Goal: Task Accomplishment & Management: Manage account settings

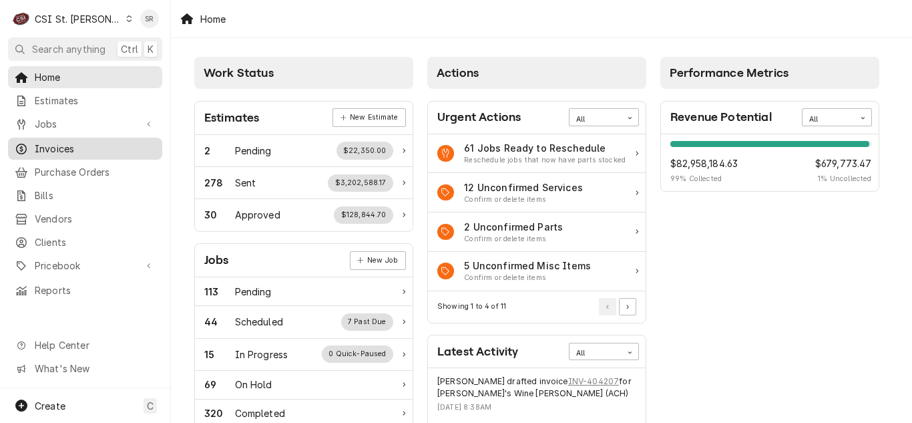
click at [55, 144] on span "Invoices" at bounding box center [95, 149] width 121 height 14
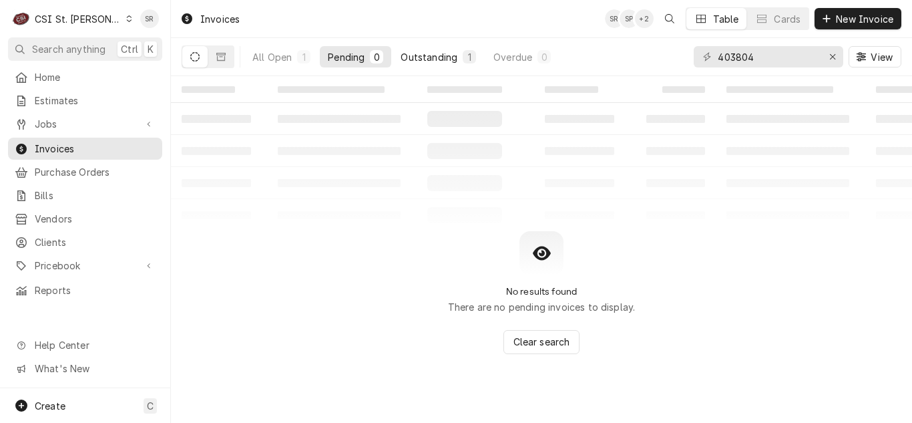
type input "403804"
click at [432, 57] on div "Outstanding" at bounding box center [429, 57] width 57 height 14
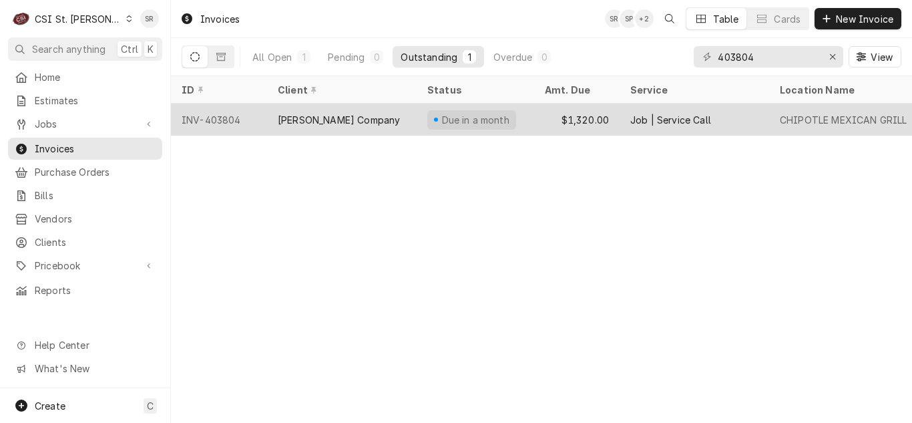
click at [370, 118] on div "[PERSON_NAME] Company" at bounding box center [342, 119] width 150 height 32
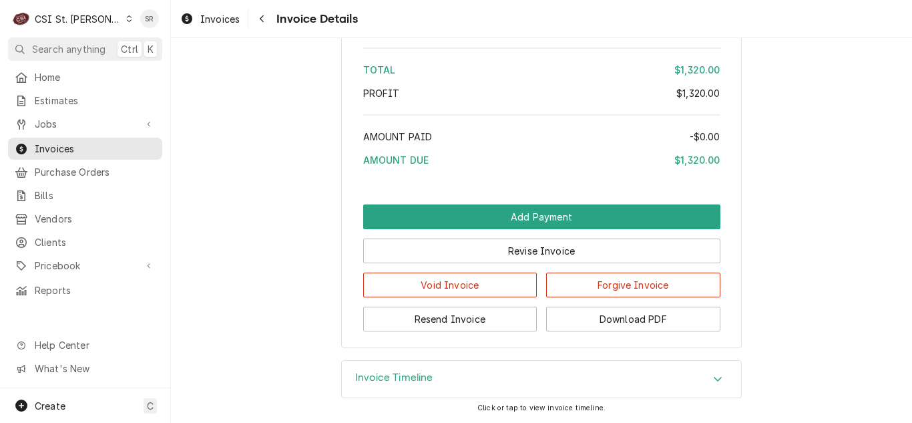
drag, startPoint x: 411, startPoint y: 377, endPoint x: 345, endPoint y: 355, distance: 69.0
click at [409, 377] on h3 "Invoice Timeline" at bounding box center [394, 377] width 78 height 13
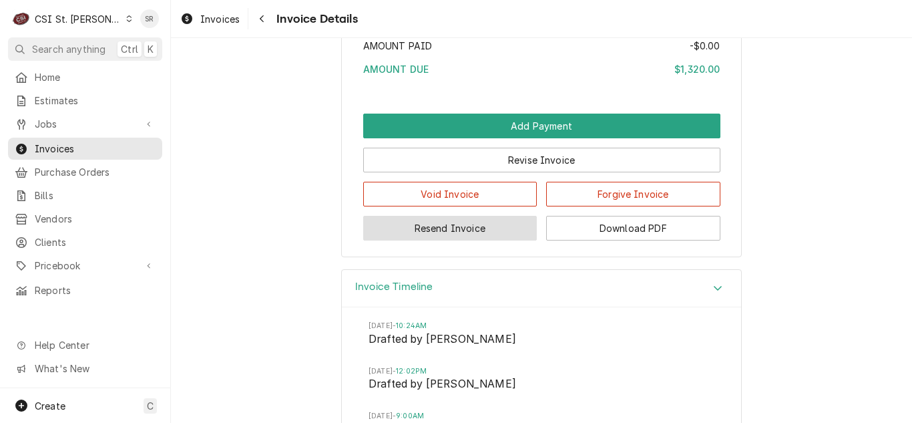
scroll to position [2499, 0]
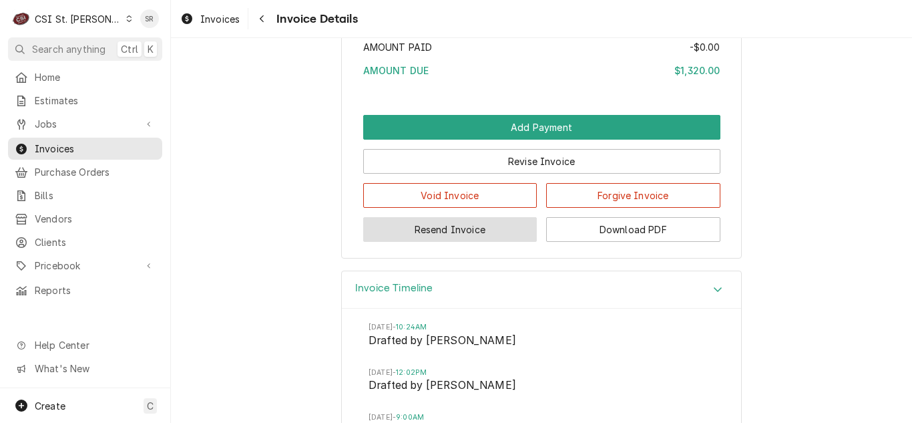
click at [435, 242] on button "Resend Invoice" at bounding box center [450, 229] width 174 height 25
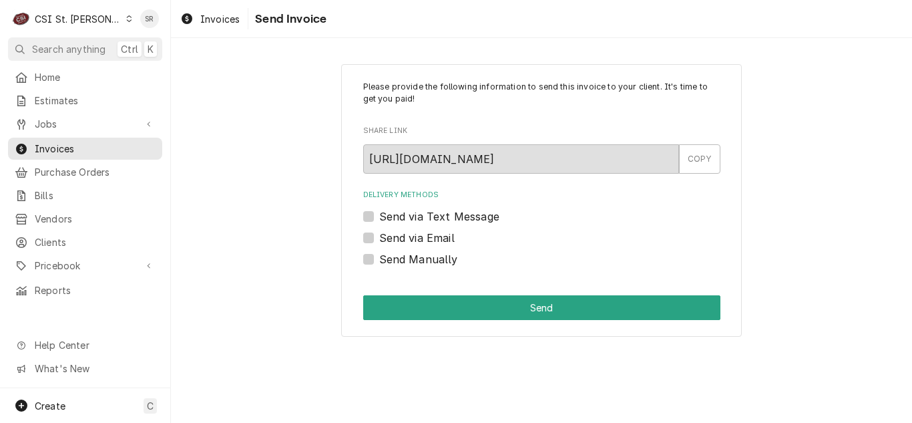
click at [412, 237] on label "Send via Email" at bounding box center [416, 238] width 75 height 16
click at [412, 237] on input "Send via Email" at bounding box center [557, 244] width 357 height 29
checkbox input "true"
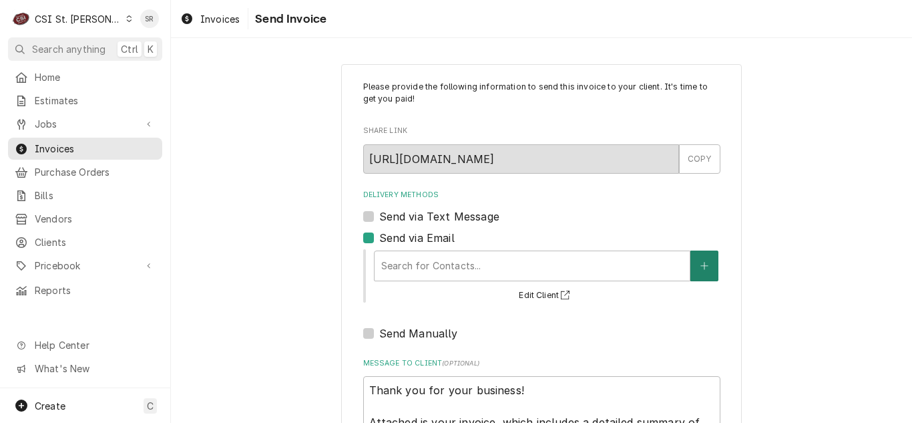
click at [700, 262] on icon "Create New Contact" at bounding box center [704, 265] width 8 height 9
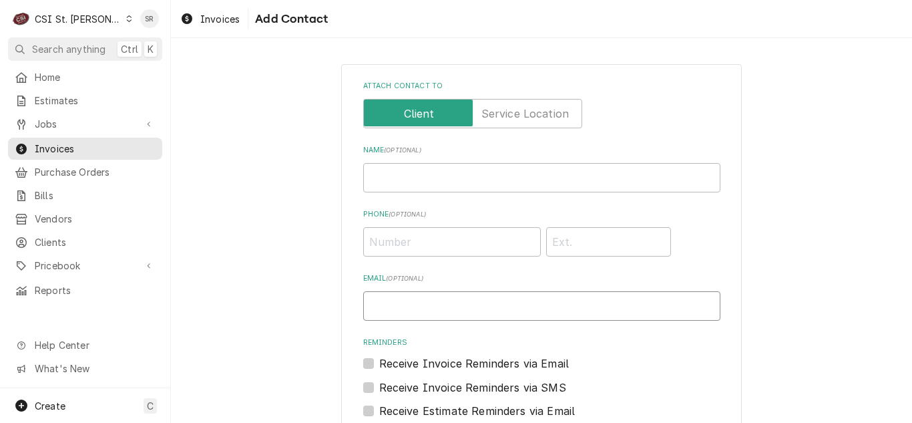
click at [533, 296] on input "Email ( optional )" at bounding box center [541, 305] width 357 height 29
type input "alexandria.wilp@csi1.com"
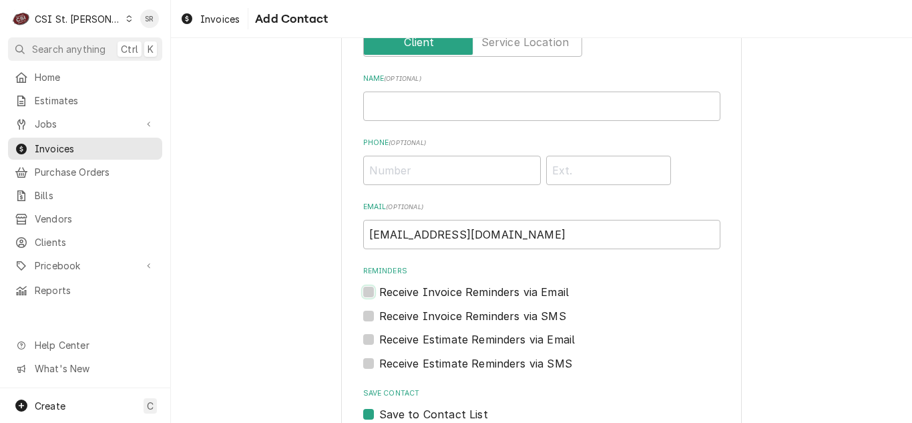
scroll to position [152, 0]
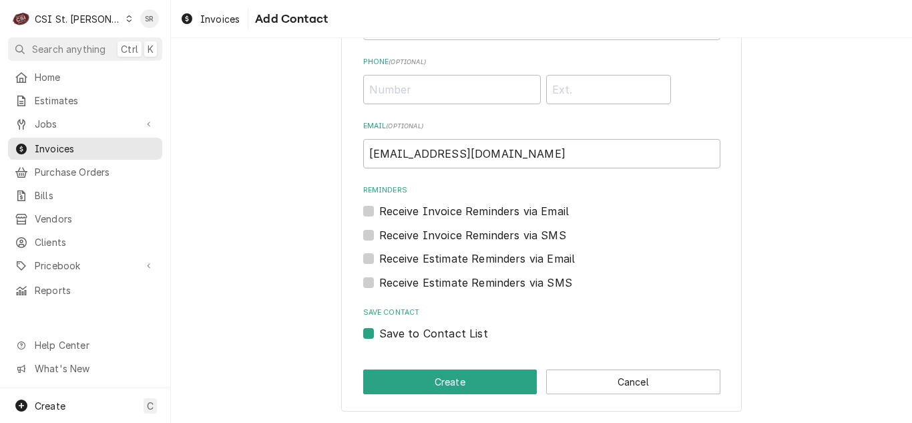
click at [431, 331] on label "Save to Contact List" at bounding box center [433, 333] width 109 height 16
click at [431, 331] on input "Save to Contact List" at bounding box center [557, 339] width 357 height 29
checkbox input "false"
click at [430, 385] on button "Create" at bounding box center [450, 381] width 174 height 25
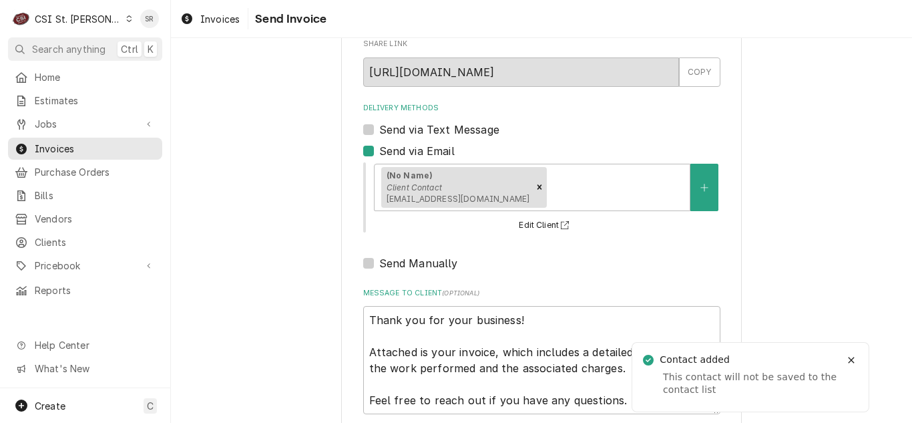
scroll to position [160, 0]
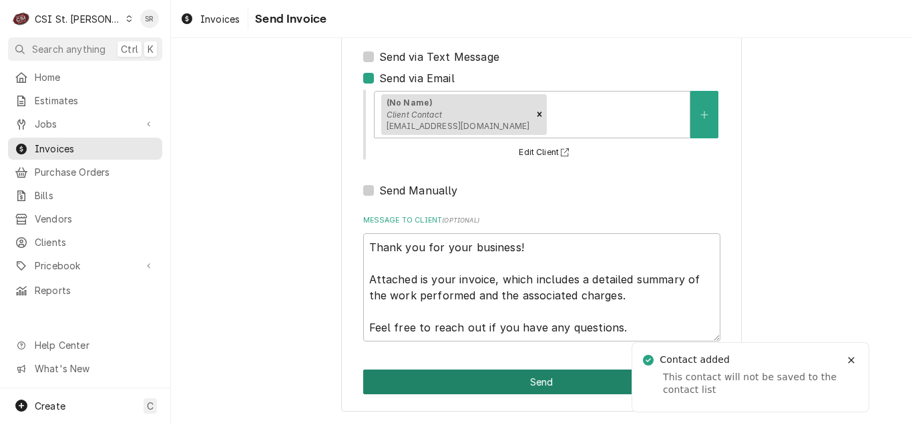
click at [531, 383] on button "Send" at bounding box center [541, 381] width 357 height 25
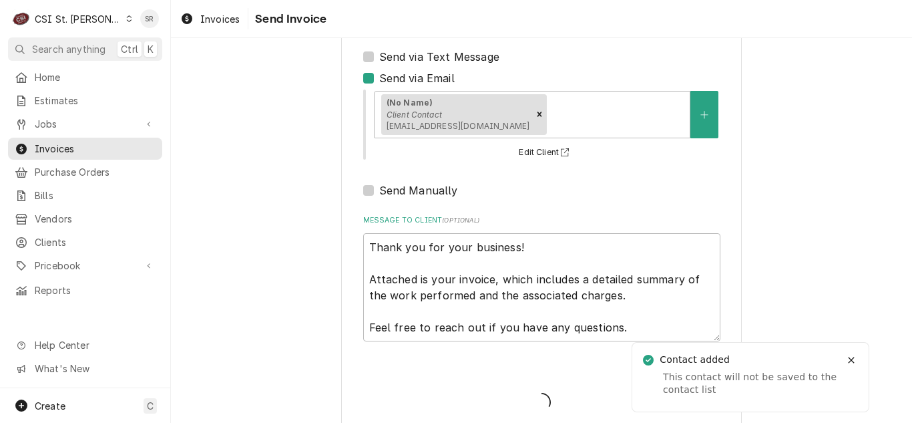
type textarea "x"
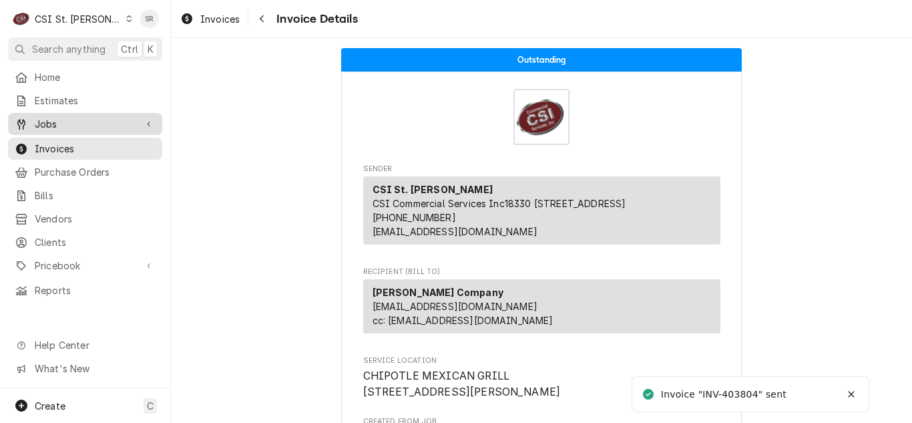
drag, startPoint x: 67, startPoint y: 101, endPoint x: 99, endPoint y: 113, distance: 34.0
click at [67, 101] on span "Estimates" at bounding box center [95, 100] width 121 height 14
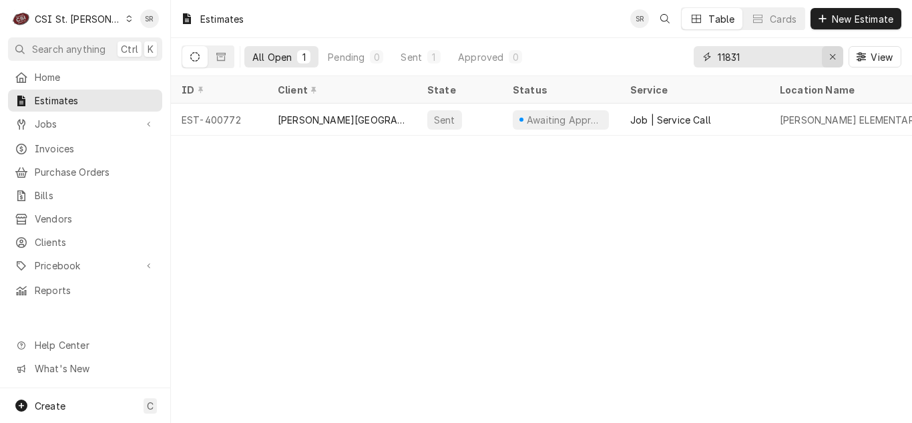
click at [836, 52] on div "Erase input" at bounding box center [832, 56] width 13 height 13
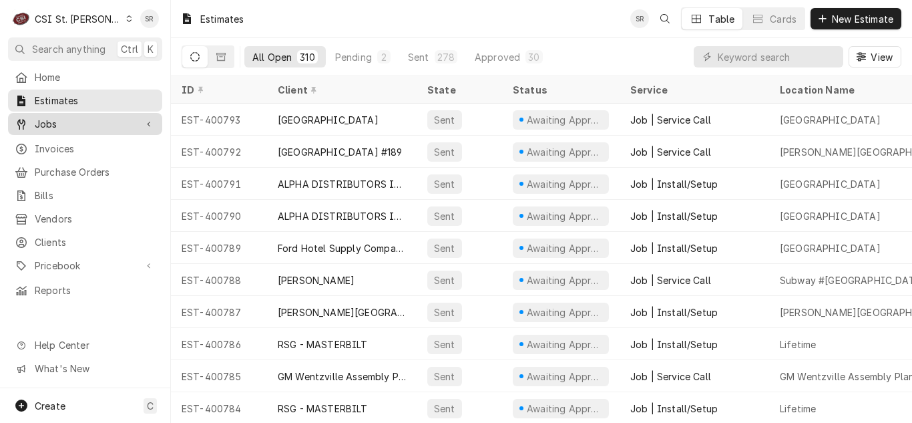
click at [86, 117] on span "Jobs" at bounding box center [85, 124] width 101 height 14
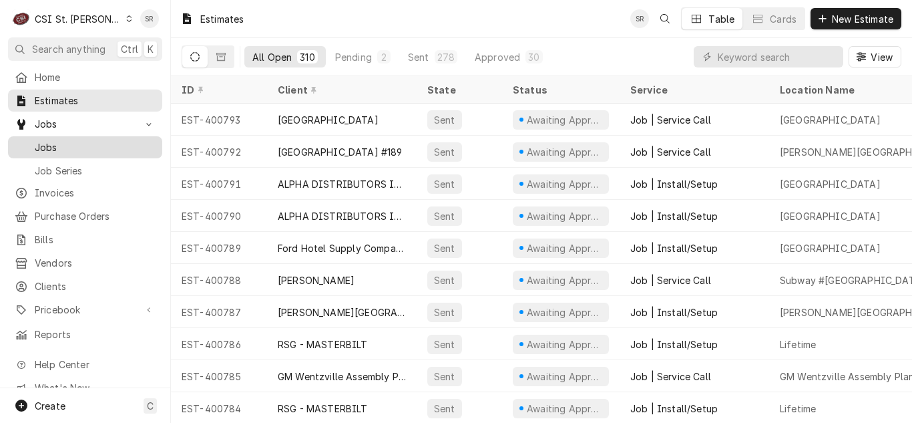
click at [75, 140] on span "Jobs" at bounding box center [95, 147] width 121 height 14
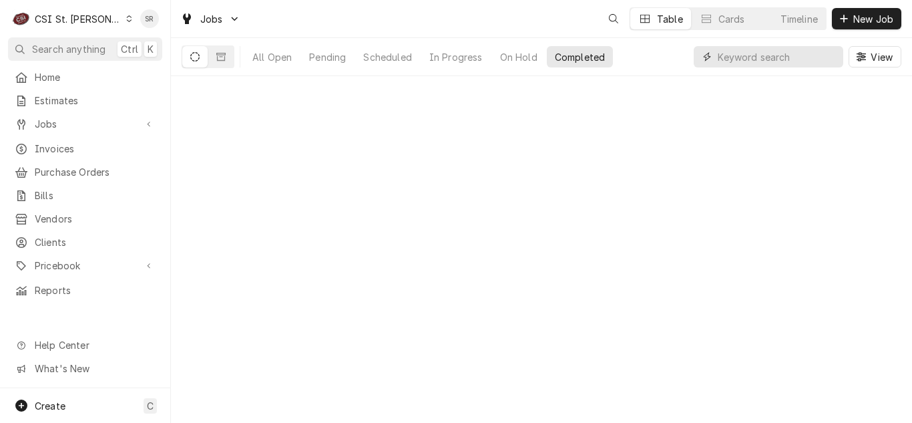
click at [765, 59] on input "Dynamic Content Wrapper" at bounding box center [777, 56] width 119 height 21
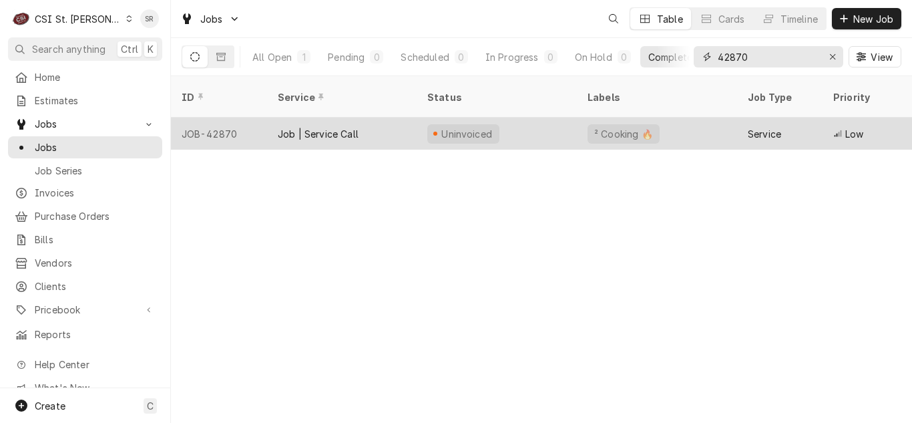
type input "42870"
click at [349, 127] on div "Job | Service Call" at bounding box center [318, 134] width 81 height 14
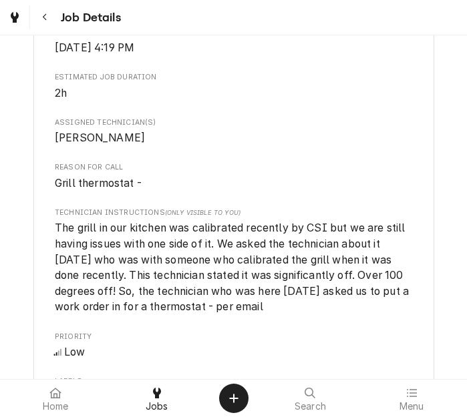
scroll to position [1202, 0]
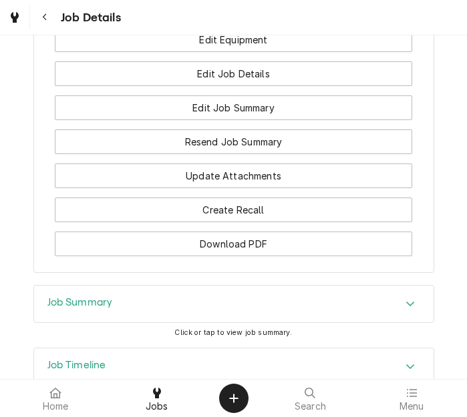
click at [115, 286] on div "Job Summary" at bounding box center [233, 304] width 399 height 37
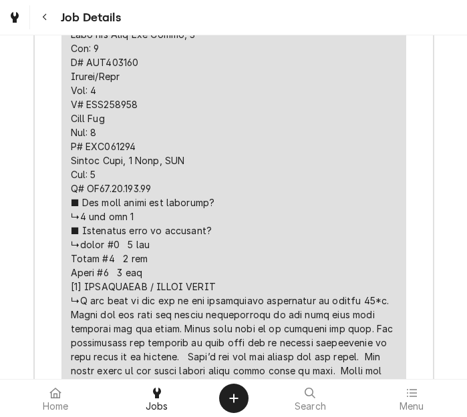
scroll to position [3491, 0]
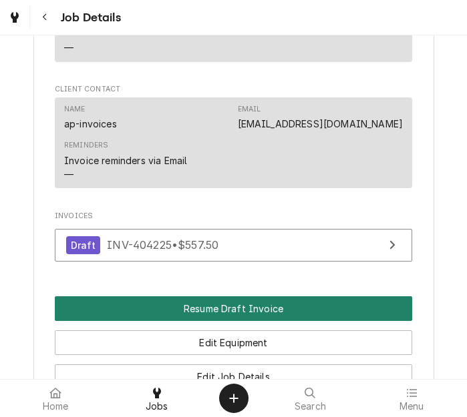
scroll to position [1622, 0]
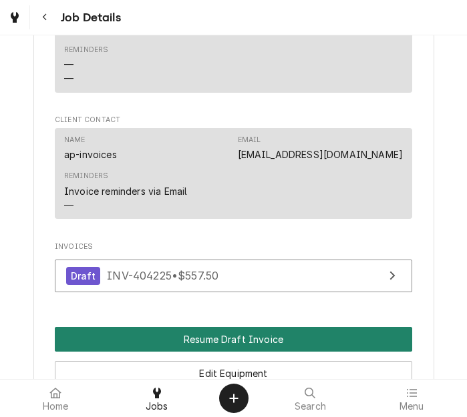
click at [222, 327] on button "Resume Draft Invoice" at bounding box center [233, 339] width 357 height 25
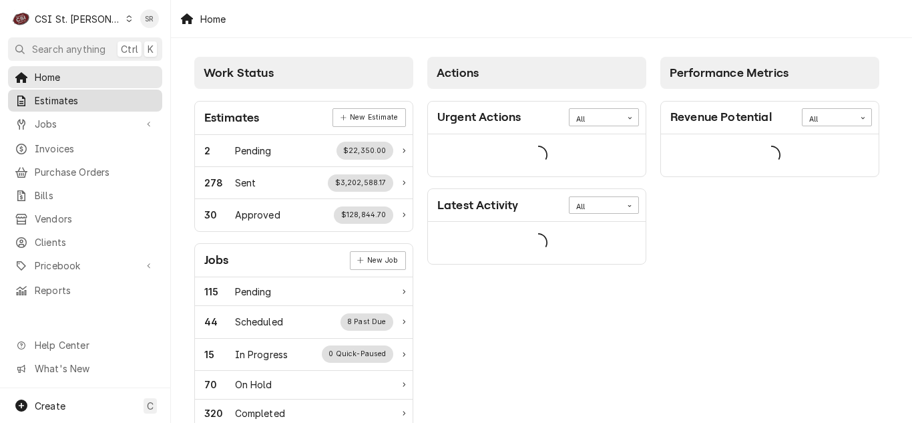
click at [63, 96] on span "Estimates" at bounding box center [95, 100] width 121 height 14
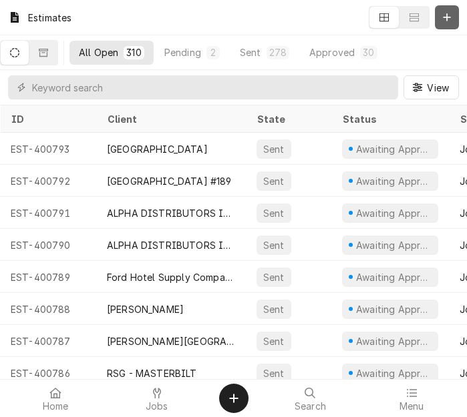
click at [446, 17] on icon "Dynamic Content Wrapper" at bounding box center [447, 17] width 8 height 9
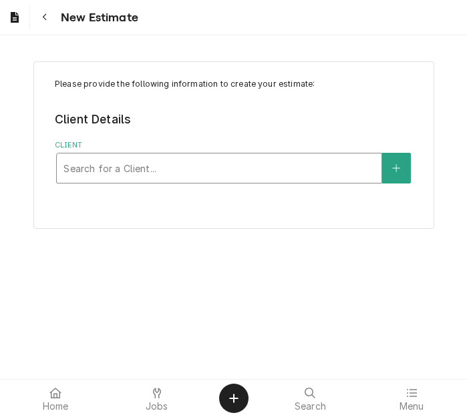
click at [218, 171] on div "Client" at bounding box center [218, 168] width 311 height 24
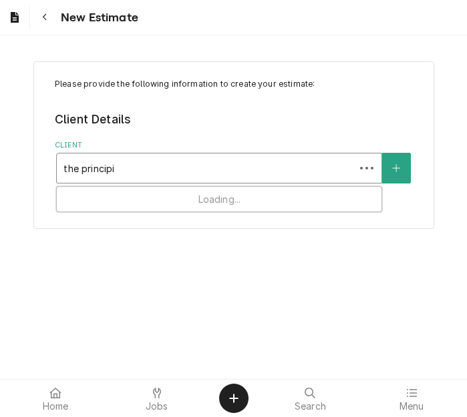
type input "the principia"
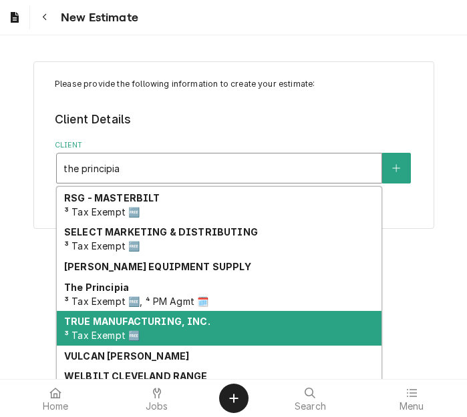
scroll to position [246, 0]
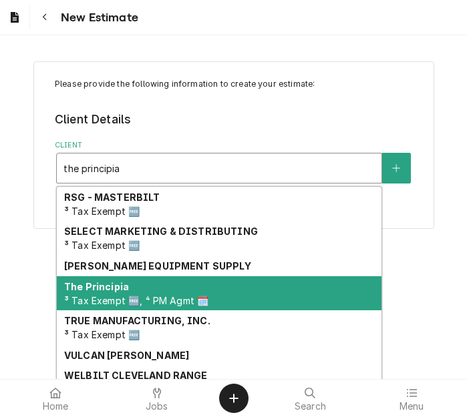
click at [155, 303] on span "³ Tax Exempt 🆓, ⁴ PM Agmt 🗓️" at bounding box center [136, 300] width 144 height 11
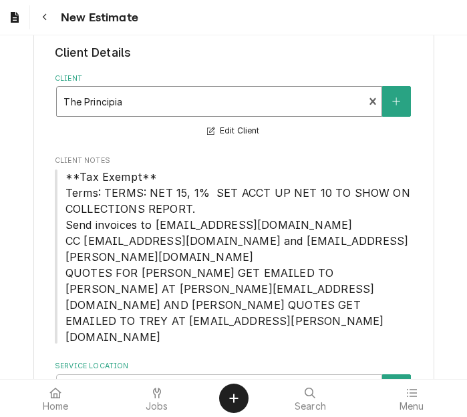
scroll to position [101, 0]
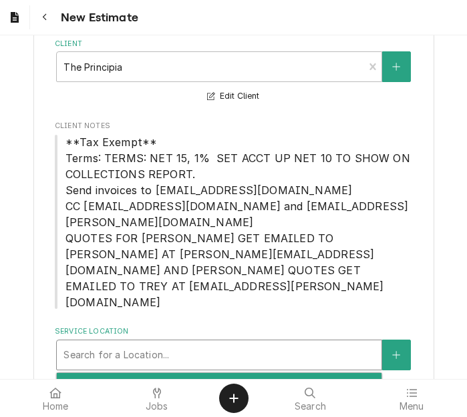
click at [117, 343] on div "Service Location" at bounding box center [218, 355] width 311 height 24
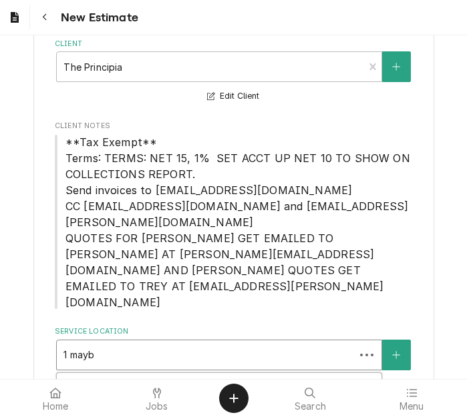
type input "1 maybe"
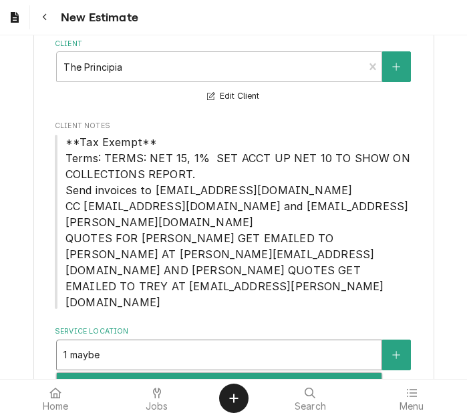
click at [122, 373] on div "The Principia College / 1 Maybeck Pl, Elsah, IL 62028" at bounding box center [219, 383] width 325 height 21
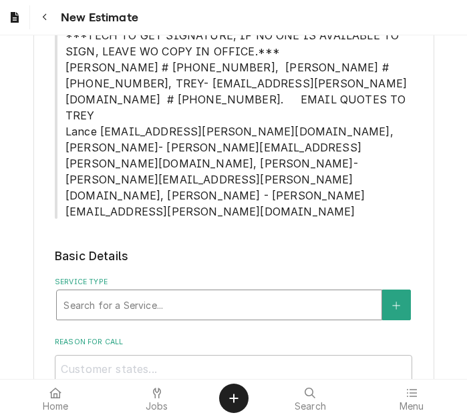
scroll to position [769, 0]
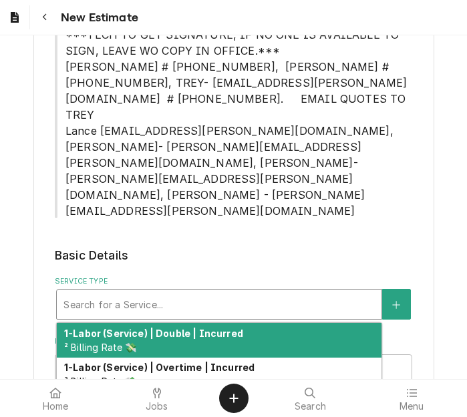
click at [152, 292] on div "Service Type" at bounding box center [218, 304] width 311 height 24
type textarea "x"
type input "s"
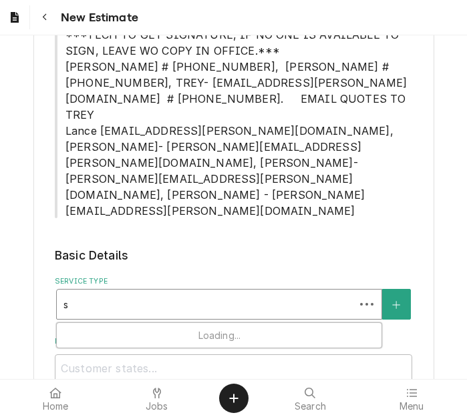
type textarea "x"
type input "se"
type textarea "x"
type input "ser"
type textarea "x"
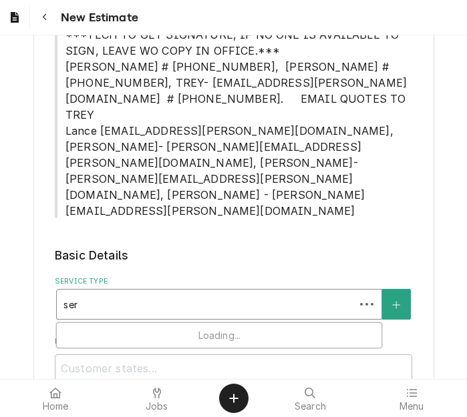
type input "serv"
type textarea "x"
type input "servi"
type textarea "x"
type input "servic"
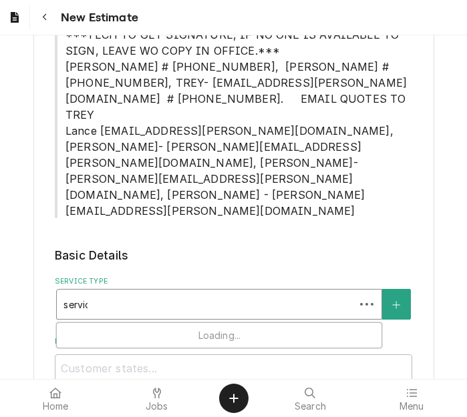
type textarea "x"
type input "service"
type textarea "x"
type input "service"
type textarea "x"
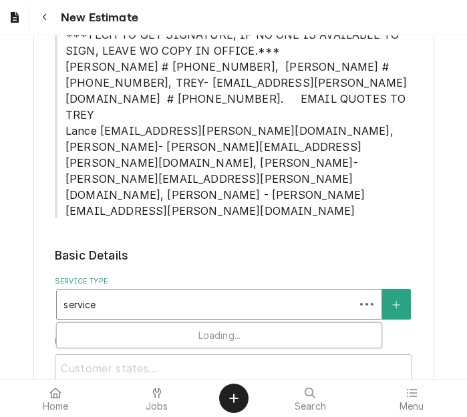
type input "service c"
type textarea "x"
type input "service ca"
type textarea "x"
type input "service cal"
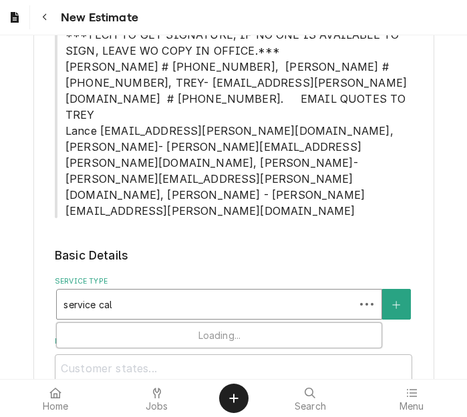
type textarea "x"
type input "service call"
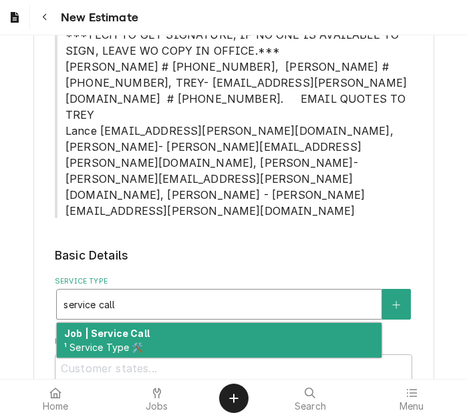
click at [158, 323] on div "Job | Service Call ¹ Service Type 🛠️" at bounding box center [219, 340] width 325 height 35
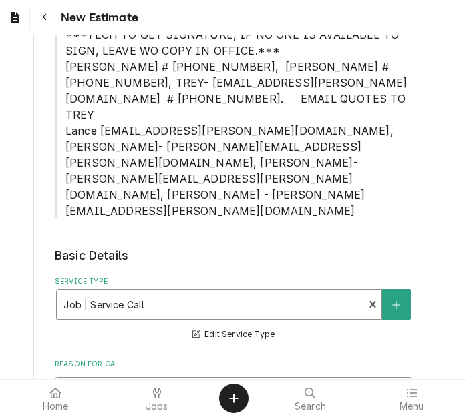
click at [280, 377] on textarea "Reason For Call" at bounding box center [233, 407] width 357 height 60
click at [200, 377] on textarea "Reason For Call" at bounding box center [233, 407] width 357 height 60
click at [269, 377] on textarea "Reason For Call" at bounding box center [233, 407] width 357 height 60
type textarea "x"
type textarea "Q"
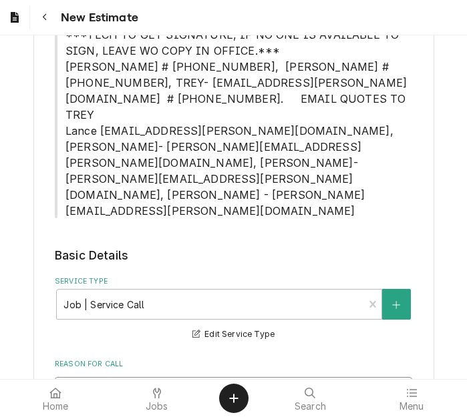
type textarea "x"
type textarea "Qu"
type textarea "x"
type textarea "Quo"
type textarea "x"
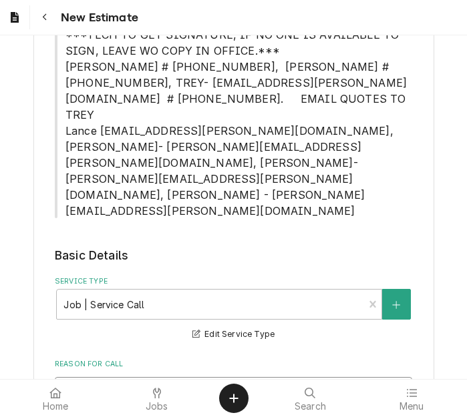
type textarea "Quot"
type textarea "x"
type textarea "Quote"
type textarea "x"
type textarea "Quote"
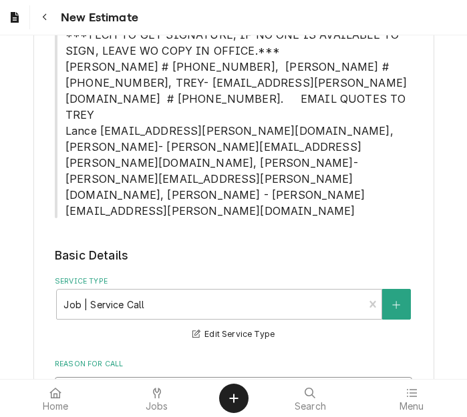
type textarea "x"
type textarea "Quote t"
type textarea "x"
type textarea "Quote to"
type textarea "x"
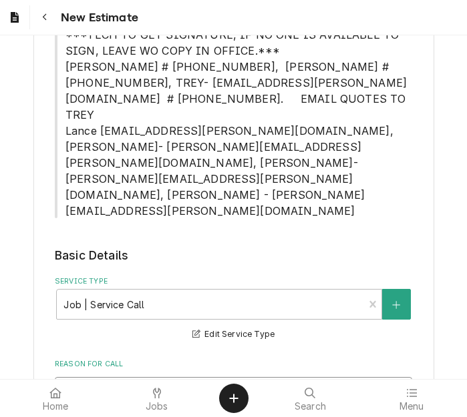
type textarea "Quote to r"
type textarea "x"
type textarea "Quote to re"
type textarea "x"
type textarea "Quote to rep"
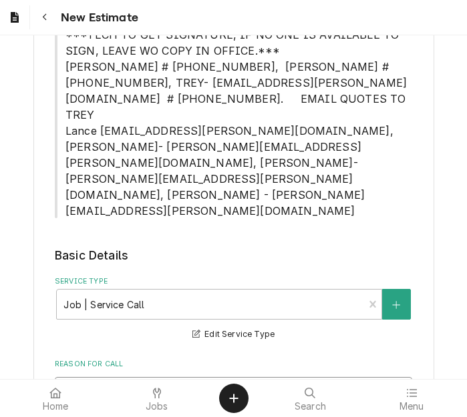
type textarea "x"
type textarea "Quote to repla"
type textarea "x"
type textarea "Quote to replac"
type textarea "x"
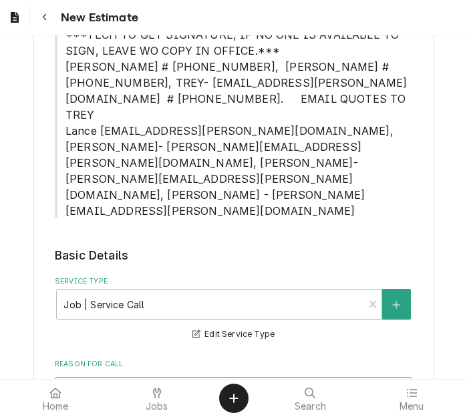
type textarea "Quote to replace"
type textarea "x"
type textarea "Quote to replace t"
type textarea "x"
type textarea "Quote to replace th"
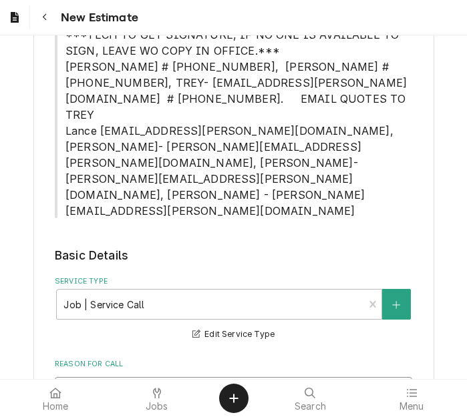
type textarea "x"
type textarea "Quote to replace the"
type textarea "x"
type textarea "Quote to replace ther"
type textarea "x"
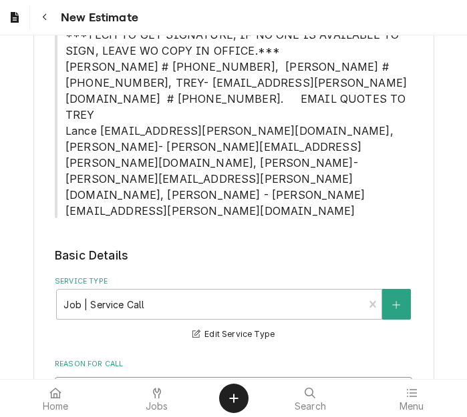
type textarea "Quote to replace therm"
type textarea "x"
type textarea "Quote to replace thermo"
type textarea "x"
type textarea "Quote to replace thermos"
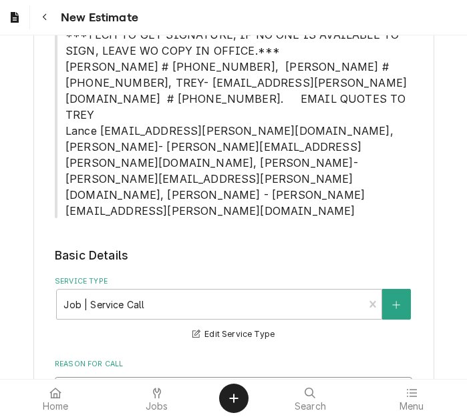
type textarea "x"
type textarea "Quote to replace thermost"
type textarea "x"
type textarea "Quote to replace thermosta"
type textarea "x"
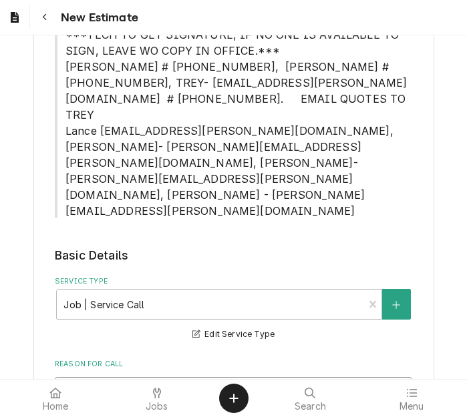
type textarea "Quote to replace thermostat"
type textarea "x"
type textarea "Quote to replace thermostats"
type textarea "x"
type textarea "Quote to replace thermostats"
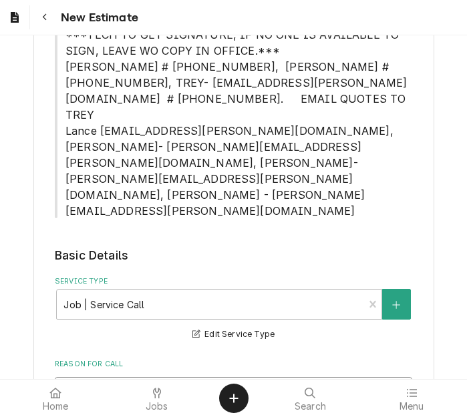
click at [228, 377] on textarea "Quote to replace thermostats" at bounding box center [233, 407] width 357 height 60
click at [210, 377] on textarea "Quote to replace thermostats" at bounding box center [233, 407] width 357 height 60
click at [146, 377] on textarea "Quote to replace thermostats" at bounding box center [233, 407] width 357 height 60
type textarea "x"
type textarea "Quote to replace 2thermostats"
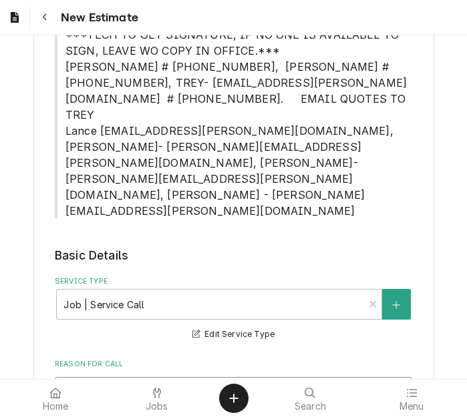
type textarea "x"
type textarea "Quote to replace 2 thermostats"
type textarea "x"
type textarea "Quote to replace 2 dethermostats"
type textarea "x"
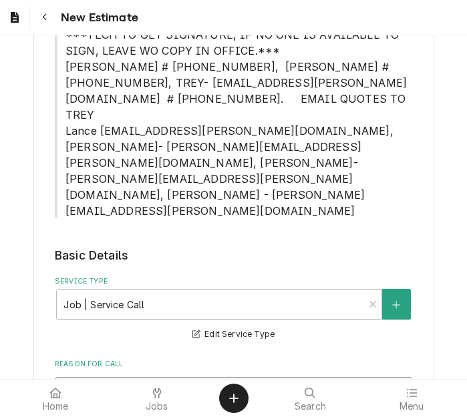
type textarea "Quote to replace 2 defthermostats"
type textarea "x"
type textarea "Quote to replace 2 defethermostats"
type textarea "x"
type textarea "Quote to replace 2 defecthermostats"
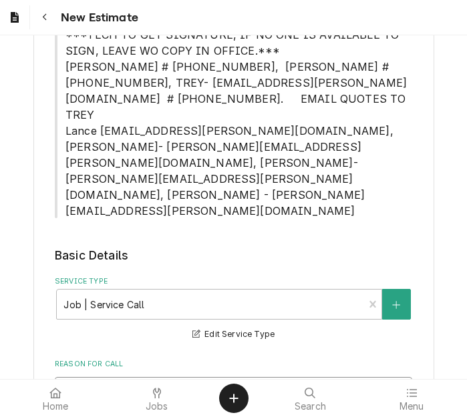
type textarea "x"
type textarea "Quote to replace 2 defectthermostats"
type textarea "x"
type textarea "Quote to replace 2 defectithermostats"
type textarea "x"
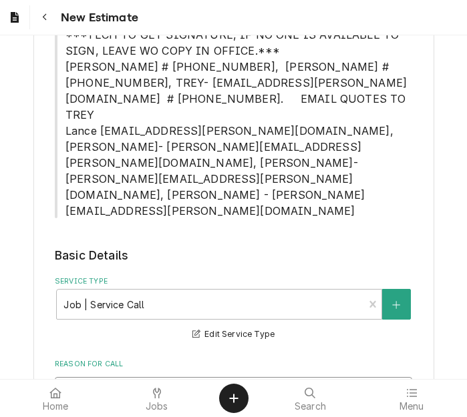
type textarea "Quote to replace 2 defectivthermostats"
type textarea "x"
type textarea "Quote to replace 2 defectivethermostats"
type textarea "x"
type textarea "Quote to replace 2 defective thermostats"
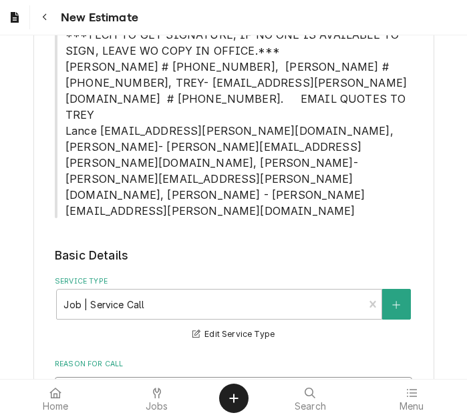
click at [295, 377] on textarea "Quote to replace 2 defective thermostats" at bounding box center [233, 407] width 357 height 60
type textarea "x"
type textarea "Quote to replace 2 defective thermostats"
type textarea "x"
type textarea "Quote to replace 2 defective thermostats o"
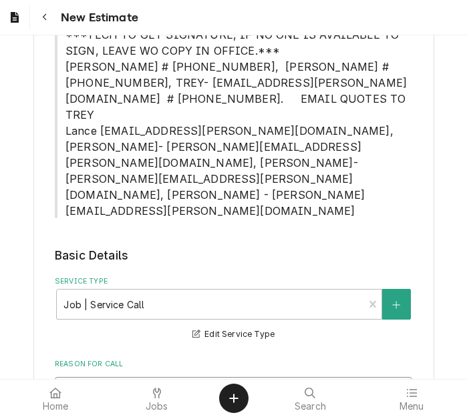
type textarea "x"
type textarea "Quote to replace 2 defective thermostats on"
type textarea "x"
type textarea "Quote to replace 2 defective thermostats on"
type textarea "x"
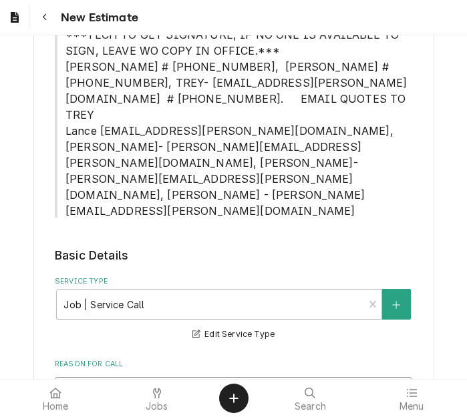
type textarea "Quote to replace 2 defective thermostats on K"
type textarea "x"
type textarea "Quote to replace 2 defective thermostats on Ke"
type textarea "x"
type textarea "Quote to replace 2 defective thermostats on Keti"
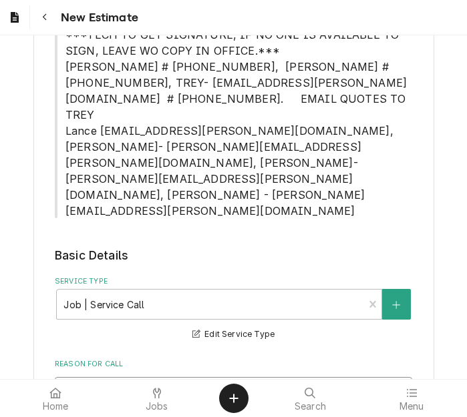
type textarea "x"
type textarea "Quote to replace 2 defective thermostats on Ket"
type textarea "x"
type textarea "Quote to replace 2 defective thermostats on Ke"
type textarea "x"
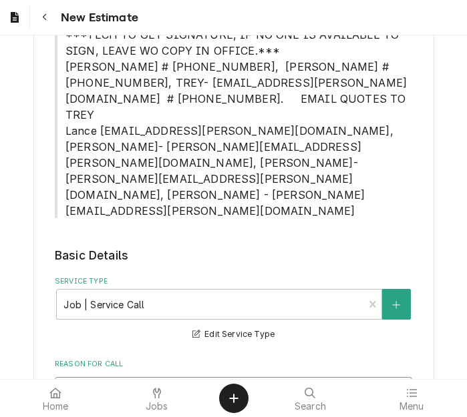
type textarea "Quote to replace 2 defective thermostats on Kea"
type textarea "x"
type textarea "Quote to replace 2 defective thermostats on Keat"
type textarea "x"
type textarea "Quote to replace 2 defective thermostats on Keati"
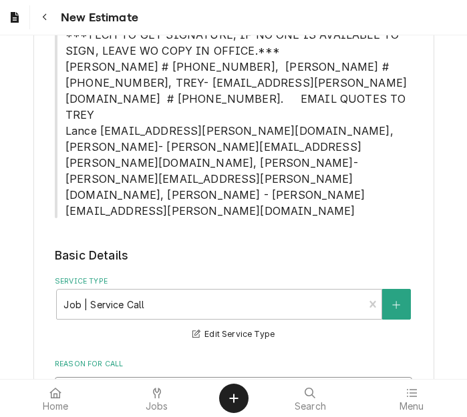
type textarea "x"
type textarea "Quote to replace 2 defective thermostats on Keating"
type textarea "x"
type textarea "Quote to replace 2 defective thermostats on Keating"
type textarea "x"
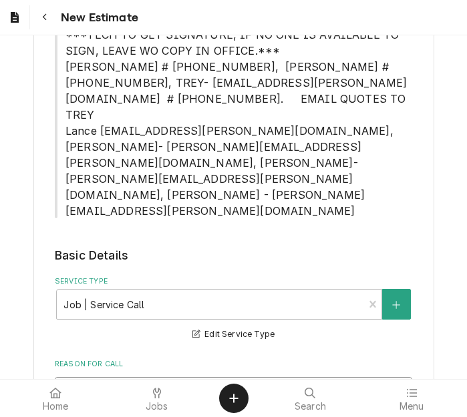
type textarea "Quote to replace 2 defective thermostats on Keating G"
type textarea "x"
type textarea "Quote to replace 2 defective thermostats on Keating Gl"
type textarea "x"
type textarea "Quote to replace 2 defective thermostats on Keating G"
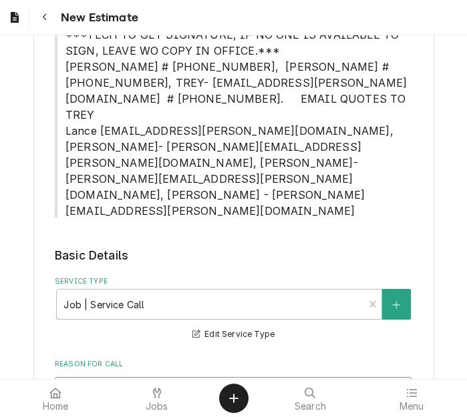
type textarea "x"
type textarea "Quote to replace 2 defective thermostats on Keating"
type textarea "x"
type textarea "Quote to replace 2 defective thermostats on Keating F"
type textarea "x"
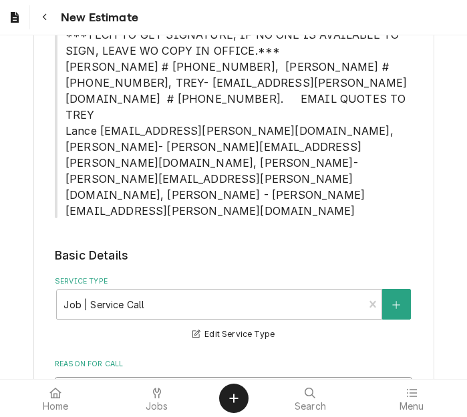
type textarea "Quote to replace 2 defective thermostats on Keating Fl"
type textarea "x"
type textarea "Quote to replace 2 defective thermostats on Keating Fla"
type textarea "x"
type textarea "Quote to replace 2 defective thermostats on Keating Flat"
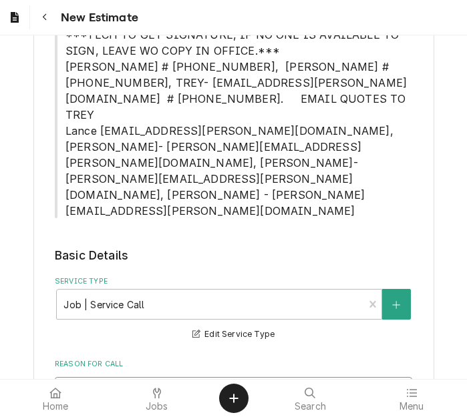
type textarea "x"
type textarea "Quote to replace 2 defective thermostats on Keating Flat T"
type textarea "x"
type textarea "Quote to replace 2 defective thermostats on Keating Flat To"
type textarea "x"
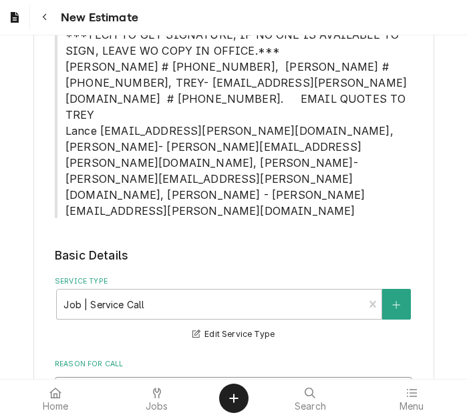
type textarea "Quote to replace 2 defective thermostats on Keating Flat Top"
type textarea "x"
type textarea "Quote to replace 2 defective thermostats on Keating Flat Top"
type textarea "x"
type textarea "Quote to replace 2 defective thermostats on Keating Flat Top /"
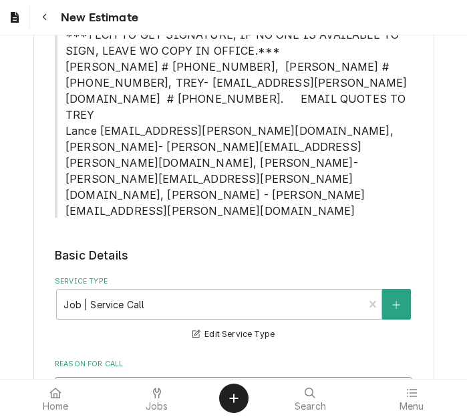
type textarea "x"
type textarea "Quote to replace 2 defective thermostats on Keating Flat Top /"
type textarea "x"
type textarea "Quote to replace 2 defective thermostats on Keating Flat Top / D"
type textarea "x"
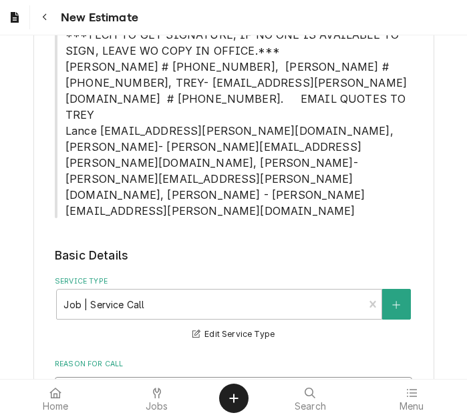
type textarea "Quote to replace 2 defective thermostats on Keating Flat Top / Dm"
type textarea "x"
type textarea "Quote to replace 2 defective thermostats on Keating Flat Top / D"
type textarea "x"
type textarea "Quote to replace 2 defective thermostats on Keating Flat Top /"
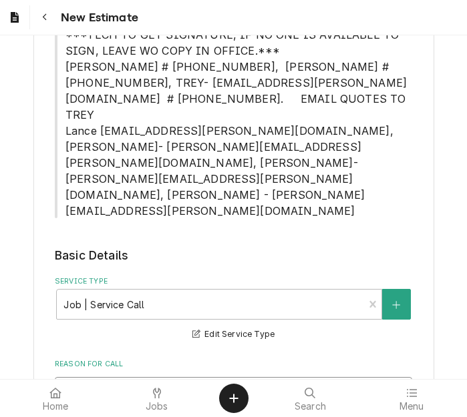
type textarea "x"
type textarea "Quote to replace 2 defective thermostats on Keating Flat Top / M"
type textarea "x"
type textarea "Quote to replace 2 defective thermostats on Keating Flat Top / Mo"
type textarea "x"
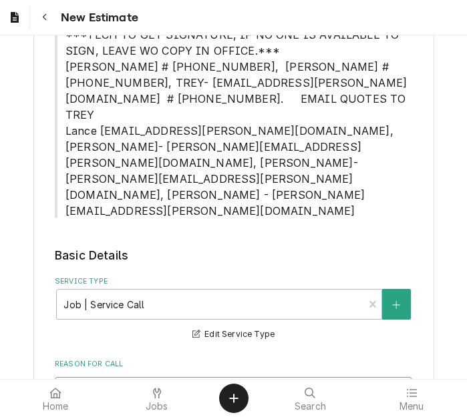
type textarea "Quote to replace 2 defective thermostats on Keating Flat Top / Mod"
type textarea "x"
type textarea "Quote to replace 2 defective thermostats on Keating Flat Top / Mode"
type textarea "x"
type textarea "Quote to replace 2 defective thermostats on Keating Flat Top / Model"
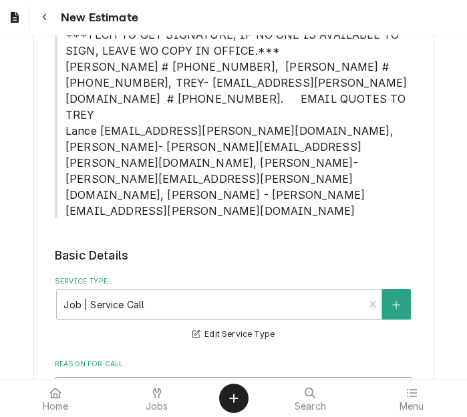
type textarea "x"
type textarea "Quote to replace 2 defective thermostats on Keating Flat Top / Model:"
type textarea "x"
type textarea "Quote to replace 2 defective thermostats on Keating Flat Top / Model:"
type textarea "x"
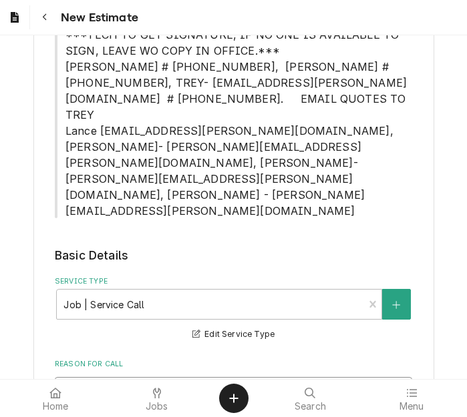
type textarea "Quote to replace 2 defective thermostats on Keating Flat Top / Model: 7"
type textarea "x"
type textarea "Quote to replace 2 defective thermostats on Keating Flat Top / Model: 72"
type textarea "x"
type textarea "Quote to replace 2 defective thermostats on Keating Flat Top / Model: 72X"
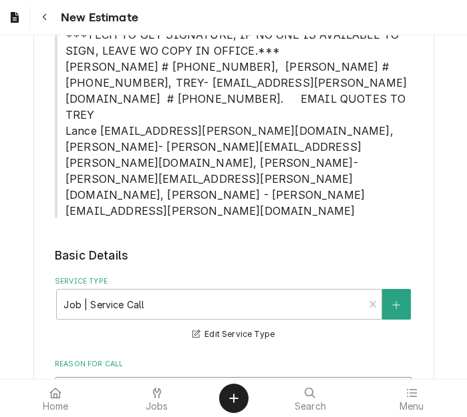
type textarea "x"
type textarea "Quote to replace 2 defective thermostats on Keating Flat Top / Model: 72X3"
type textarea "x"
type textarea "Quote to replace 2 defective thermostats on Keating Flat Top / Model: 72X30"
type textarea "x"
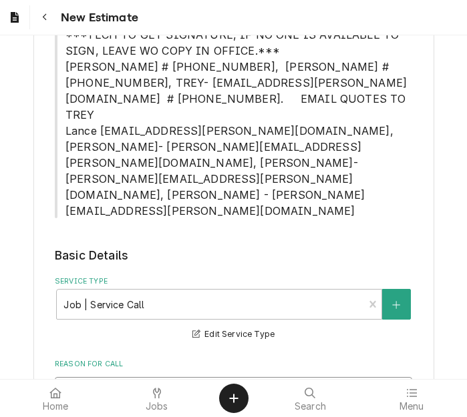
type textarea "Quote to replace 2 defective thermostats on Keating Flat Top / Model: 72X30F"
type textarea "x"
type textarea "Quote to replace 2 defective thermostats on Keating Flat Top / Model: 72X30FL"
type textarea "x"
type textarea "Quote to replace 2 defective thermostats on Keating Flat Top / Model: 72X30FLD"
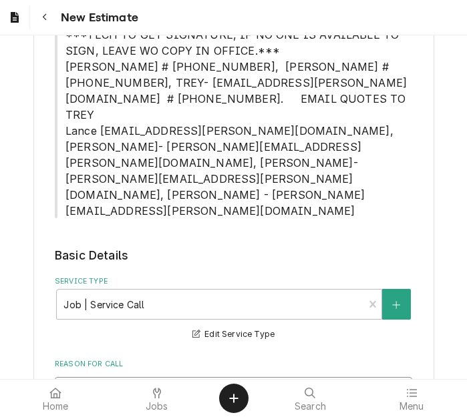
type textarea "x"
type textarea "Quote to replace 2 defective thermostats on Keating Flat Top / Model: 72X30FLD"
type textarea "x"
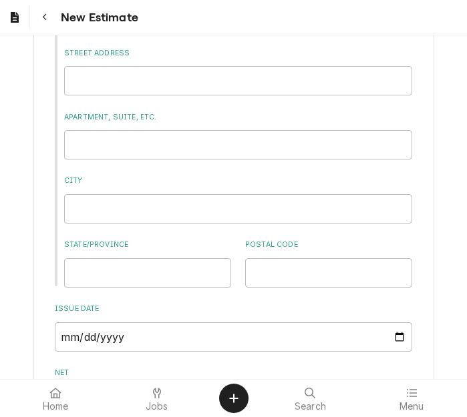
scroll to position [1570, 0]
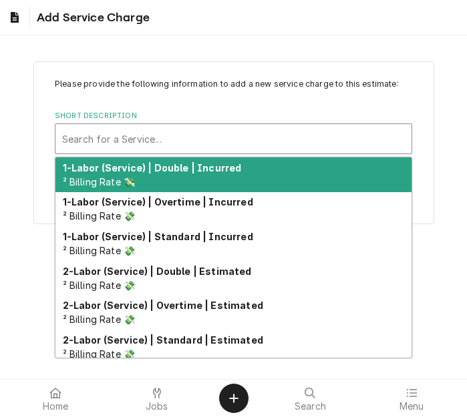
click at [178, 137] on div "Short Description" at bounding box center [233, 139] width 343 height 24
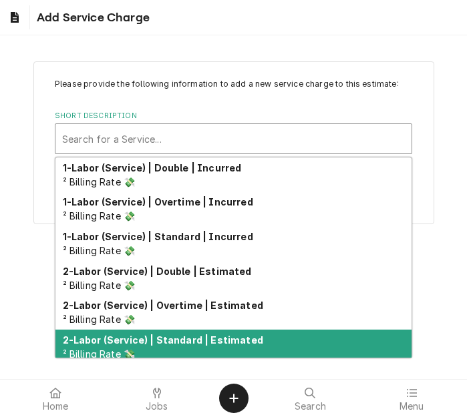
click at [204, 333] on div "2-Labor (Service) | Standard | Estimated ² Billing Rate 💸" at bounding box center [233, 347] width 356 height 35
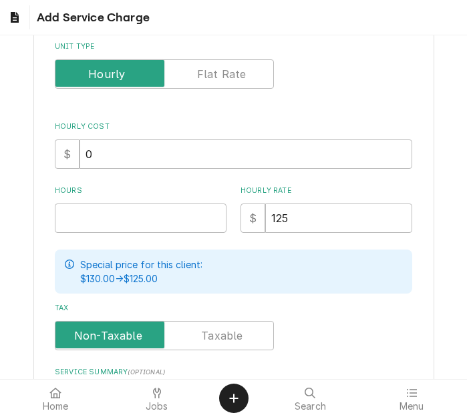
scroll to position [267, 0]
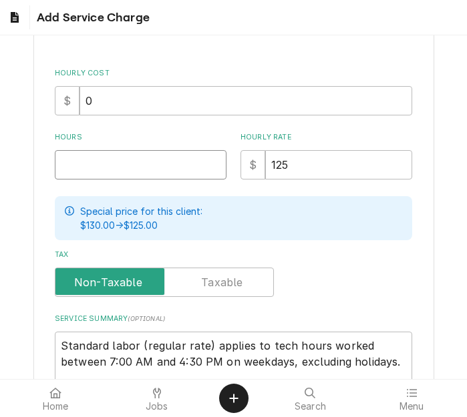
click at [110, 170] on input "Hours" at bounding box center [141, 164] width 172 height 29
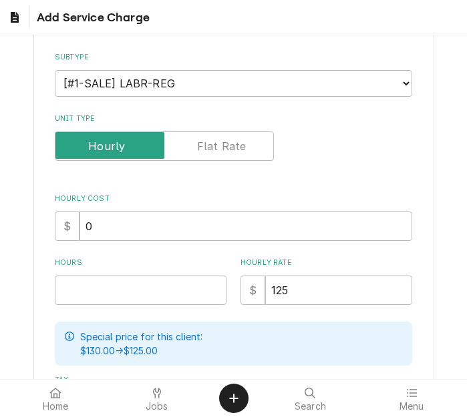
scroll to position [134, 0]
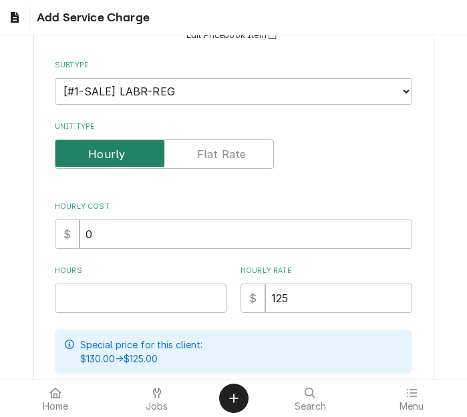
click at [216, 163] on input "Unit Type" at bounding box center [164, 154] width 207 height 29
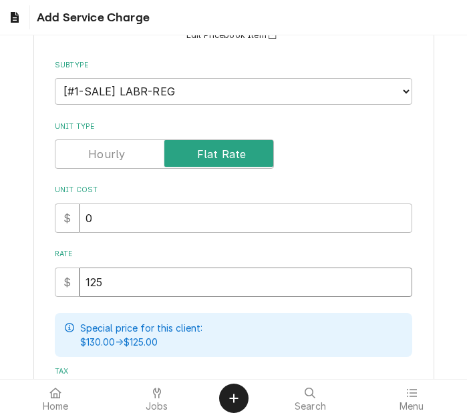
drag, startPoint x: 153, startPoint y: 288, endPoint x: 69, endPoint y: 284, distance: 84.3
click at [69, 284] on div "$ 125" at bounding box center [233, 282] width 357 height 29
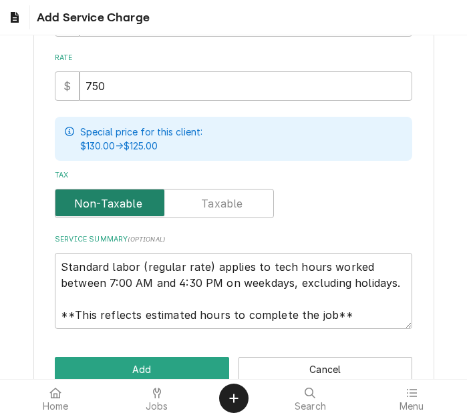
scroll to position [16, 0]
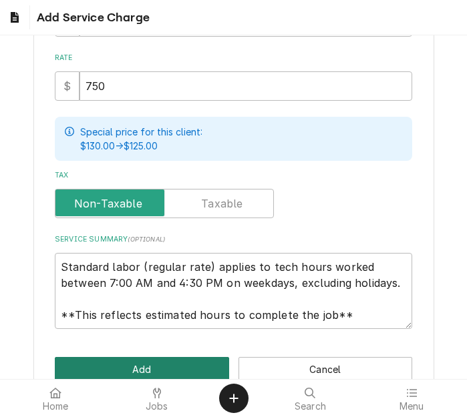
click at [126, 373] on button "Add" at bounding box center [142, 369] width 174 height 25
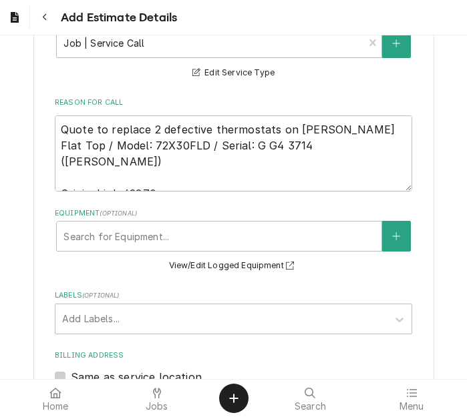
scroll to position [953, 0]
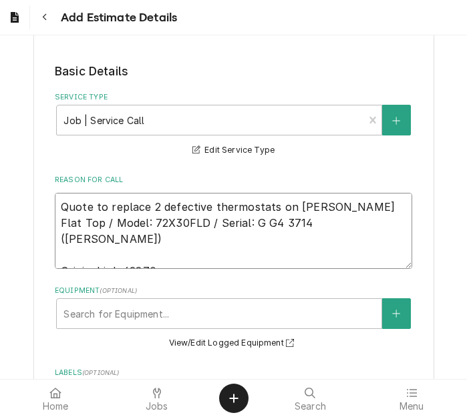
drag, startPoint x: 245, startPoint y: 112, endPoint x: 49, endPoint y: 89, distance: 197.5
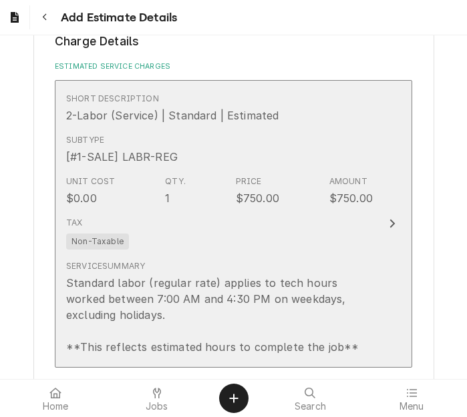
scroll to position [2022, 0]
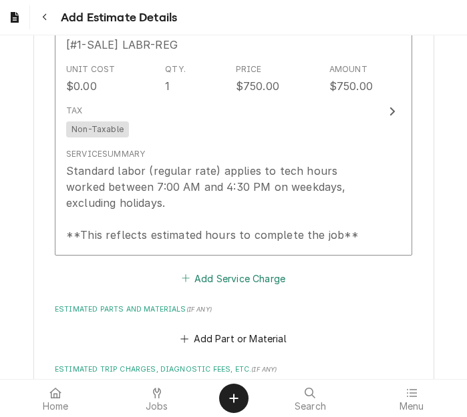
click at [253, 269] on button "Add Service Charge" at bounding box center [233, 278] width 108 height 19
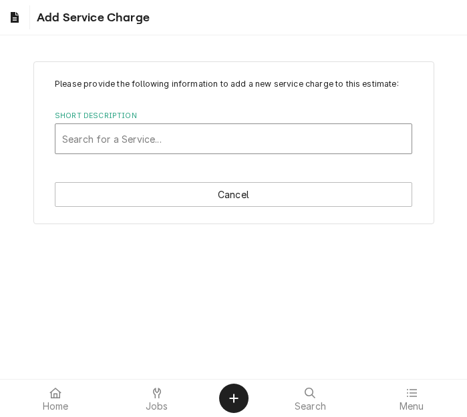
click at [193, 129] on div "Short Description" at bounding box center [233, 139] width 343 height 24
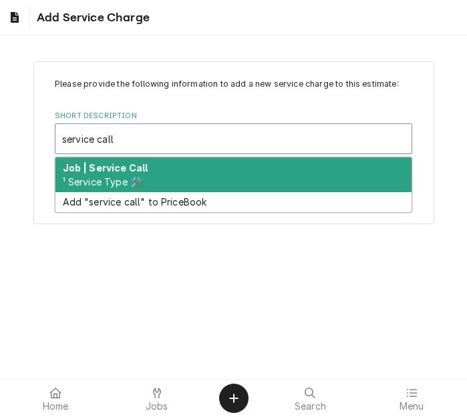
click at [182, 167] on div "Job | Service Call ¹ Service Type 🛠️" at bounding box center [233, 175] width 356 height 35
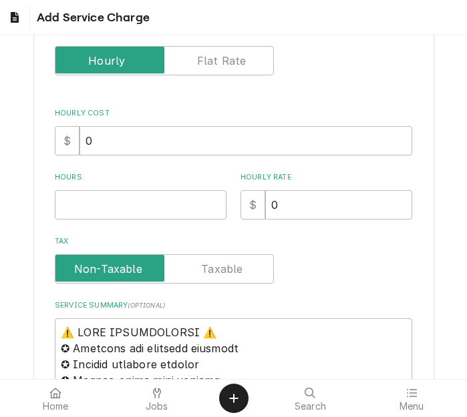
scroll to position [267, 0]
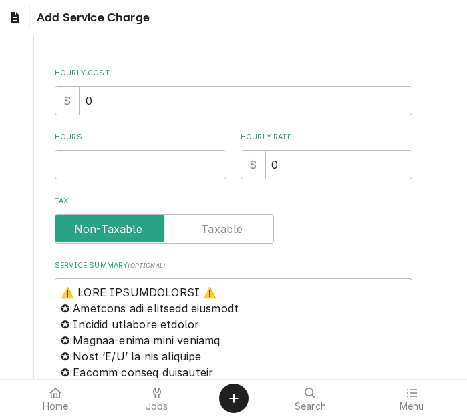
click at [83, 167] on input "Hours" at bounding box center [141, 164] width 172 height 29
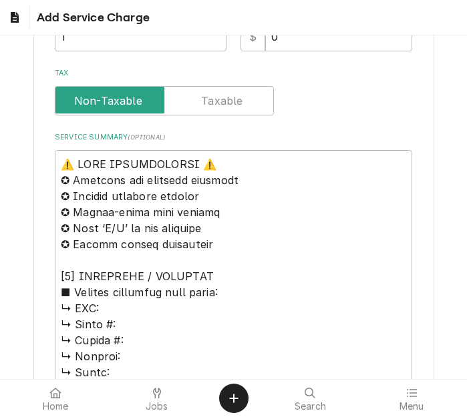
scroll to position [401, 0]
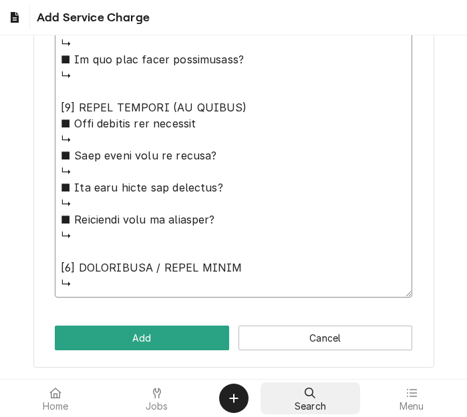
drag, startPoint x: 57, startPoint y: 159, endPoint x: 262, endPoint y: 392, distance: 309.9
click at [262, 392] on body "Add Service Charge Please provide the following information to add a new servic…" at bounding box center [233, 208] width 467 height 417
paste textarea "Quote to replace 2 defective thermostats on Keating Flat Top / Model: 72X30FLD …"
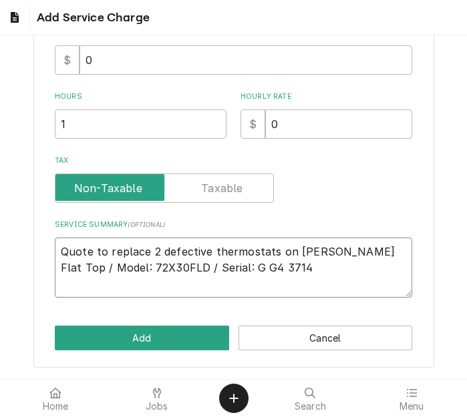
scroll to position [276, 0]
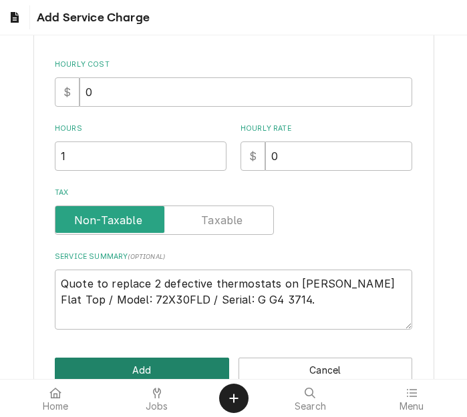
click at [171, 363] on button "Add" at bounding box center [142, 370] width 174 height 25
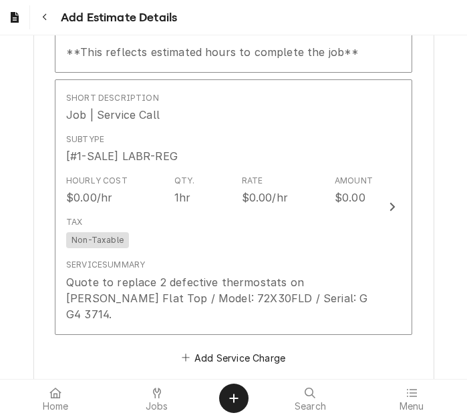
scroll to position [2247, 0]
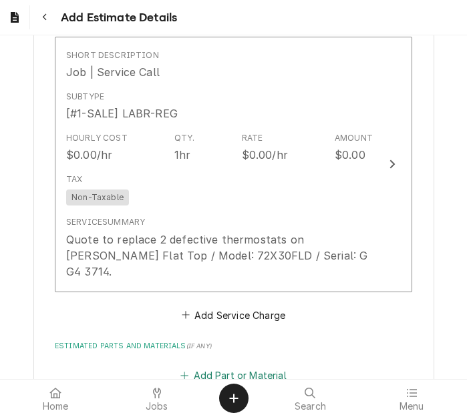
click at [206, 367] on button "Add Part or Material" at bounding box center [233, 376] width 110 height 19
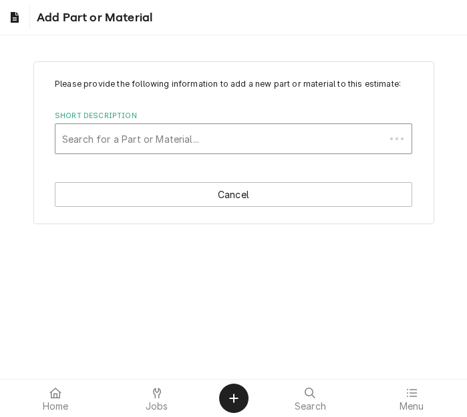
click at [186, 130] on div "Short Description" at bounding box center [220, 139] width 316 height 24
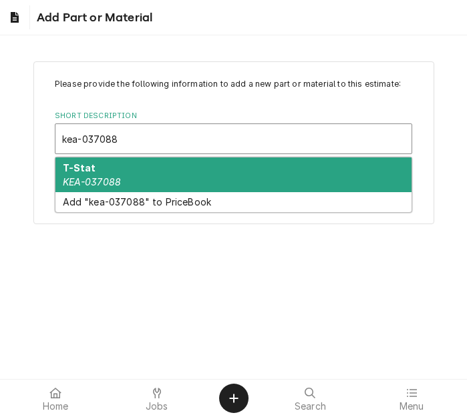
click at [112, 172] on div "T-Stat KEA-037088" at bounding box center [233, 175] width 356 height 35
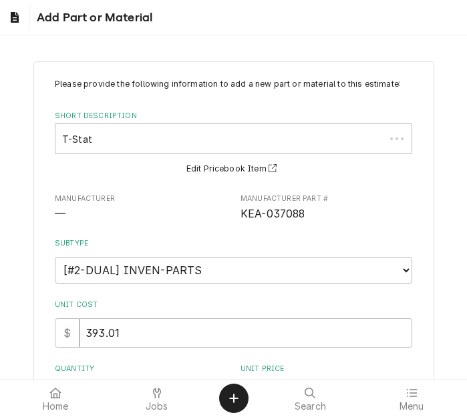
scroll to position [67, 0]
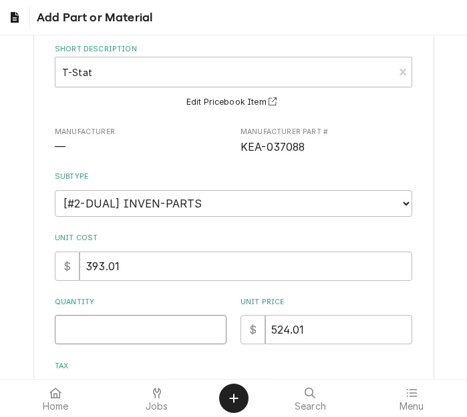
click at [99, 322] on input "Quantity" at bounding box center [141, 329] width 172 height 29
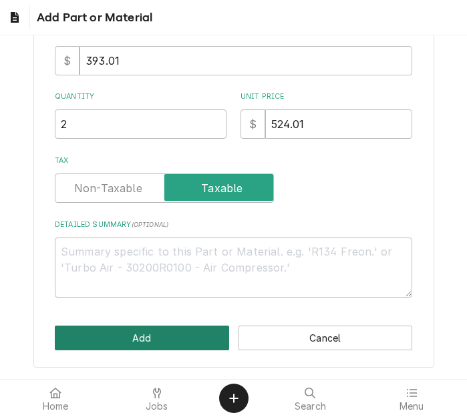
click at [109, 333] on button "Add" at bounding box center [142, 338] width 174 height 25
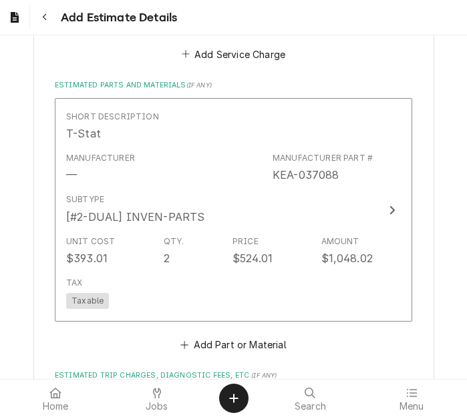
scroll to position [2515, 0]
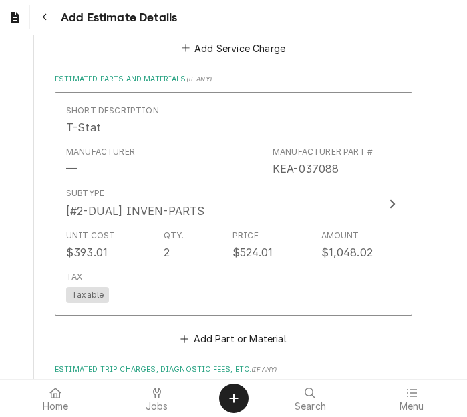
click at [218, 390] on button "Add Miscellaneous Charge" at bounding box center [233, 399] width 139 height 19
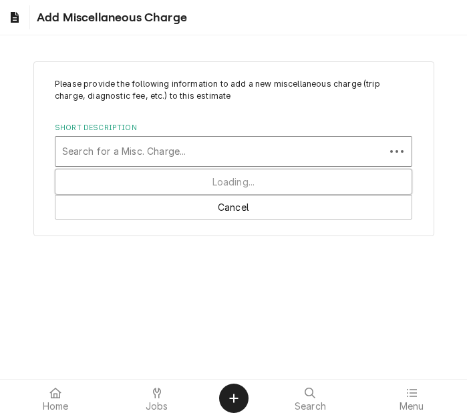
click at [181, 145] on div "Short Description" at bounding box center [220, 152] width 316 height 24
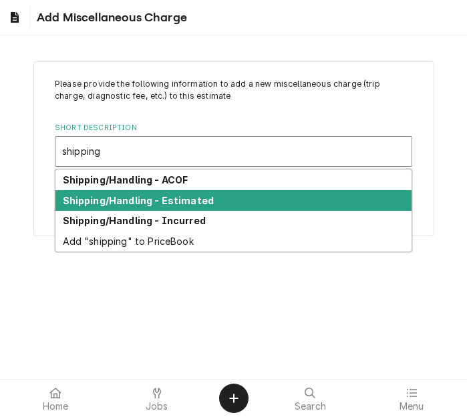
click at [171, 196] on strong "Shipping/Handling - Estimated" at bounding box center [139, 200] width 152 height 11
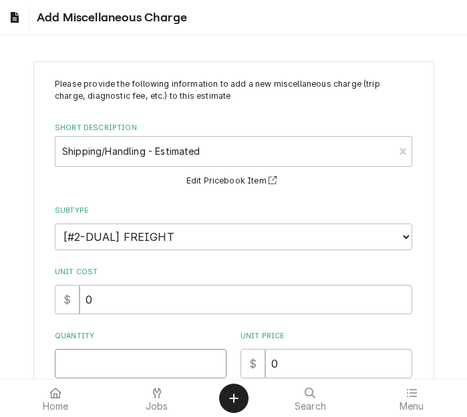
click at [91, 363] on input "Quantity" at bounding box center [141, 363] width 172 height 29
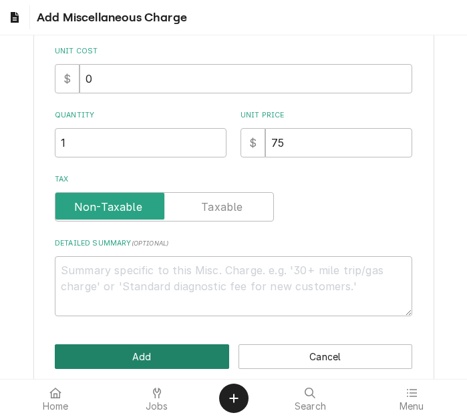
click at [91, 364] on button "Add" at bounding box center [142, 357] width 174 height 25
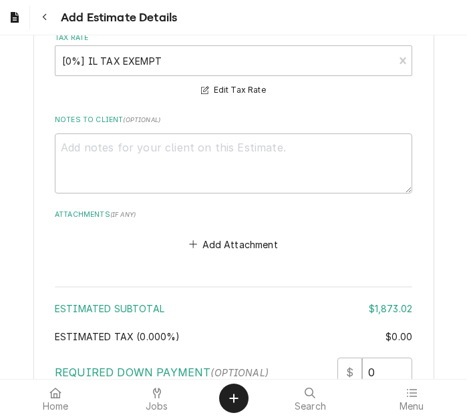
scroll to position [3224, 0]
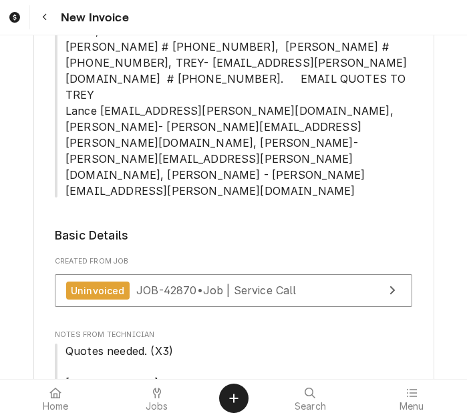
scroll to position [734, 0]
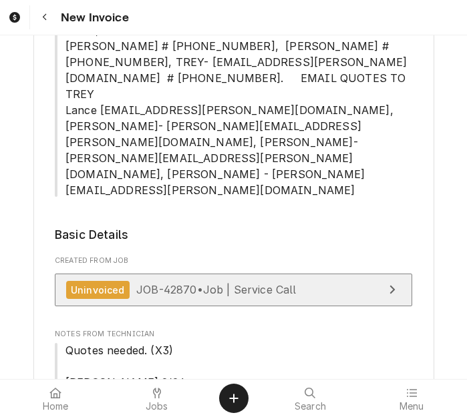
click at [170, 281] on div "Uninvoiced JOB-42870 • Job | Service Call" at bounding box center [181, 290] width 230 height 18
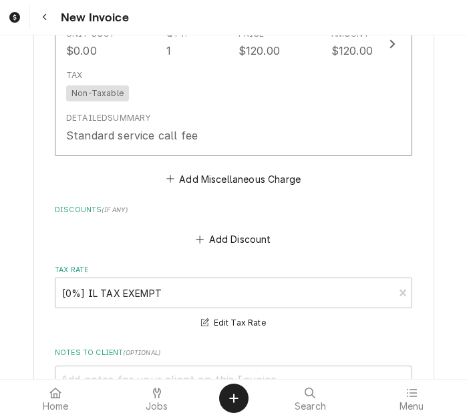
scroll to position [4273, 0]
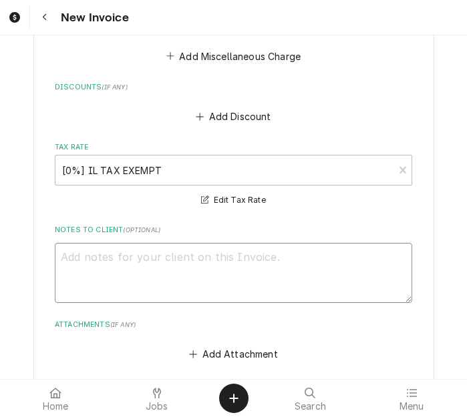
click at [160, 243] on textarea "Notes to Client ( optional )" at bounding box center [233, 273] width 357 height 60
type textarea "x"
type textarea "p"
type textarea "x"
type textarea "pl"
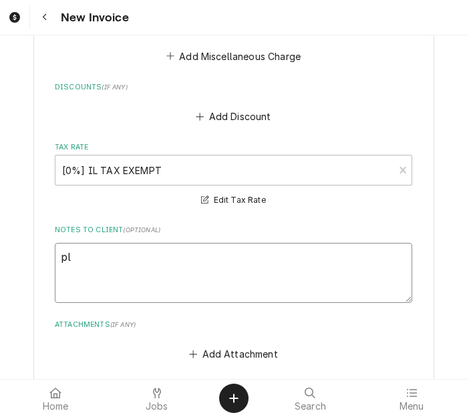
type textarea "x"
type textarea "ple"
type textarea "x"
type textarea "pleas"
type textarea "x"
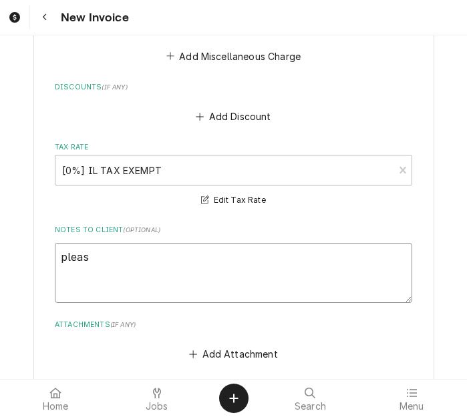
type textarea "please"
type textarea "x"
type textarea "please"
type textarea "x"
type textarea "please b"
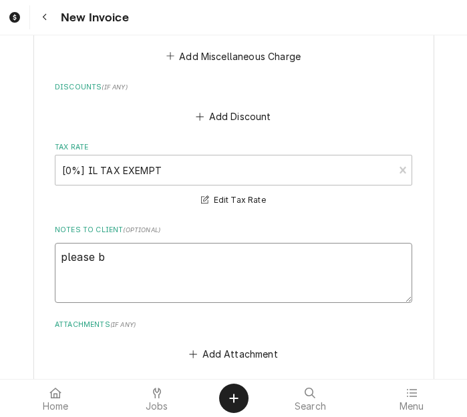
type textarea "x"
type textarea "please bi"
type textarea "x"
type textarea "please bil"
type textarea "x"
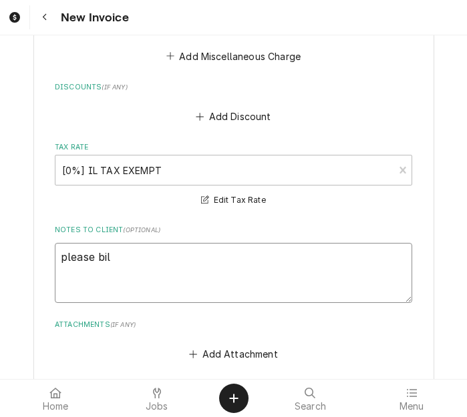
type textarea "please bill"
type textarea "x"
type textarea "please bill"
type textarea "x"
type textarea "please bill i"
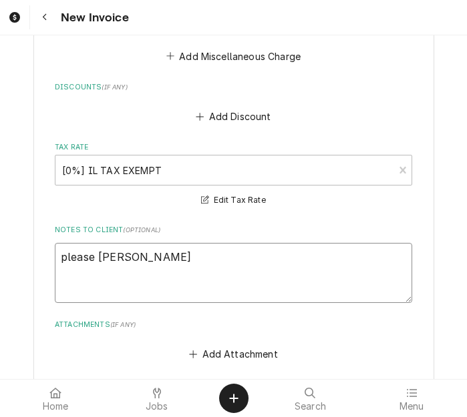
type textarea "x"
type textarea "please bill in"
type textarea "x"
type textarea "please bill inc"
type textarea "x"
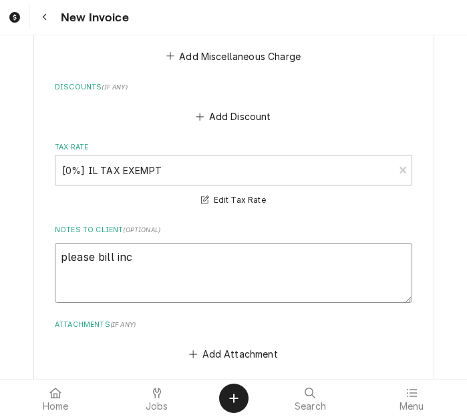
type textarea "please bill incu"
type textarea "x"
type textarea "please bill incur"
type textarea "x"
type textarea "please bill incurr"
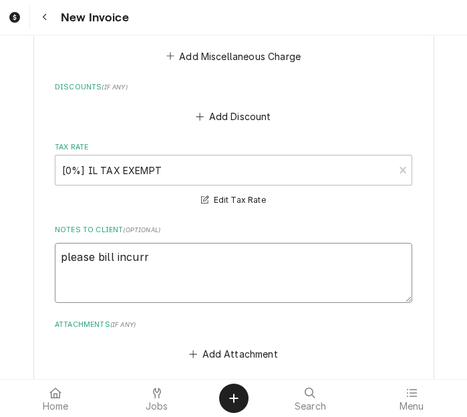
type textarea "x"
type textarea "please bill incurre"
type textarea "x"
type textarea "please bill incurred"
type textarea "x"
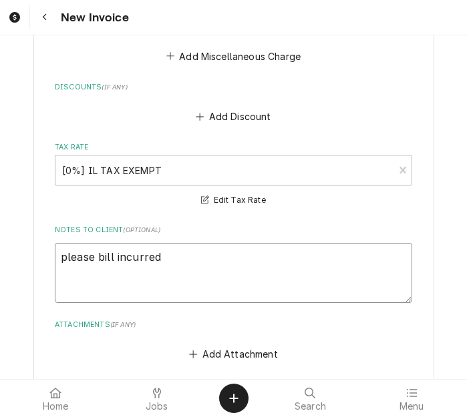
type textarea "please bill incurred"
type textarea "x"
type textarea "please bill incurred -"
type textarea "x"
type textarea "please bill incurred -"
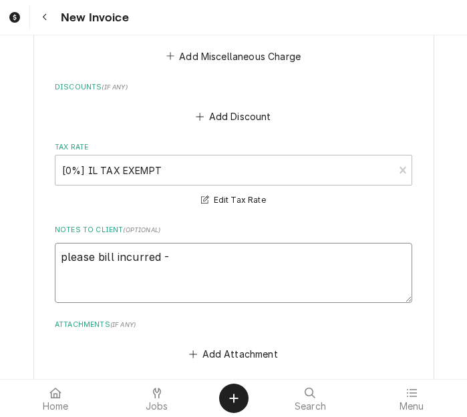
type textarea "x"
type textarea "please bill incurred - q"
type textarea "x"
type textarea "please bill incurred - qu"
type textarea "x"
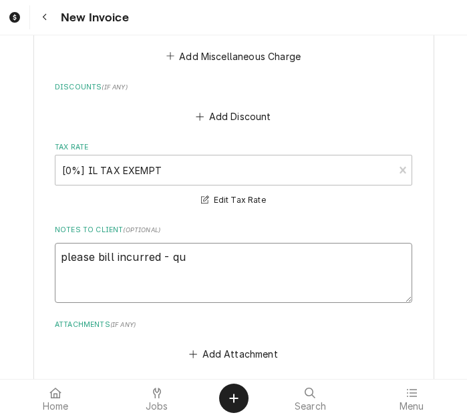
type textarea "please bill incurred - quo"
type textarea "x"
type textarea "please bill incurred - quot"
type textarea "x"
type textarea "please bill incurred - quote"
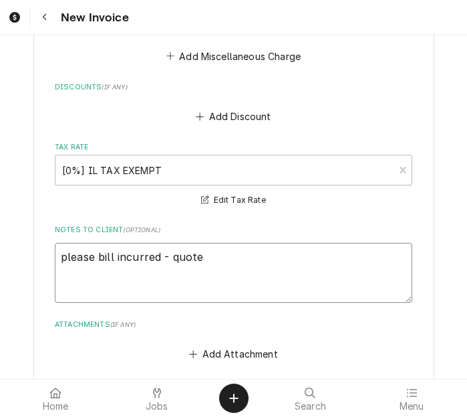
type textarea "x"
type textarea "please bill incurred - quoted"
type textarea "x"
type textarea "please bill incurred - quoted r"
type textarea "x"
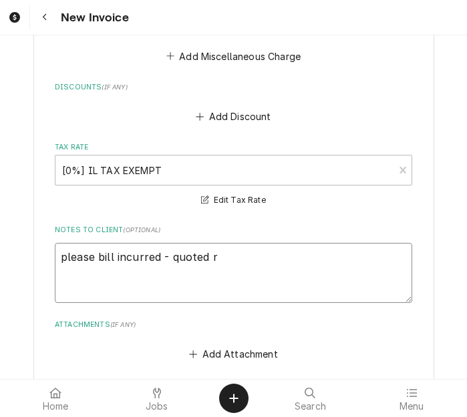
type textarea "please bill incurred - quoted re"
type textarea "x"
type textarea "please bill incurred - quoted repa"
type textarea "x"
type textarea "please bill incurred - quoted repai"
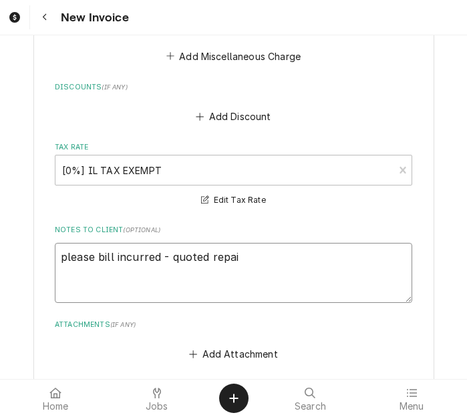
type textarea "x"
type textarea "please bill incurred - quoted repair"
type textarea "x"
type textarea "please bill incurred - quoted repairs"
type textarea "x"
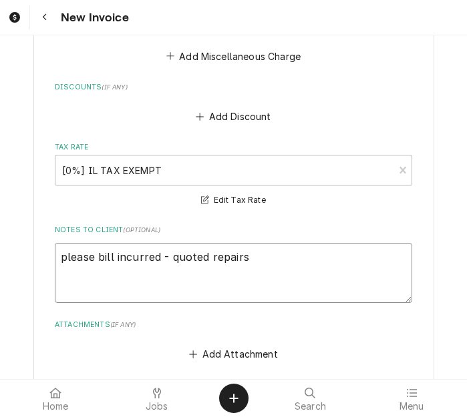
type textarea "please bill incurred - quoted repairs"
type textarea "x"
type textarea "please bill incurred - quoted repairs o"
type textarea "x"
type textarea "please bill incurred - quoted repairs on"
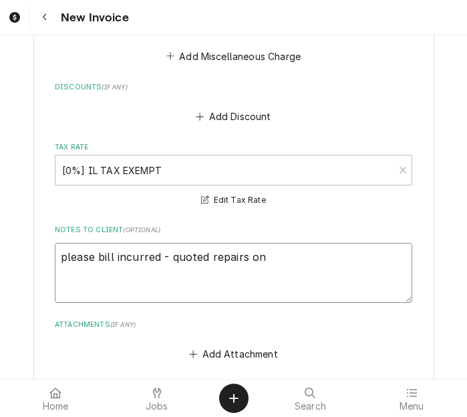
type textarea "x"
type textarea "please bill incurred - quoted repairs on"
type textarea "x"
type textarea "please bill incurred - quoted repairs on 4"
type textarea "x"
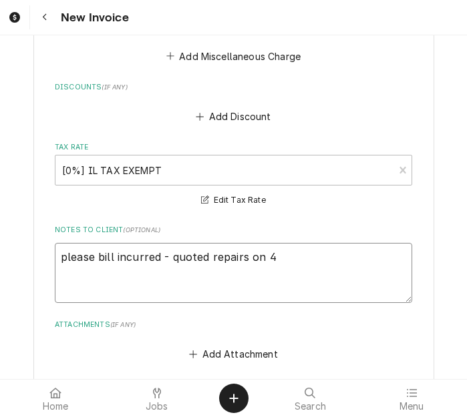
type textarea "please bill incurred - quoted repairs on 40"
type textarea "x"
type textarea "please bill incurred - quoted repairs on 400"
type textarea "x"
type textarea "please bill incurred - quoted repairs on 40079"
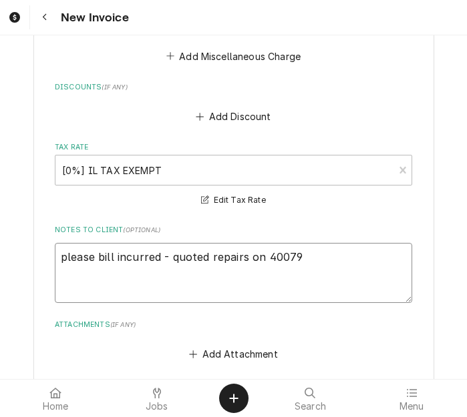
type textarea "x"
type textarea "please bill incurred - quoted repairs on 400794"
type textarea "x"
type textarea "please bill incurred - quoted repairs on 400794,"
type textarea "x"
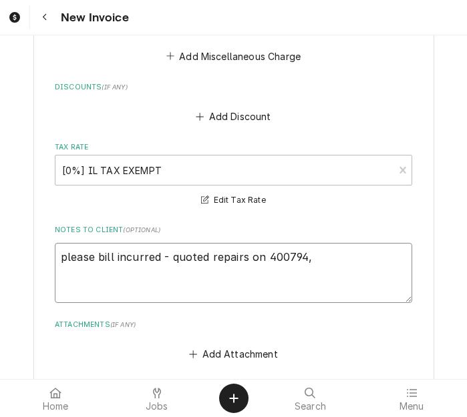
type textarea "please bill incurred - quoted repairs on 400794,"
type textarea "x"
type textarea "please bill incurred - quoted repairs on 400794, 4"
type textarea "x"
type textarea "please bill incurred - quoted repairs on 400794, 40"
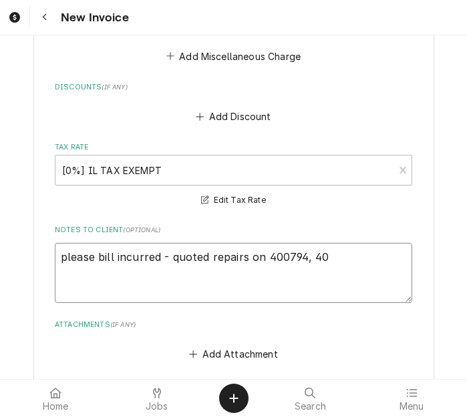
type textarea "x"
type textarea "please bill incurred - quoted repairs on 400794, 400"
type textarea "x"
type textarea "please bill incurred - quoted repairs on 400794, 4007"
type textarea "x"
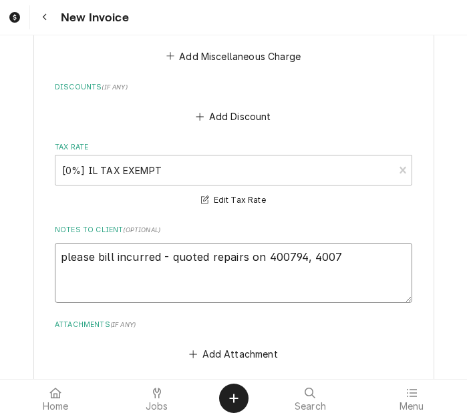
type textarea "please bill incurred - quoted repairs on 400794, 40079"
type textarea "x"
type textarea "please bill incurred - quoted repairs on 400794, 400795"
type textarea "x"
type textarea "please bill incurred - quoted repairs on 400794, 400795,"
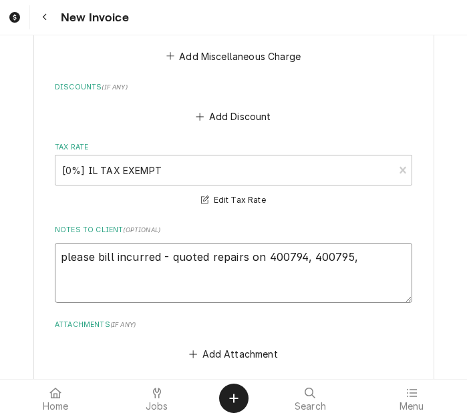
type textarea "x"
type textarea "please bill incurred - quoted repairs on 400794, 400795,"
click at [367, 243] on textarea "please bill incurred - quoted repairs on 400794, 400795," at bounding box center [233, 273] width 357 height 60
type textarea "x"
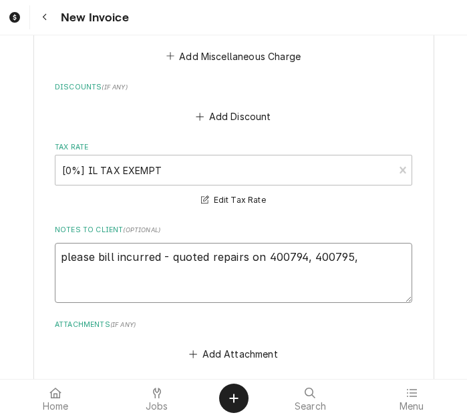
type textarea "please bill incurred - quoted repairs on 400794, 400795, 4"
type textarea "x"
type textarea "please bill incurred - quoted repairs on 400794, 400795, 40"
type textarea "x"
type textarea "please bill incurred - quoted repairs on 400794, 400795, 400"
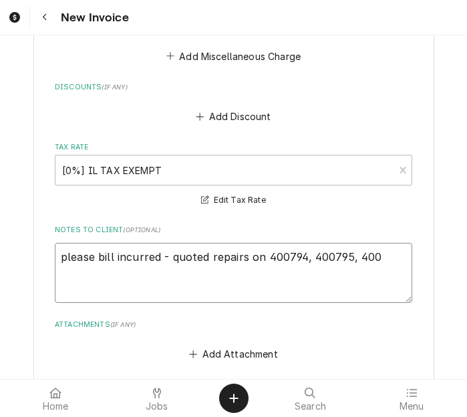
type textarea "x"
type textarea "please bill incurred - quoted repairs on 400794, 400795, 40079"
type textarea "x"
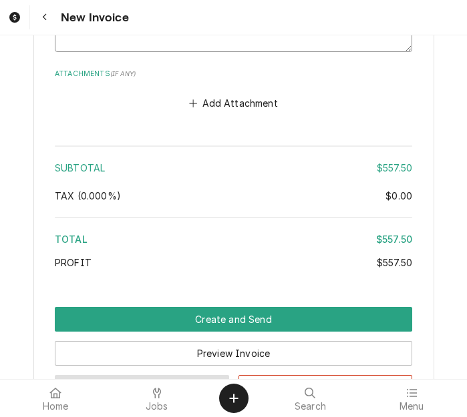
type textarea "please bill incurred - quoted repairs on 400794, 400795, 400796"
click at [138, 375] on button "Save Draft" at bounding box center [142, 387] width 174 height 25
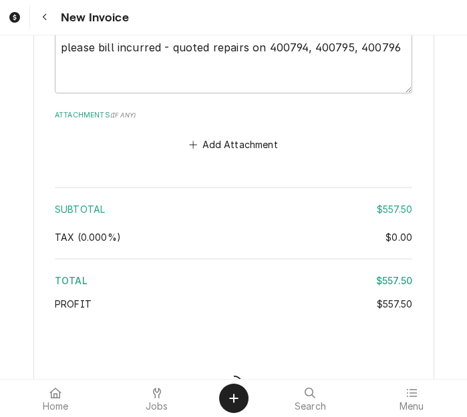
type textarea "x"
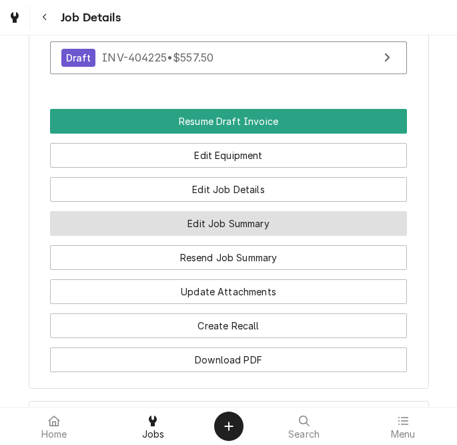
scroll to position [1928, 0]
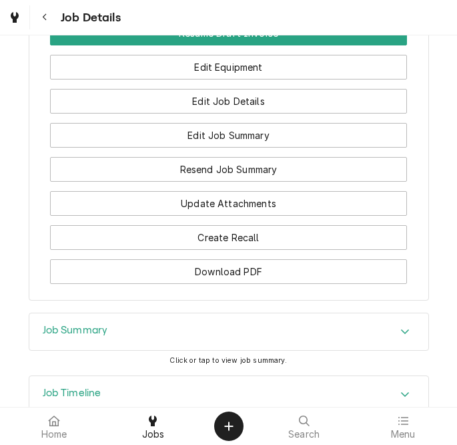
click at [142, 313] on div "Job Summary" at bounding box center [228, 331] width 399 height 37
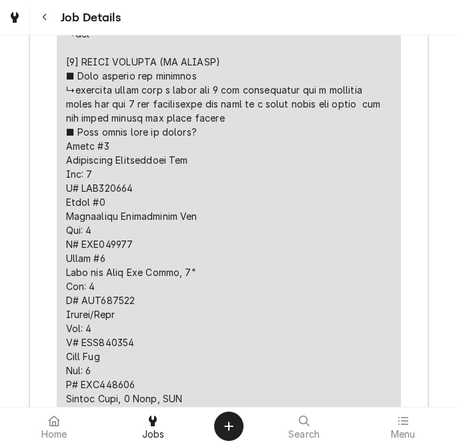
scroll to position [3205, 0]
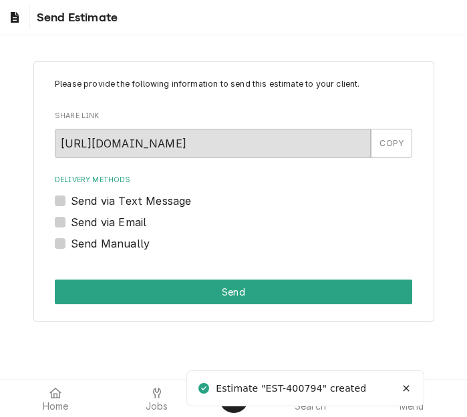
click at [122, 221] on label "Send via Email" at bounding box center [108, 222] width 75 height 16
click at [122, 221] on input "Send via Email" at bounding box center [249, 228] width 357 height 29
checkbox input "true"
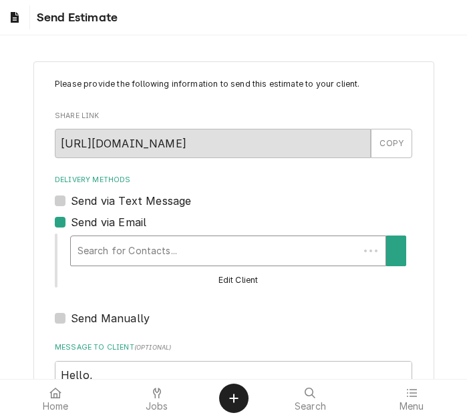
click at [160, 236] on div "Search for Contacts..." at bounding box center [215, 250] width 288 height 29
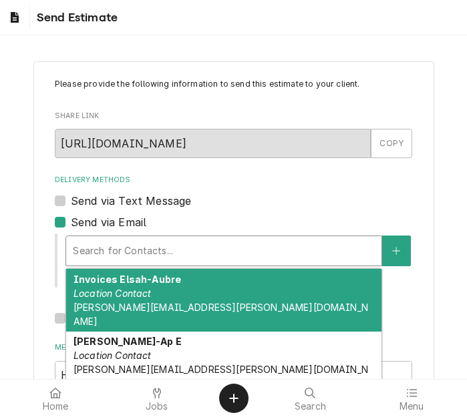
click at [161, 294] on div "Invoices Elsah-Aubre Location Contact aubrey.smith@principia.edu" at bounding box center [223, 300] width 315 height 63
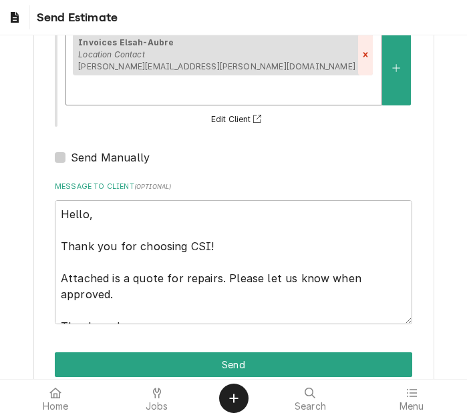
click at [358, 64] on div "Remove [object Object]" at bounding box center [365, 54] width 15 height 41
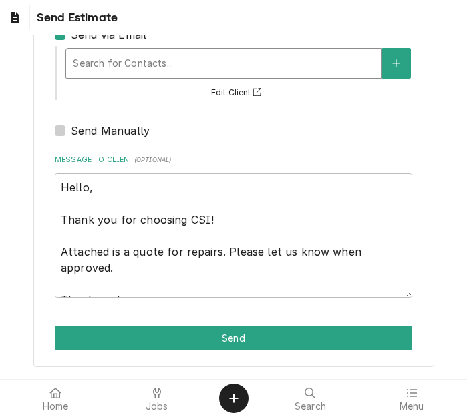
click at [177, 76] on div "Search for Contacts..." at bounding box center [223, 63] width 315 height 29
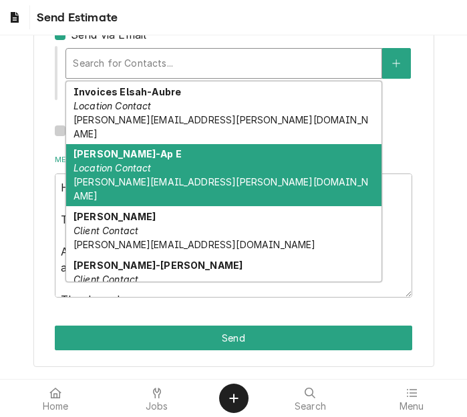
click at [184, 154] on div "Jackie Thornton-Ap E Location Contact jackie.thornton@principia.edu" at bounding box center [223, 175] width 315 height 63
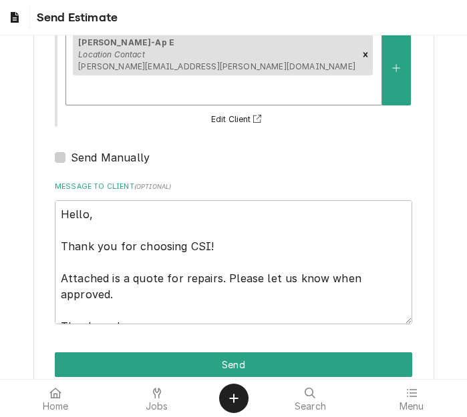
scroll to position [16, 0]
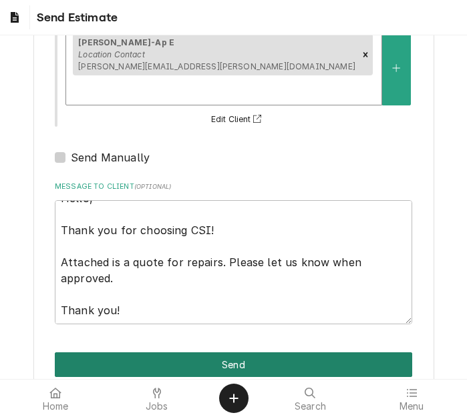
click at [235, 353] on button "Send" at bounding box center [233, 365] width 357 height 25
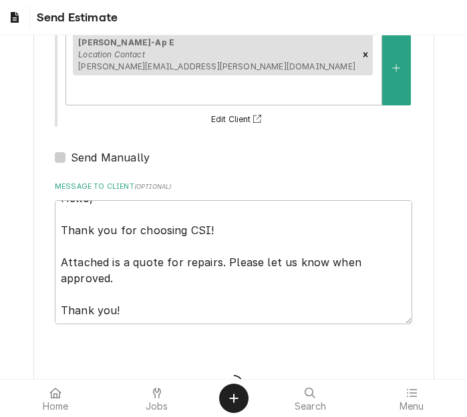
type textarea "x"
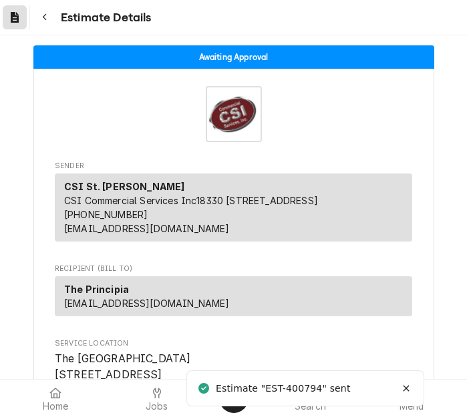
click at [16, 20] on icon "Dynamic Content Wrapper" at bounding box center [15, 17] width 8 height 11
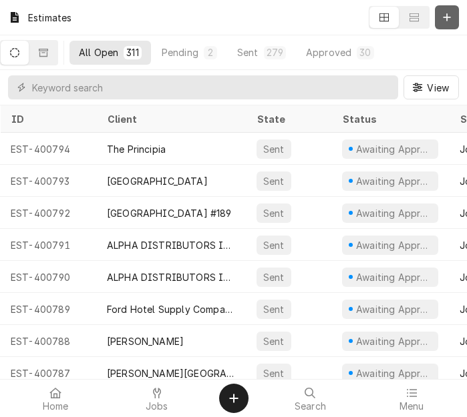
click at [445, 20] on icon "Dynamic Content Wrapper" at bounding box center [447, 17] width 8 height 9
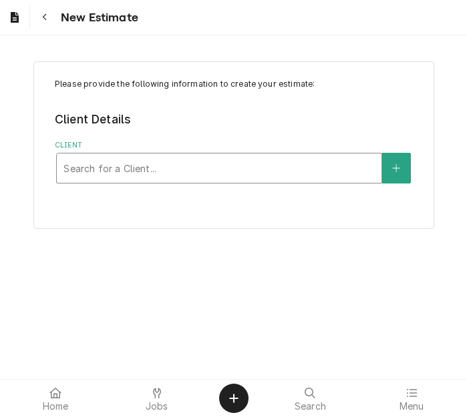
click at [192, 163] on div "Client" at bounding box center [218, 168] width 311 height 24
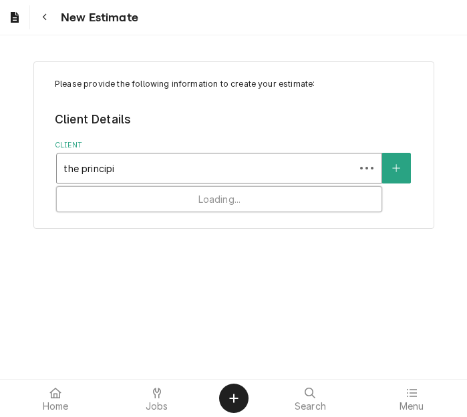
type input "the principia"
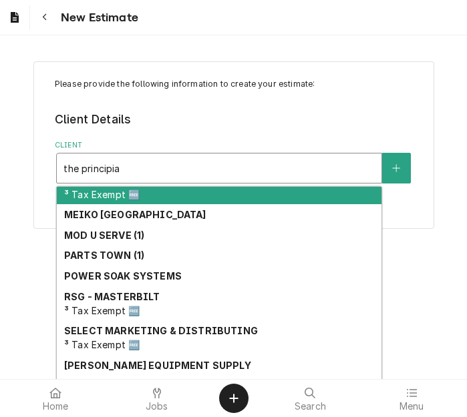
scroll to position [180, 0]
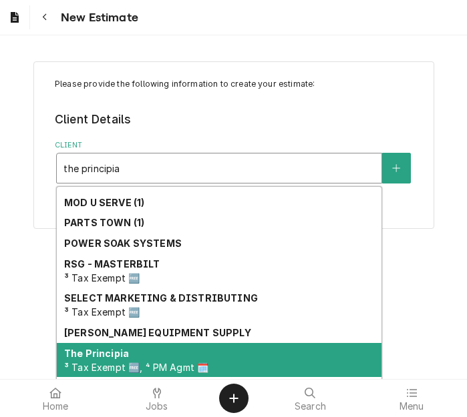
click at [122, 362] on span "³ Tax Exempt 🆓, ⁴ PM Agmt 🗓️" at bounding box center [136, 367] width 144 height 11
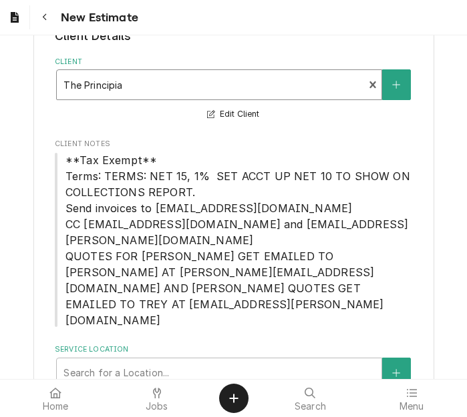
scroll to position [101, 0]
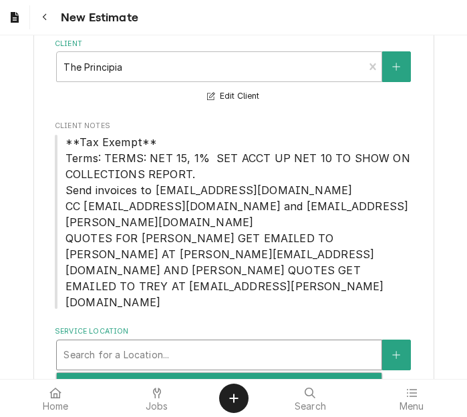
click at [176, 343] on div "Service Location" at bounding box center [218, 355] width 311 height 24
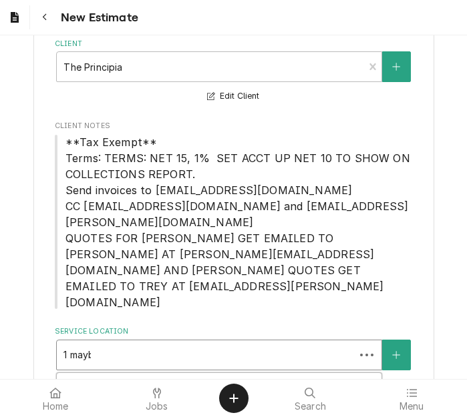
type input "1 maybe"
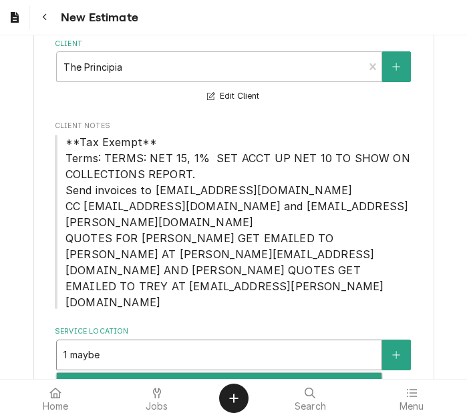
click at [168, 373] on div "The Principia College / 1 Maybeck Pl, Elsah, IL 62028" at bounding box center [219, 383] width 325 height 21
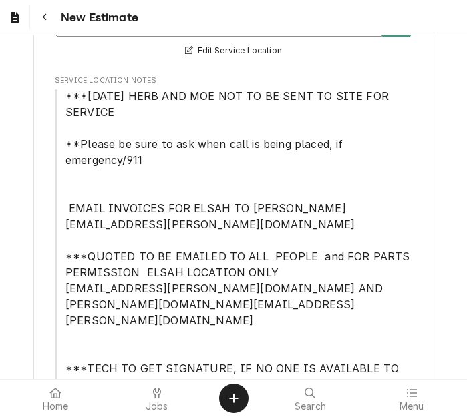
scroll to position [836, 0]
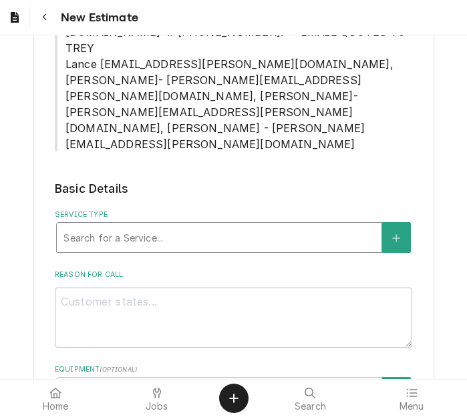
click at [162, 226] on div "Service Type" at bounding box center [218, 238] width 311 height 24
type textarea "x"
type input "s"
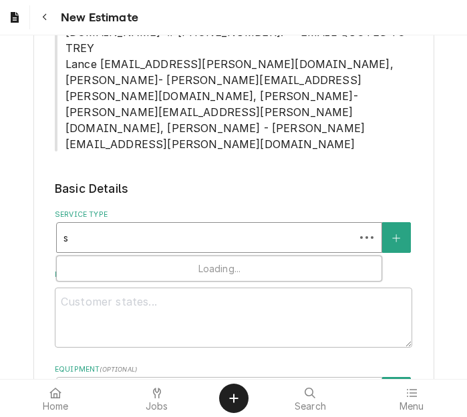
type textarea "x"
type input "se"
type textarea "x"
type input "ser"
type textarea "x"
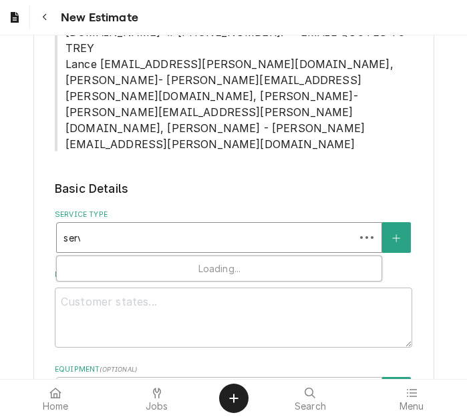
type input "servi"
type textarea "x"
type input "servic"
type textarea "x"
type input "service"
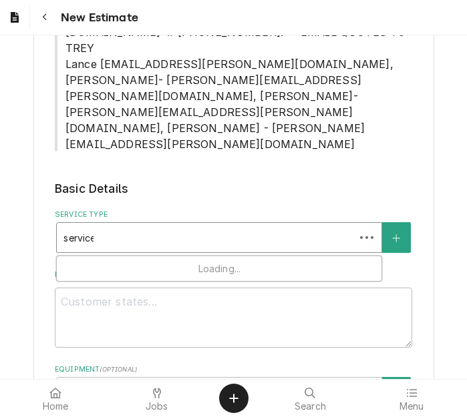
type textarea "x"
type input "service c"
type textarea "x"
type input "service ca"
type textarea "x"
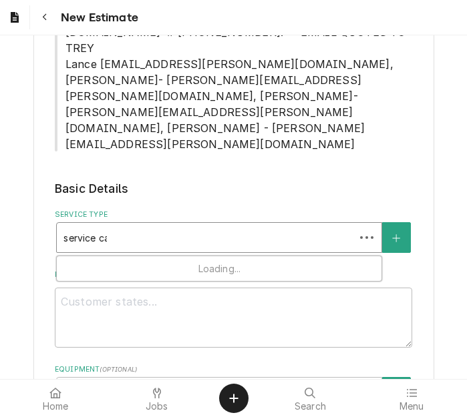
type input "service cal"
type textarea "x"
type input "service call"
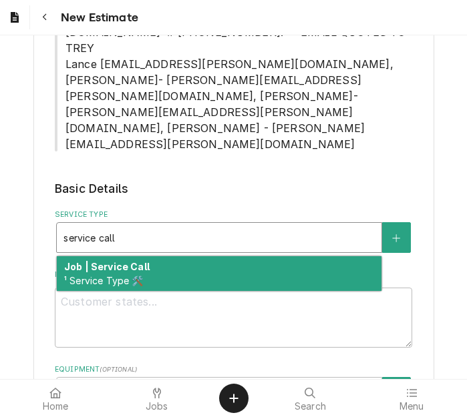
click at [162, 256] on div "Job | Service Call ¹ Service Type 🛠️" at bounding box center [219, 273] width 325 height 35
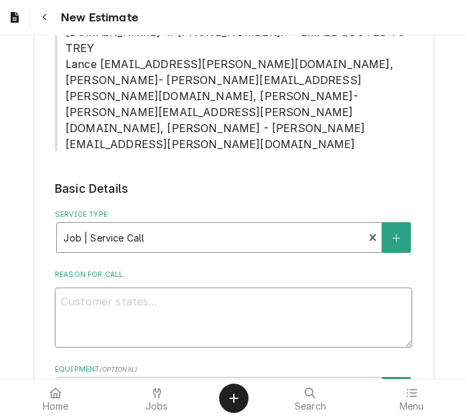
click at [150, 288] on textarea "Reason For Call" at bounding box center [233, 318] width 357 height 60
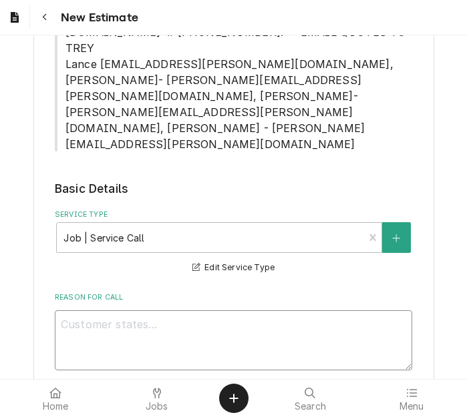
type textarea "x"
type textarea "Q"
type textarea "x"
type textarea "Qu"
type textarea "x"
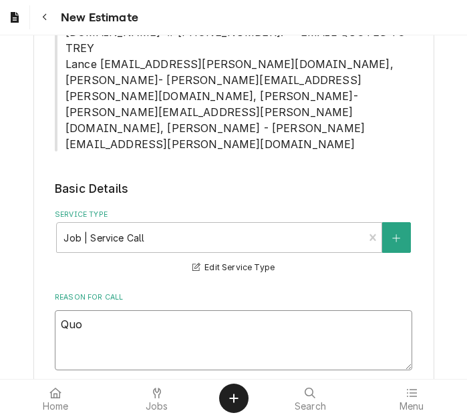
type textarea "Quot"
type textarea "x"
type textarea "Quote"
type textarea "x"
type textarea "Quote"
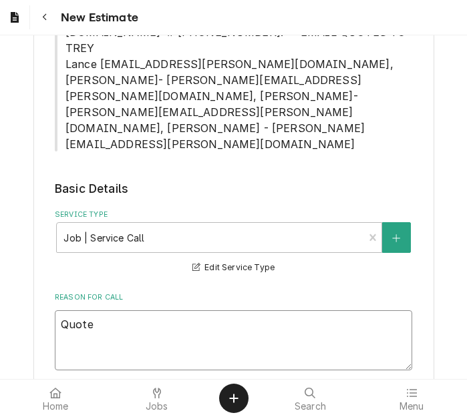
type textarea "x"
type textarea "Quote t"
type textarea "x"
type textarea "Quote to"
type textarea "x"
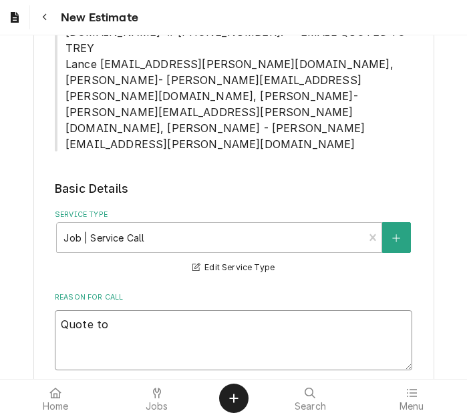
type textarea "Quote to"
type textarea "x"
type textarea "Quote to r"
type textarea "x"
type textarea "Quote to re"
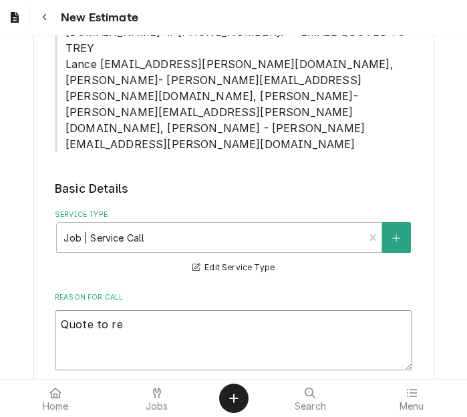
type textarea "x"
type textarea "Quote to rep"
type textarea "x"
type textarea "Quote to repl"
type textarea "x"
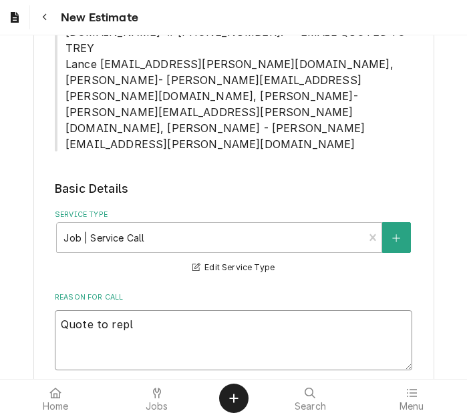
type textarea "Quote to repla"
type textarea "x"
type textarea "Quote to replac"
type textarea "x"
type textarea "Quote to replace"
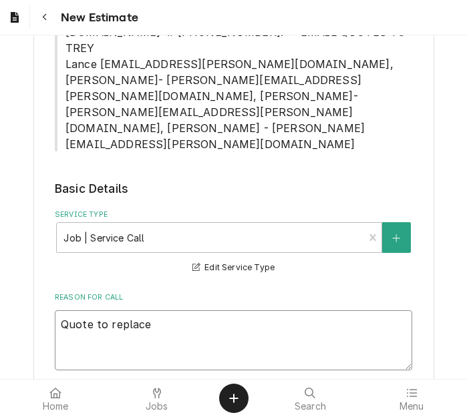
type textarea "x"
type textarea "Quote to replace"
type textarea "x"
type textarea "Quote to replace al"
type textarea "x"
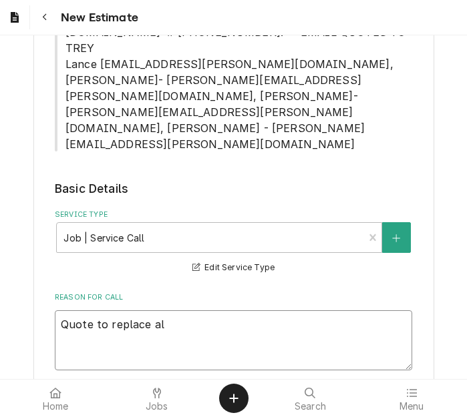
type textarea "Quote to replace all"
type textarea "x"
type textarea "Quote to replace all 6"
type textarea "x"
type textarea "Quote to replace all 6"
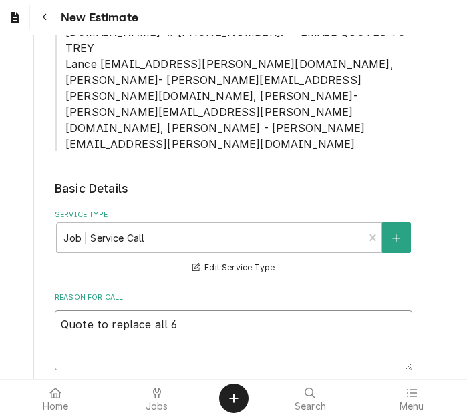
type textarea "x"
type textarea "Quote to replace all 6 o"
type textarea "x"
type textarea "Quote to replace all 6 ori"
type textarea "x"
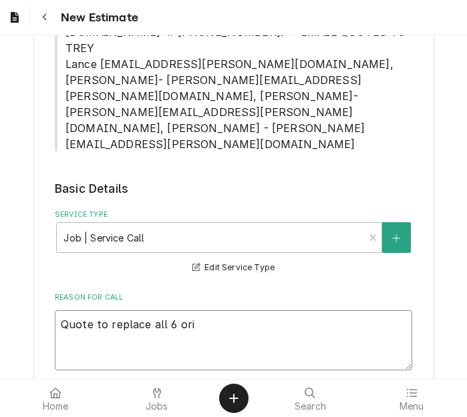
type textarea "Quote to replace all 6 orig"
type textarea "x"
type textarea "Quote to replace all 6 origi"
type textarea "x"
type textarea "Quote to replace all 6 origin"
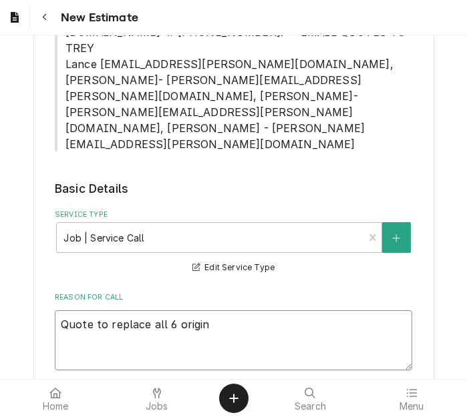
type textarea "x"
type textarea "Quote to replace all 6 origina"
type textarea "x"
type textarea "Quote to replace all 6 original"
type textarea "x"
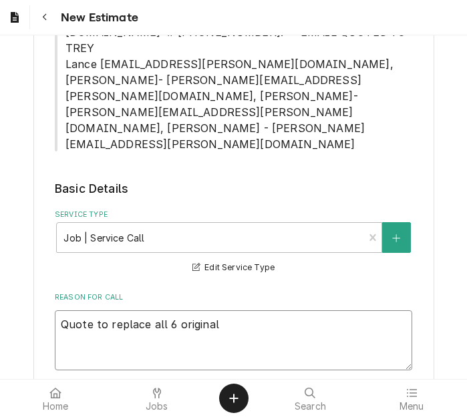
type textarea "Quote to replace all 6 original t"
type textarea "x"
type textarea "Quote to replace all 6 original th"
type textarea "x"
type textarea "Quote to replace all 6 original the"
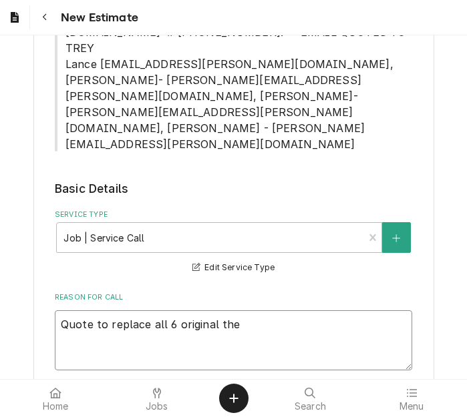
type textarea "x"
type textarea "Quote to replace all 6 original ther"
type textarea "x"
type textarea "Quote to replace all 6 original thermo"
type textarea "x"
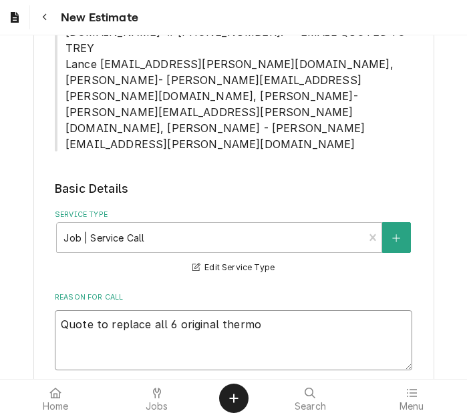
type textarea "Quote to replace all 6 original thermos"
type textarea "x"
type textarea "Quote to replace all 6 original thermost"
type textarea "x"
type textarea "Quote to replace all 6 original thermosta"
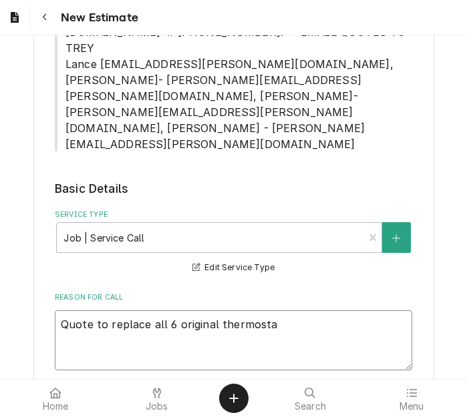
type textarea "x"
type textarea "Quote to replace all 6 original thermostats"
type textarea "x"
type textarea "Quote to replace all 6 original thermostats"
type textarea "x"
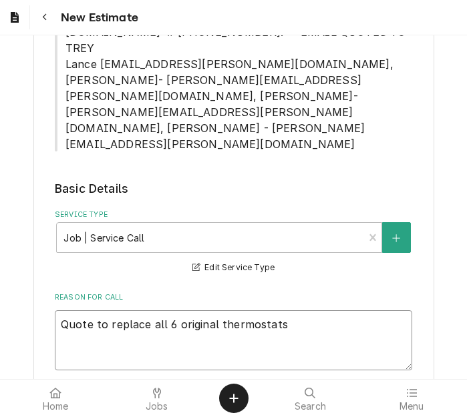
type textarea "Quote to replace all 6 original thermostats o"
type textarea "x"
type textarea "Quote to replace all 6 original thermostats on"
type textarea "x"
type textarea "Quote to replace all 6 original thermostats on"
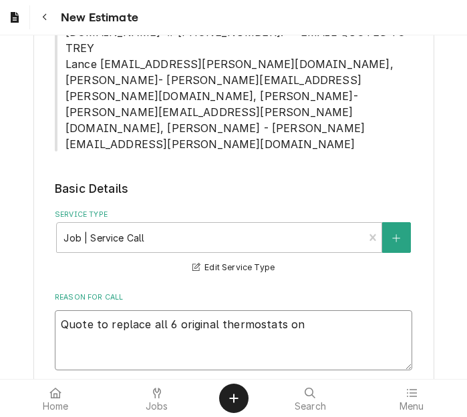
type textarea "x"
type textarea "Quote to replace all 6 original thermostats on KE"
type textarea "x"
type textarea "Quote to replace all 6 original thermostats on KEt"
type textarea "x"
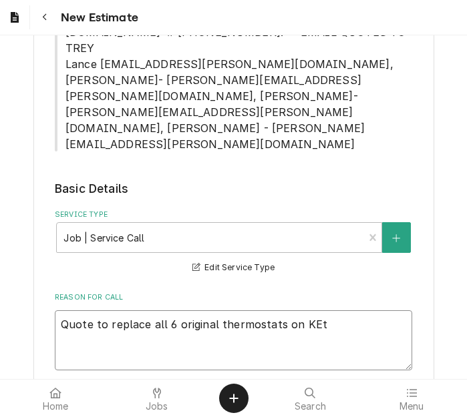
type textarea "Quote to replace all 6 original thermostats on KEti"
type textarea "x"
type textarea "Quote to replace all 6 original thermostats on KEtin"
type textarea "x"
type textarea "Quote to replace all 6 original thermostats on KEti"
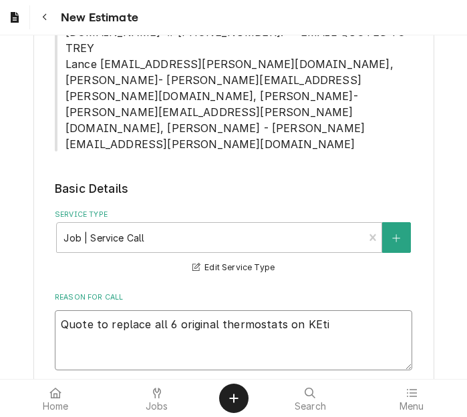
type textarea "x"
type textarea "Quote to replace all 6 original thermostats on KEt"
type textarea "x"
type textarea "Quote to replace all 6 original thermostats on KE"
type textarea "x"
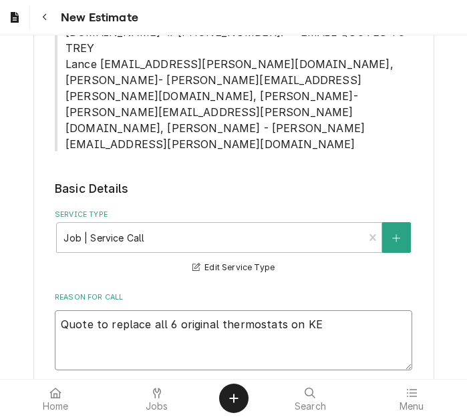
type textarea "Quote to replace all 6 original thermostats on KEe"
type textarea "x"
type textarea "Quote to replace all 6 original thermostats on KEea"
type textarea "x"
type textarea "Quote to replace all 6 original thermostats on KEe"
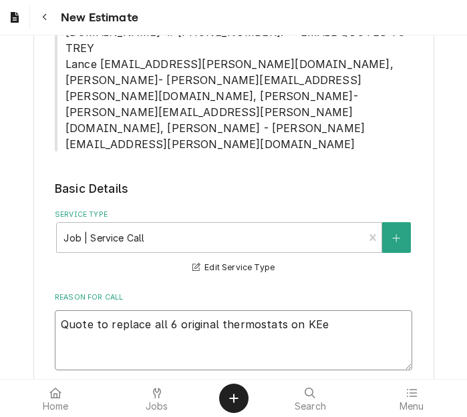
type textarea "x"
type textarea "Quote to replace all 6 original thermostats on KE"
type textarea "x"
type textarea "Quote to replace all 6 original thermostats on K"
type textarea "x"
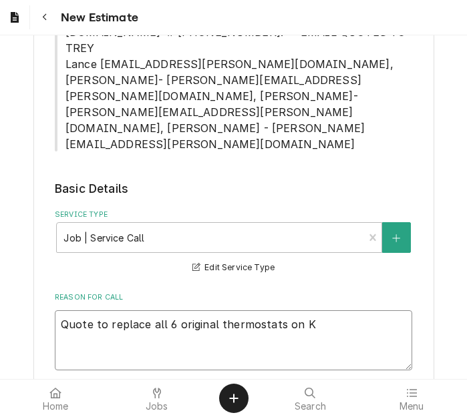
type textarea "Quote to replace all 6 original thermostats on Ke"
type textarea "x"
type textarea "Quote to replace all 6 original thermostats on Kea"
type textarea "x"
type textarea "Quote to replace all 6 original thermostats on Keat"
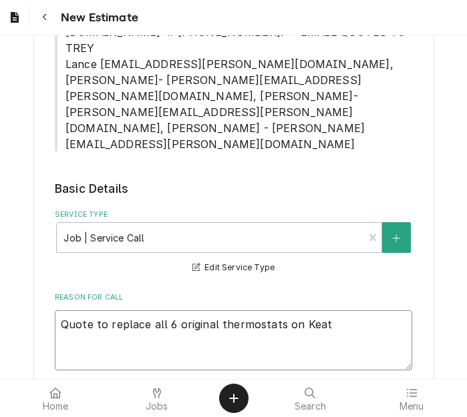
type textarea "x"
type textarea "Quote to replace all 6 original thermostats on Keati"
type textarea "x"
type textarea "Quote to replace all 6 original thermostats on Keatin"
type textarea "x"
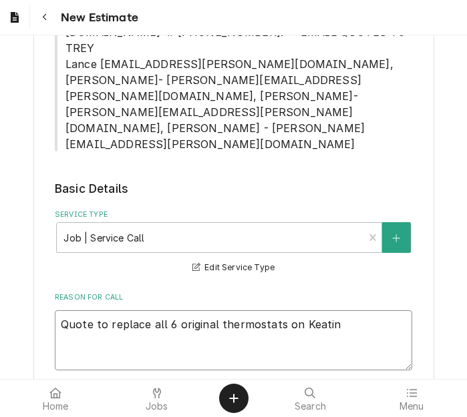
type textarea "Quote to replace all 6 original thermostats on Keating"
type textarea "x"
type textarea "Quote to replace all 6 original thermostats on Keating"
type textarea "x"
type textarea "Quote to replace all 6 original thermostats on Keating F"
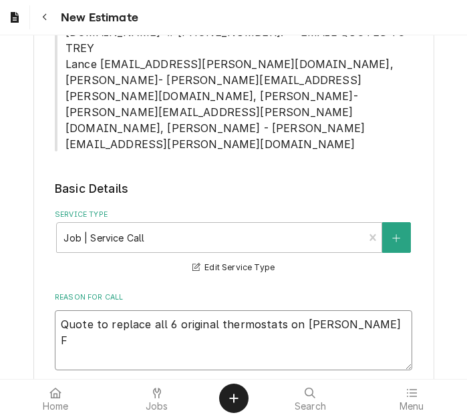
type textarea "x"
type textarea "Quote to replace all 6 original thermostats on Keating Fl"
type textarea "x"
type textarea "Quote to replace all 6 original thermostats on Keating Fla"
type textarea "x"
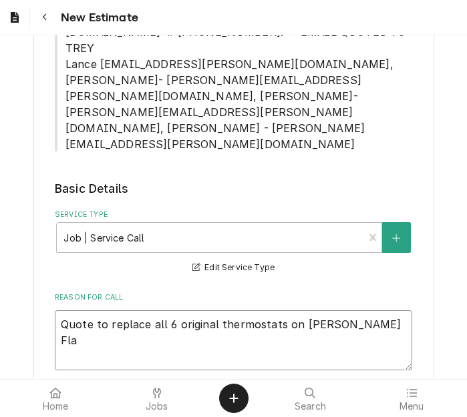
type textarea "Quote to replace all 6 original thermostats on Keating Flat"
type textarea "x"
type textarea "Quote to replace all 6 original thermostats on Keating FlatT"
type textarea "x"
type textarea "Quote to replace all 6 original thermostats on Keating FlatTo"
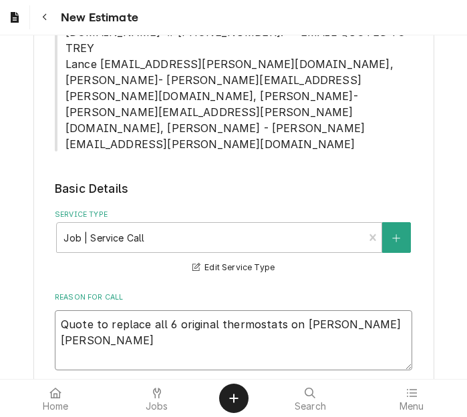
type textarea "x"
type textarea "Quote to replace all 6 original thermostats on Keating FlatTop"
type textarea "x"
type textarea "Quote to replace all 6 original thermostats on Keating FlatTop"
type textarea "x"
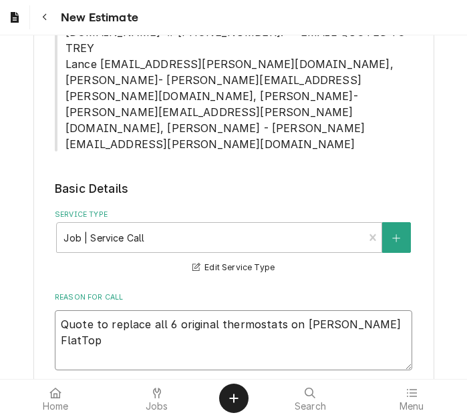
type textarea "Quote to replace all 6 original thermostats on Keating FlatTop /"
type textarea "x"
type textarea "Quote to replace all 6 original thermostats on Keating FlatTop"
type textarea "x"
type textarea "Quote to replace all 6 original thermostats on Keating FlatTop"
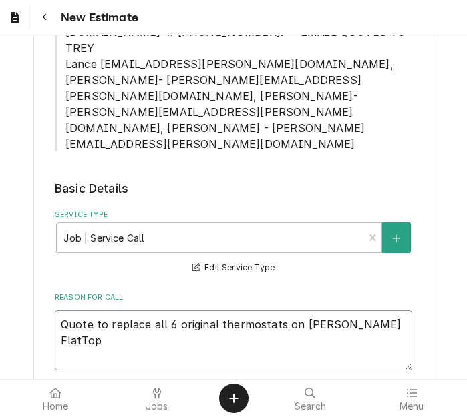
type textarea "x"
type textarea "Quote to replace all 6 original thermostats on Keating FlatTo"
type textarea "x"
type textarea "Quote to replace all 6 original thermostats on Keating FlatT"
type textarea "x"
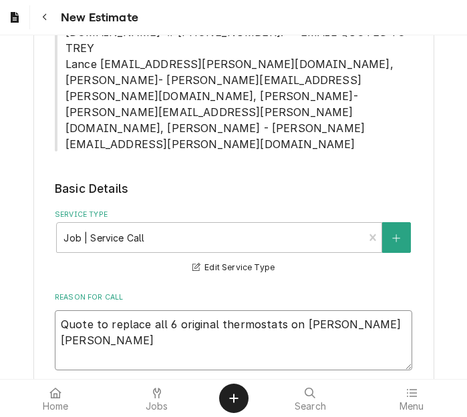
type textarea "Quote to replace all 6 original thermostats on Keating Flat"
type textarea "x"
type textarea "Quote to replace all 6 original thermostats on Keating Flat"
type textarea "x"
type textarea "Quote to replace all 6 original thermostats on Keating Flat t"
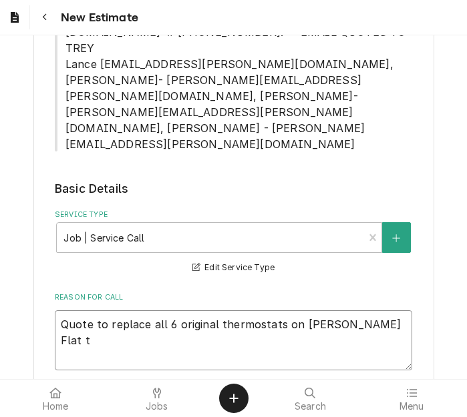
type textarea "x"
type textarea "Quote to replace all 6 original thermostats on Keating Flat to"
type textarea "x"
type textarea "Quote to replace all 6 original thermostats on Keating Flat top"
type textarea "x"
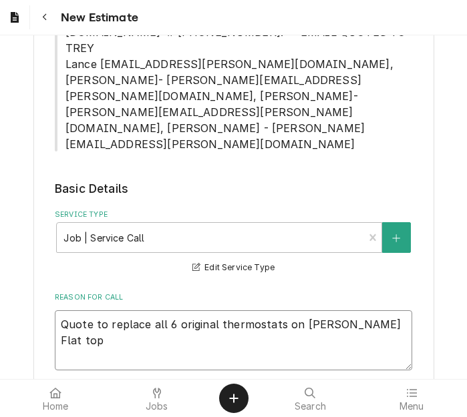
type textarea "Quote to replace all 6 original thermostats on Keating Flat top ?"
type textarea "x"
type textarea "Quote to replace all 6 original thermostats on Keating Flat top ?d"
type textarea "x"
type textarea "Quote to replace all 6 original thermostats on Keating Flat top ?dm"
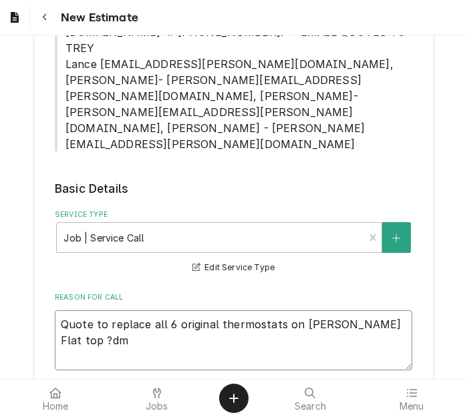
type textarea "x"
type textarea "Quote to replace all 6 original thermostats on Keating Flat top ?d"
type textarea "x"
type textarea "Quote to replace all 6 original thermostats on Keating Flat top ?"
type textarea "x"
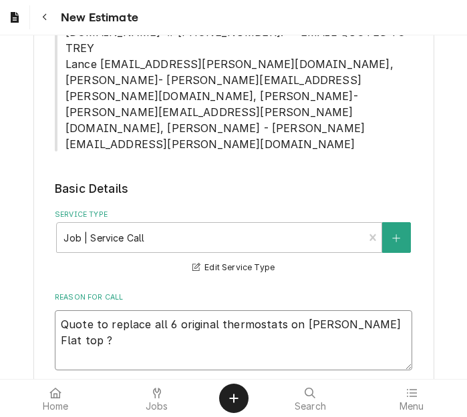
type textarea "Quote to replace all 6 original thermostats on Keating Flat top"
type textarea "x"
type textarea "Quote to replace all 6 original thermostats on Keating Flat top /"
type textarea "x"
type textarea "Quote to replace all 6 original thermostats on Keating Flat top / M"
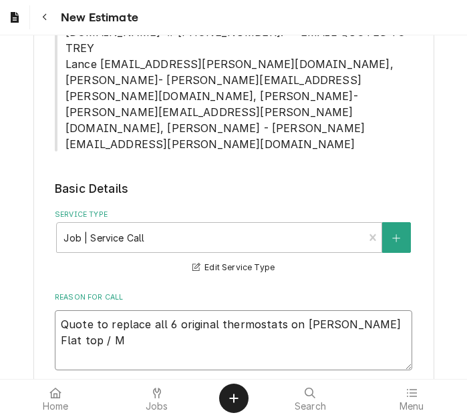
type textarea "x"
type textarea "Quote to replace all 6 original thermostats on Keating Flat top / Mo"
type textarea "x"
type textarea "Quote to replace all 6 original thermostats on Keating Flat top / Mod"
type textarea "x"
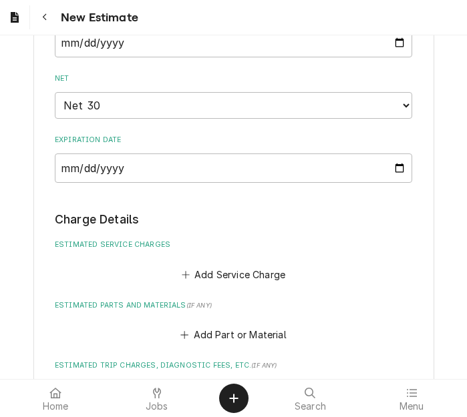
scroll to position [1771, 0]
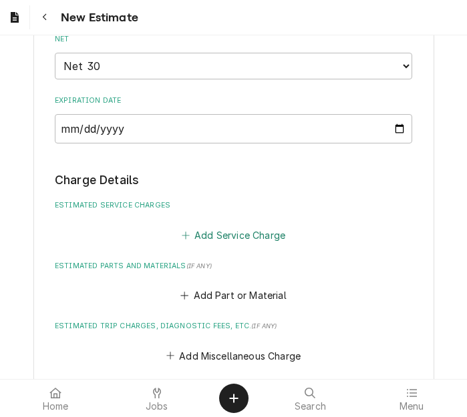
click at [220, 226] on button "Add Service Charge" at bounding box center [233, 235] width 108 height 19
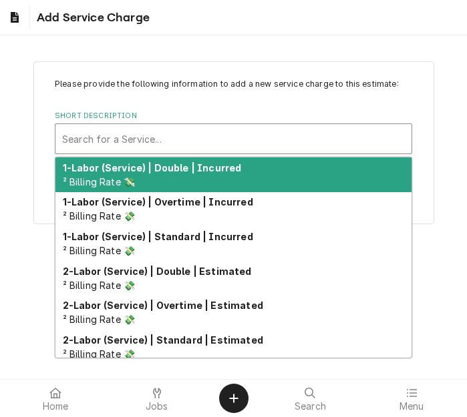
click at [185, 134] on div "Short Description" at bounding box center [233, 139] width 343 height 24
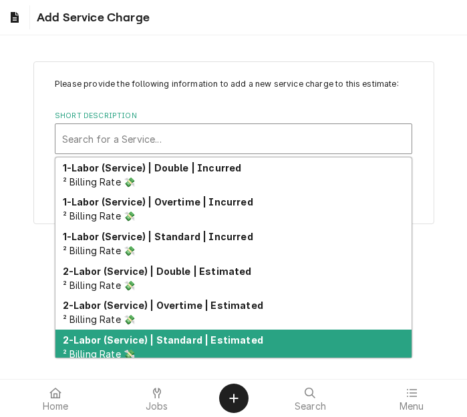
click at [456, 297] on div "Please provide the following information to add a new service charge to this es…" at bounding box center [233, 207] width 467 height 344
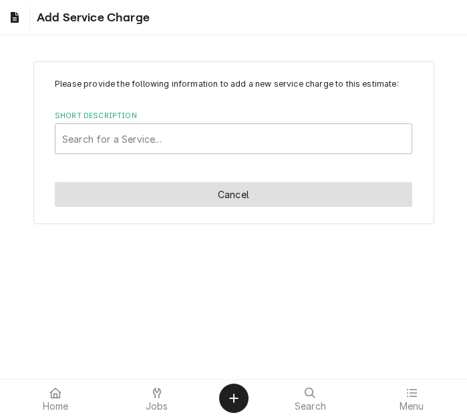
click at [247, 196] on button "Cancel" at bounding box center [233, 194] width 357 height 25
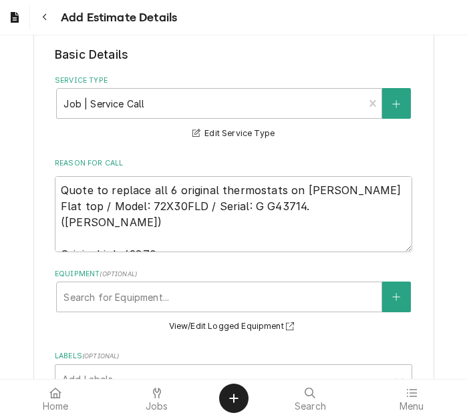
scroll to position [887, 0]
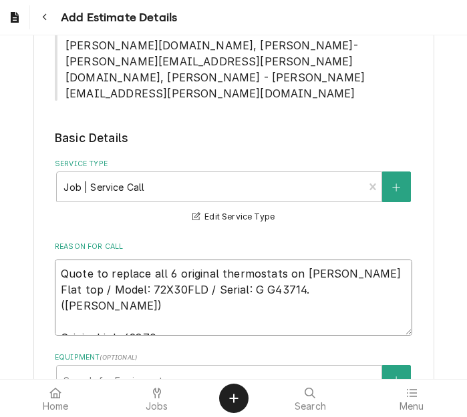
drag, startPoint x: 246, startPoint y: 179, endPoint x: 37, endPoint y: 164, distance: 209.6
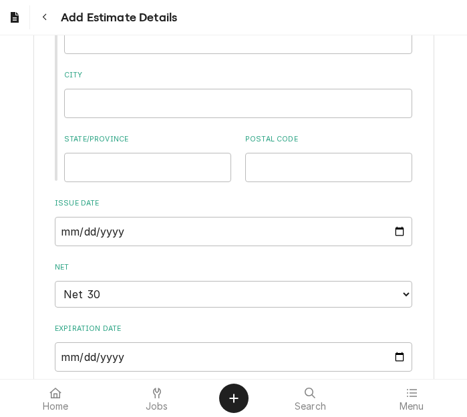
scroll to position [1688, 0]
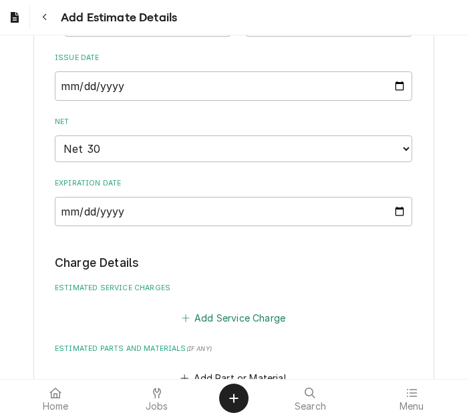
click at [232, 308] on button "Add Service Charge" at bounding box center [233, 317] width 108 height 19
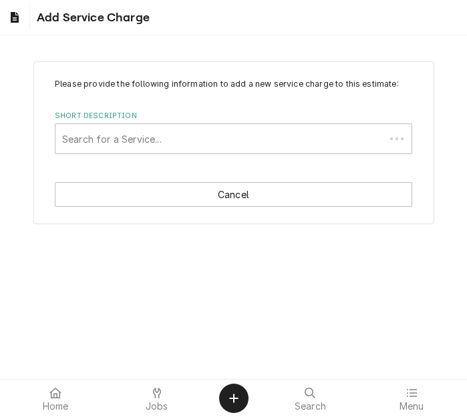
click at [160, 127] on div "Short Description" at bounding box center [220, 139] width 316 height 24
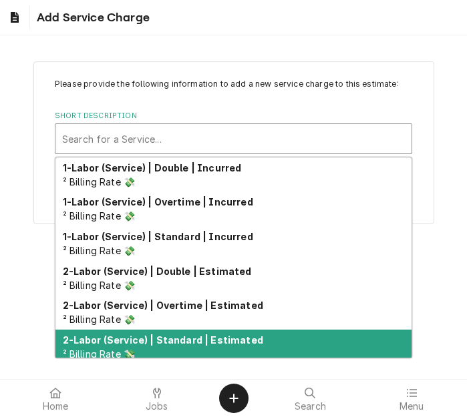
click at [194, 343] on strong "2-Labor (Service) | Standard | Estimated" at bounding box center [163, 340] width 200 height 11
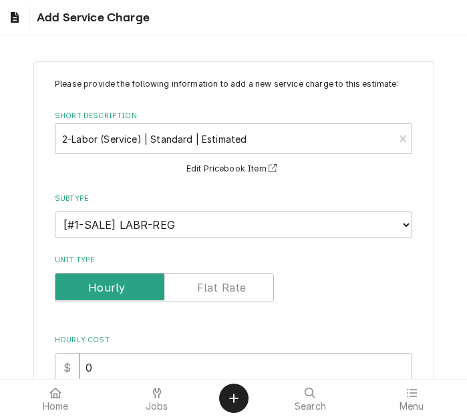
scroll to position [200, 0]
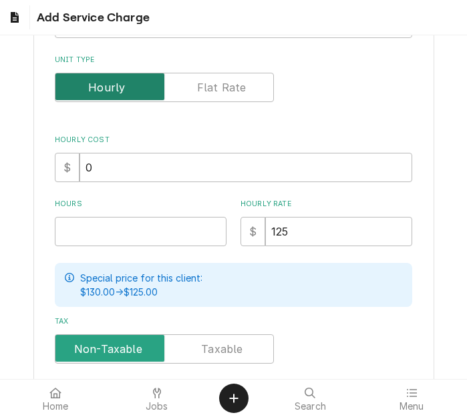
click at [164, 85] on input "Unit Type" at bounding box center [164, 87] width 207 height 29
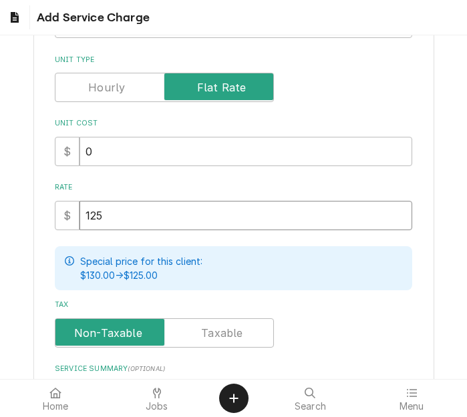
drag, startPoint x: 61, startPoint y: 202, endPoint x: 53, endPoint y: 202, distance: 7.3
click at [55, 202] on div "$ 125" at bounding box center [233, 215] width 357 height 29
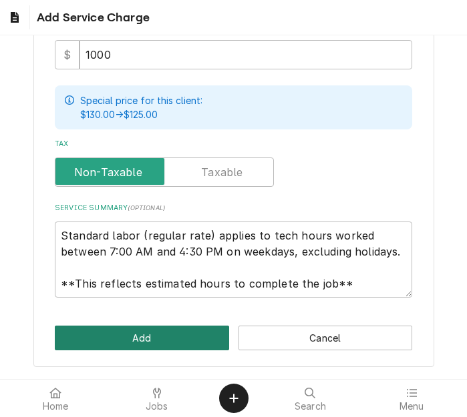
click at [151, 334] on button "Add" at bounding box center [142, 338] width 174 height 25
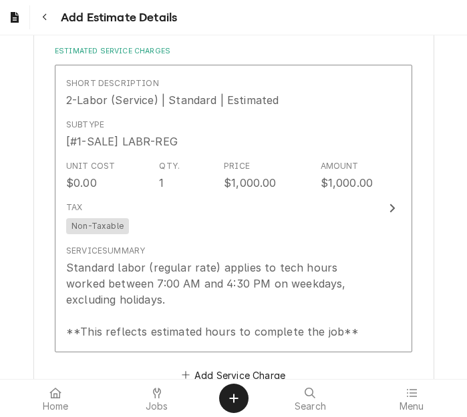
scroll to position [1939, 0]
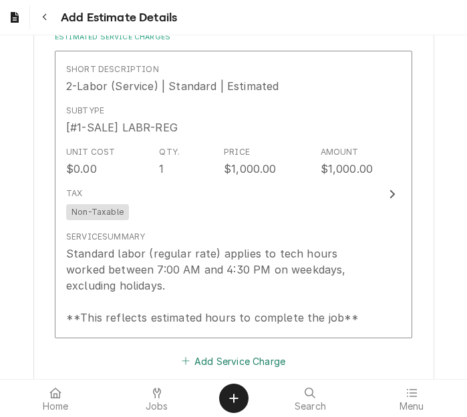
click at [229, 352] on button "Add Service Charge" at bounding box center [233, 361] width 108 height 19
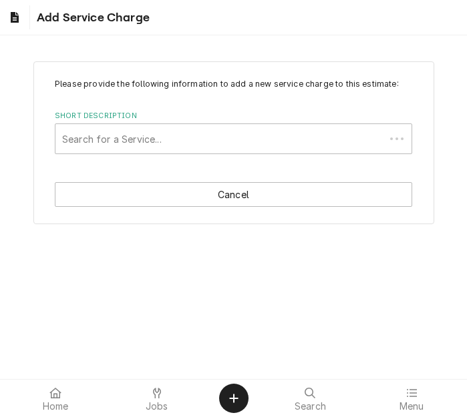
click at [184, 134] on div "Short Description" at bounding box center [220, 139] width 316 height 24
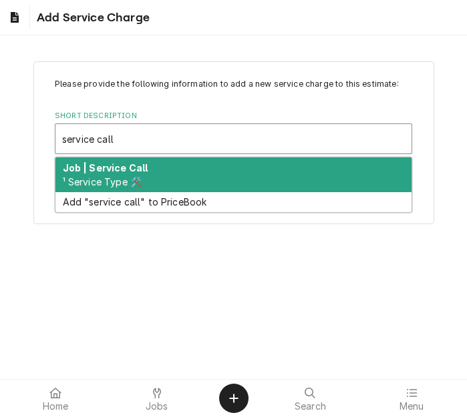
click at [172, 166] on div "Job | Service Call ¹ Service Type 🛠️" at bounding box center [233, 175] width 356 height 35
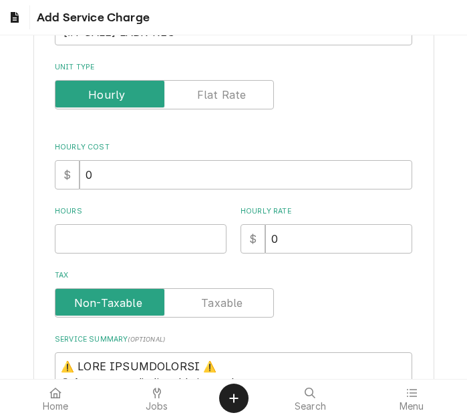
scroll to position [200, 0]
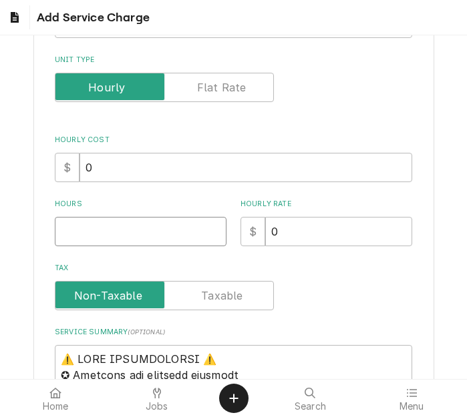
click at [94, 222] on input "Hours" at bounding box center [141, 231] width 172 height 29
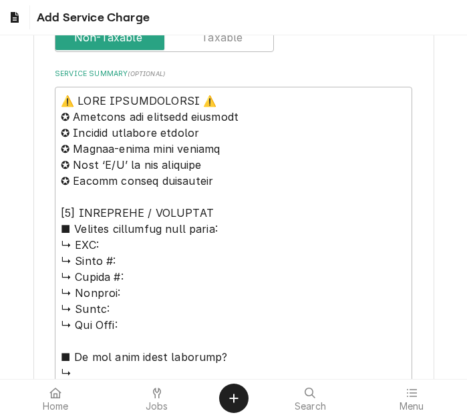
scroll to position [467, 0]
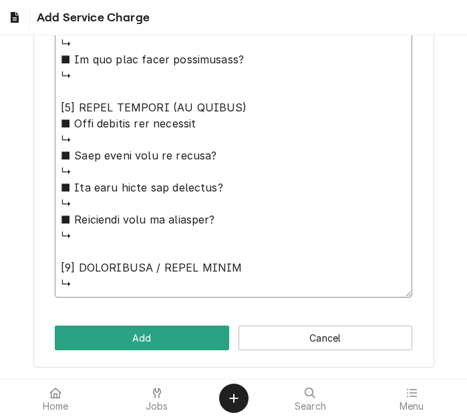
drag, startPoint x: 76, startPoint y: 96, endPoint x: 258, endPoint y: 431, distance: 381.2
click at [258, 417] on html "Add Service Charge Please provide the following information to add a new servic…" at bounding box center [233, 208] width 467 height 417
paste textarea "Quote to replace all 6 original thermostats on Keating Flat top / Model: 72X30F…"
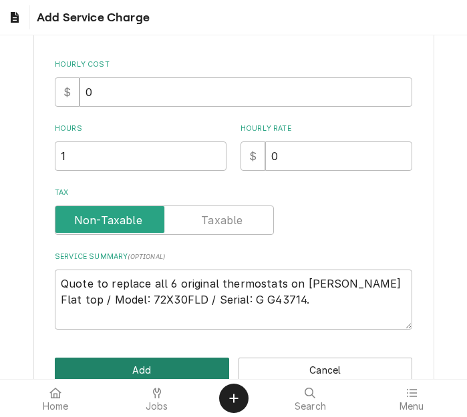
click at [170, 362] on button "Add" at bounding box center [142, 370] width 174 height 25
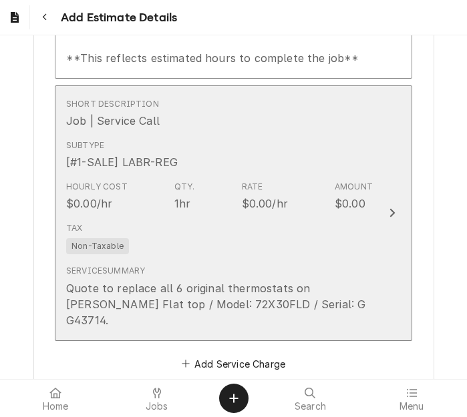
scroll to position [2231, 0]
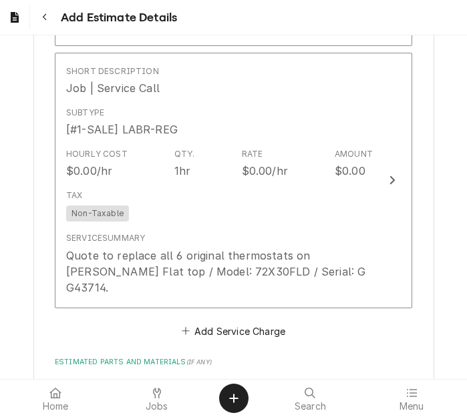
click at [216, 383] on button "Add Part or Material" at bounding box center [233, 392] width 110 height 19
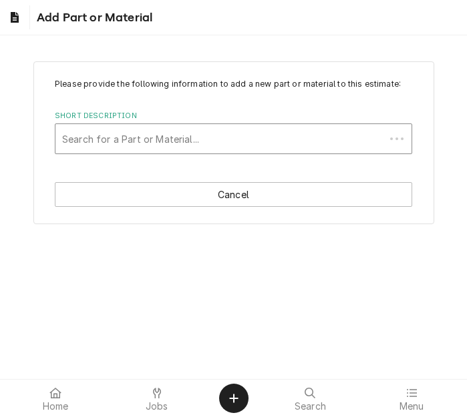
click at [156, 142] on div "Short Description" at bounding box center [220, 139] width 316 height 24
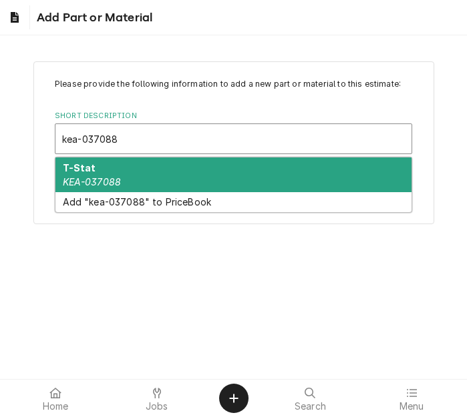
click at [150, 172] on div "T-Stat KEA-037088" at bounding box center [233, 175] width 356 height 35
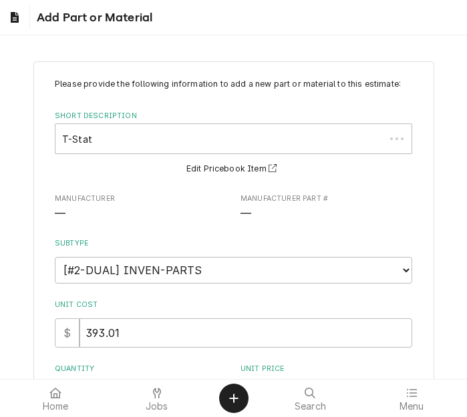
scroll to position [134, 0]
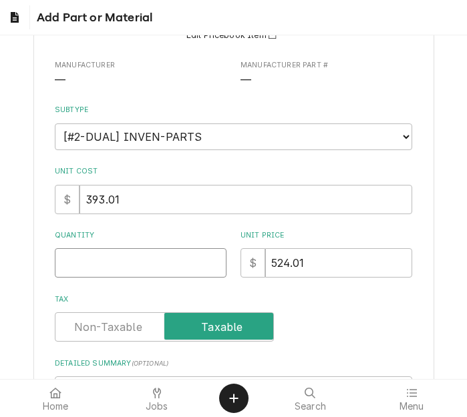
click at [120, 262] on input "Quantity" at bounding box center [141, 262] width 172 height 29
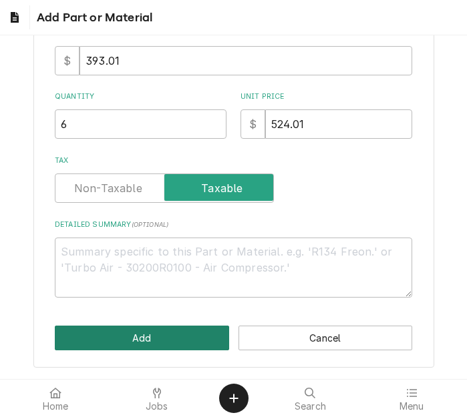
click at [152, 335] on button "Add" at bounding box center [142, 338] width 174 height 25
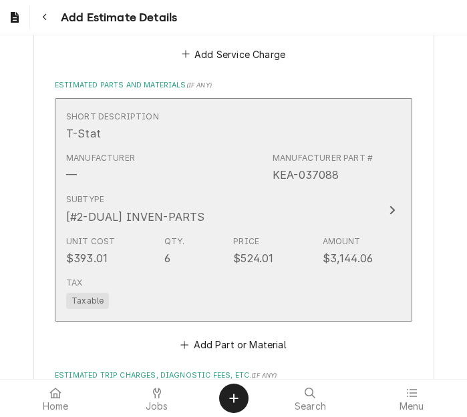
scroll to position [2632, 0]
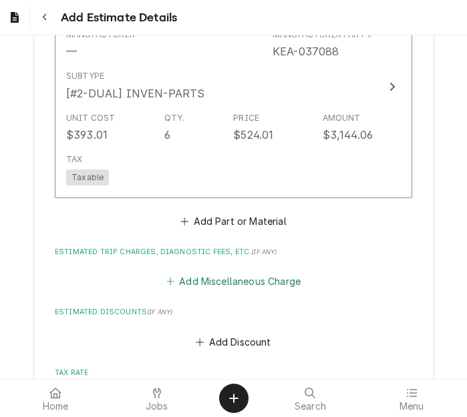
click at [250, 272] on button "Add Miscellaneous Charge" at bounding box center [233, 281] width 139 height 19
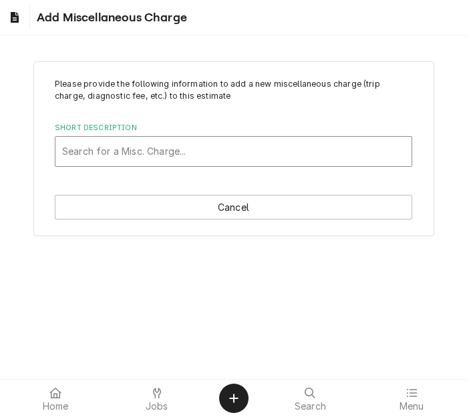
click at [198, 138] on div "Search for a Misc. Charge..." at bounding box center [233, 151] width 356 height 29
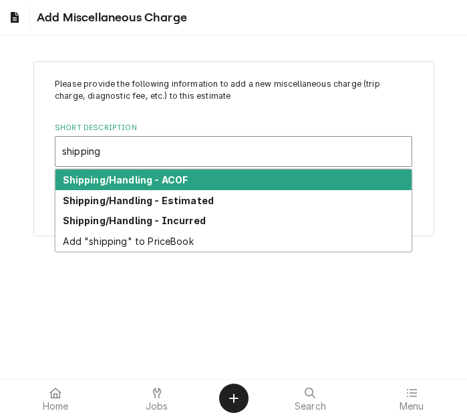
click at [187, 200] on strong "Shipping/Handling - Estimated" at bounding box center [139, 200] width 152 height 11
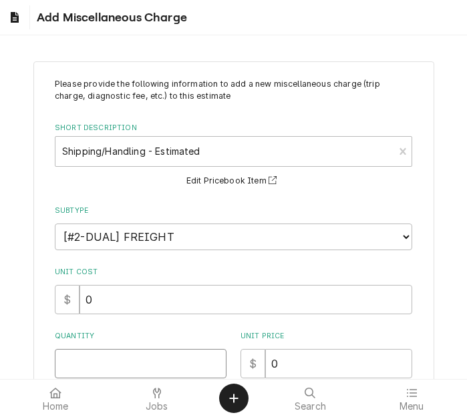
click at [99, 367] on input "Quantity" at bounding box center [141, 363] width 172 height 29
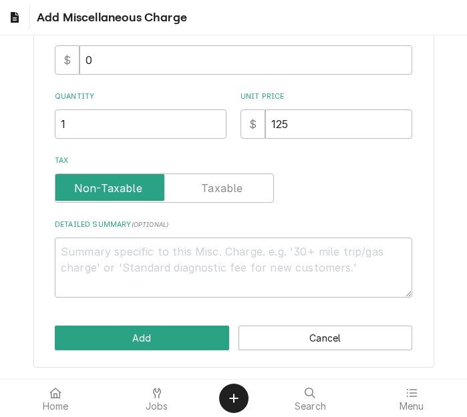
click at [112, 359] on div "Please provide the following information to add a new miscellaneous charge (tri…" at bounding box center [233, 95] width 401 height 546
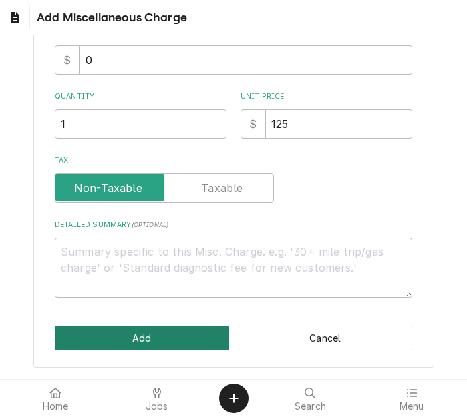
click at [126, 344] on button "Add" at bounding box center [142, 338] width 174 height 25
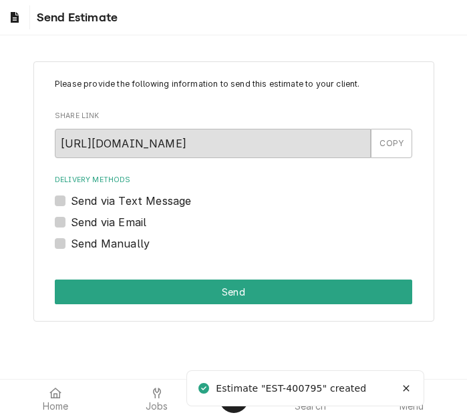
drag, startPoint x: 132, startPoint y: 222, endPoint x: 139, endPoint y: 230, distance: 10.4
click at [132, 222] on label "Send via Email" at bounding box center [108, 222] width 75 height 16
click at [132, 222] on input "Send via Email" at bounding box center [249, 228] width 357 height 29
checkbox input "true"
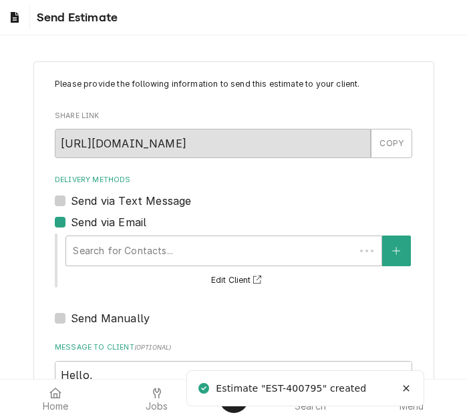
click at [160, 244] on div "Delivery Methods" at bounding box center [210, 251] width 275 height 24
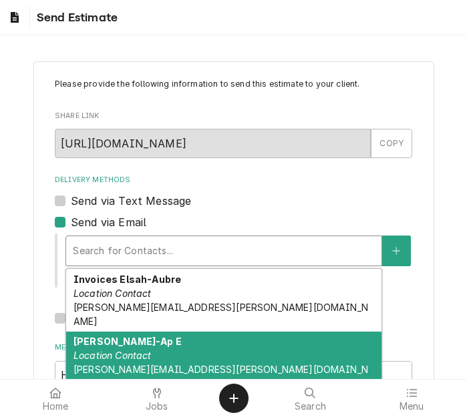
click at [142, 336] on strong "[PERSON_NAME]-Ap E" at bounding box center [127, 341] width 108 height 11
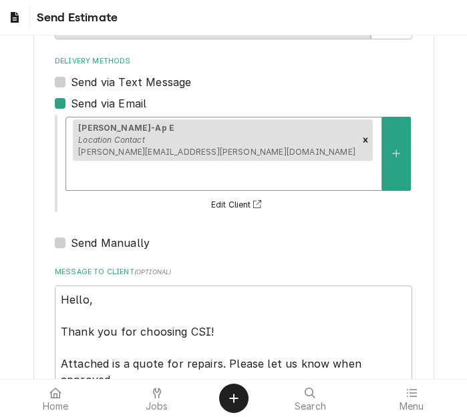
scroll to position [204, 0]
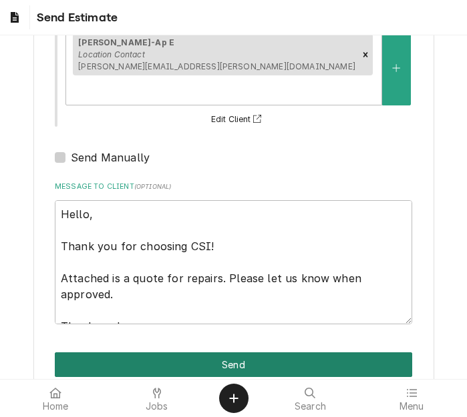
click at [226, 353] on button "Send" at bounding box center [233, 365] width 357 height 25
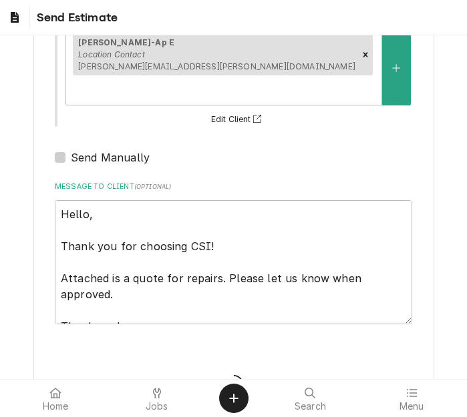
type textarea "x"
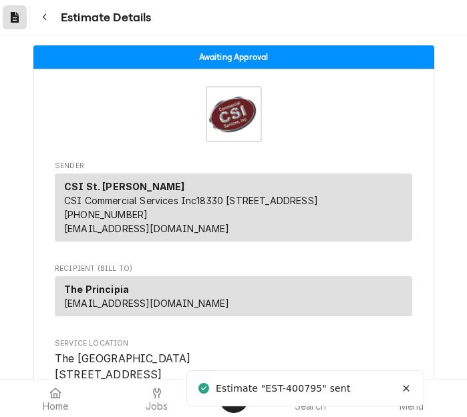
click at [11, 13] on icon "Dynamic Content Wrapper" at bounding box center [15, 17] width 8 height 11
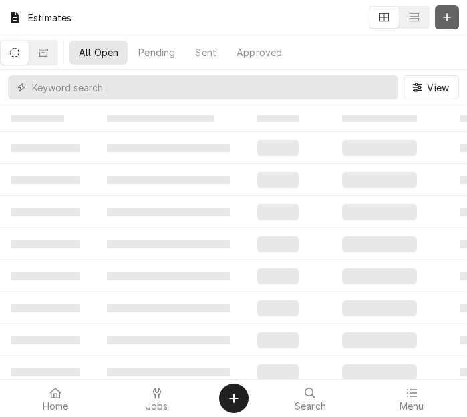
click at [437, 19] on button "Dynamic Content Wrapper" at bounding box center [447, 17] width 24 height 24
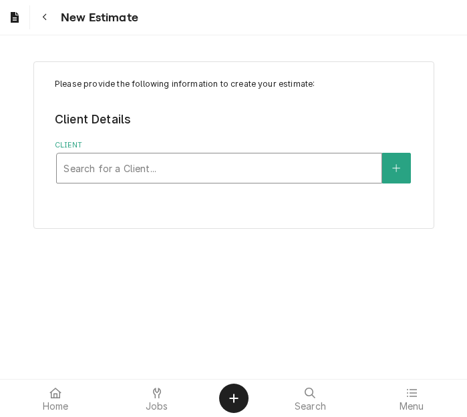
click at [172, 164] on div "Client" at bounding box center [218, 168] width 311 height 24
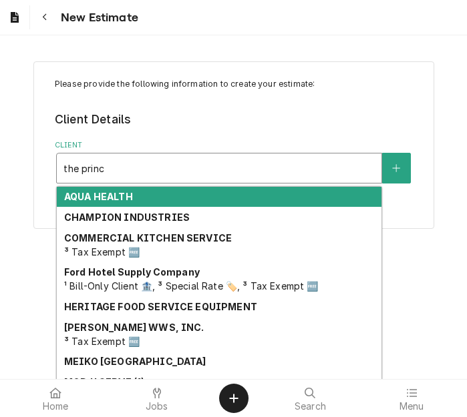
type input "the princi"
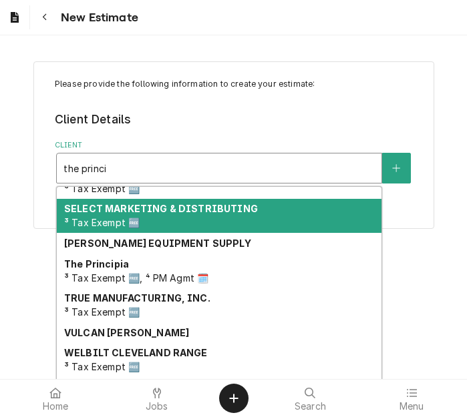
scroll to position [313, 0]
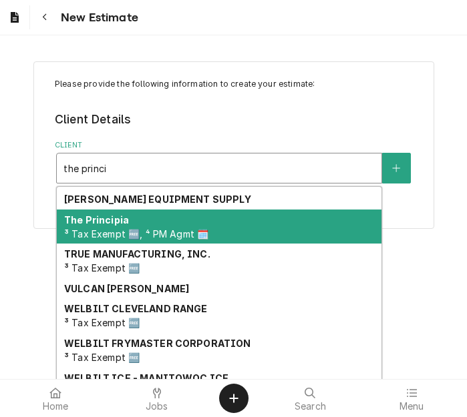
click at [125, 232] on span "³ Tax Exempt 🆓, ⁴ PM Agmt 🗓️" at bounding box center [136, 233] width 144 height 11
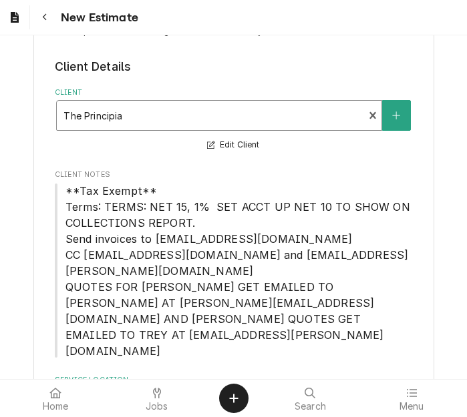
scroll to position [101, 0]
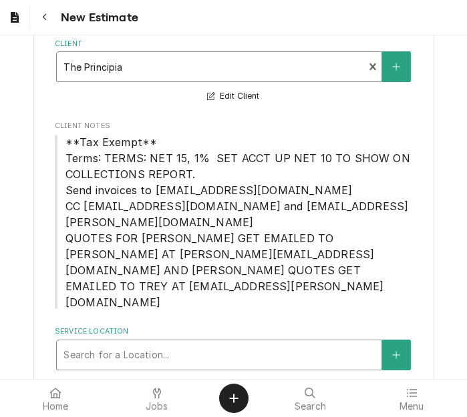
click at [149, 343] on div "Service Location" at bounding box center [218, 355] width 311 height 24
type input "1 may"
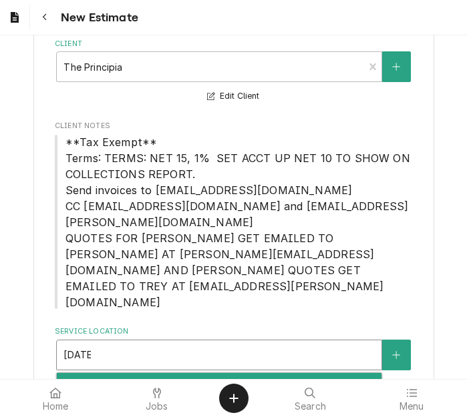
click at [148, 373] on div "The Principia College / 1 Maybeck Pl, Elsah, IL 62028" at bounding box center [219, 383] width 325 height 21
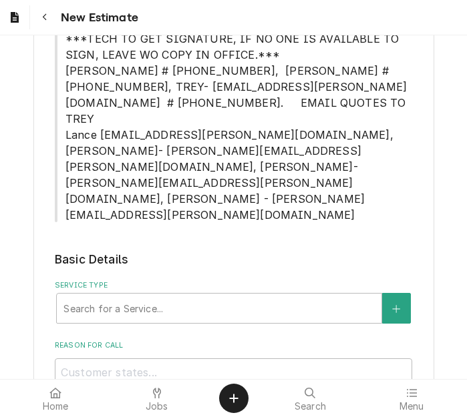
scroll to position [769, 0]
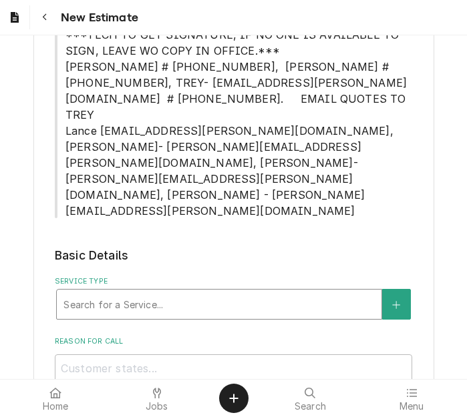
click at [148, 292] on div "Service Type" at bounding box center [218, 304] width 311 height 24
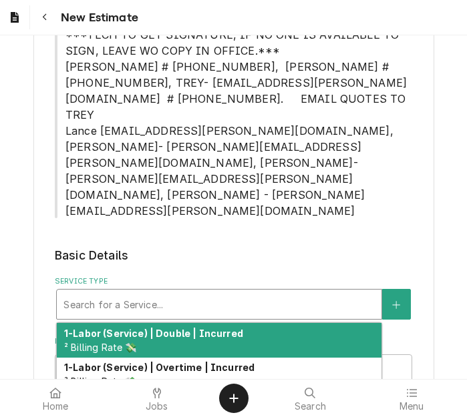
type textarea "x"
type input "s"
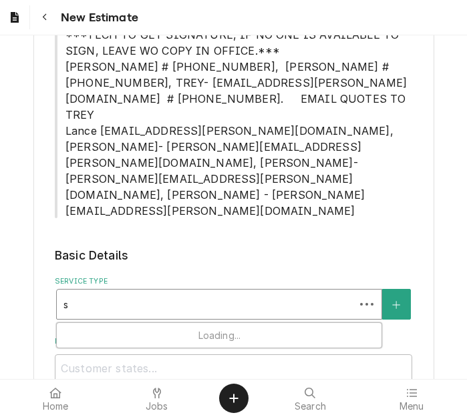
type textarea "x"
type input "se"
type textarea "x"
type input "ser"
type textarea "x"
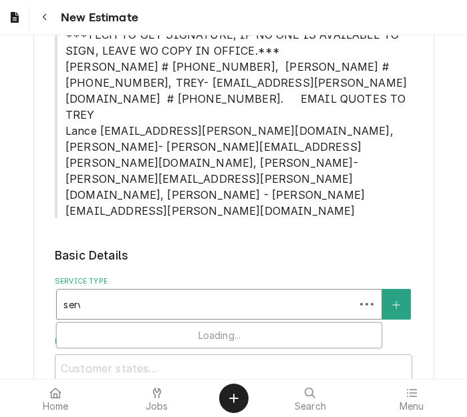
type input "servi"
type textarea "x"
type input "servic"
type textarea "x"
type input "service"
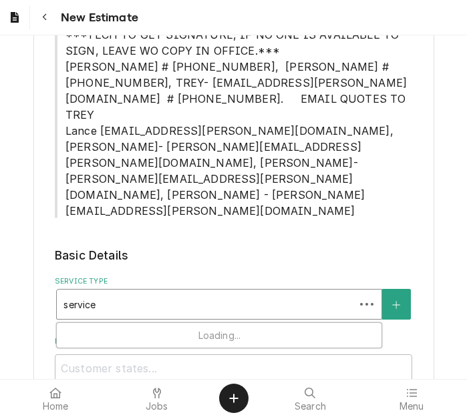
type textarea "x"
type input "service"
type textarea "x"
type input "service c"
type textarea "x"
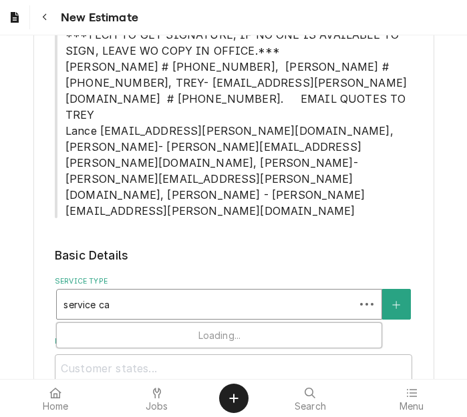
type input "service cal"
type textarea "x"
type input "service call"
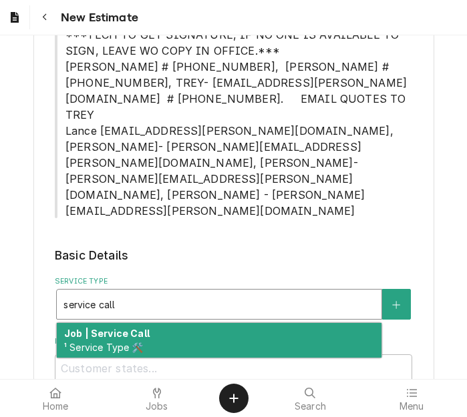
click at [134, 323] on div "Job | Service Call ¹ Service Type 🛠️" at bounding box center [219, 340] width 325 height 35
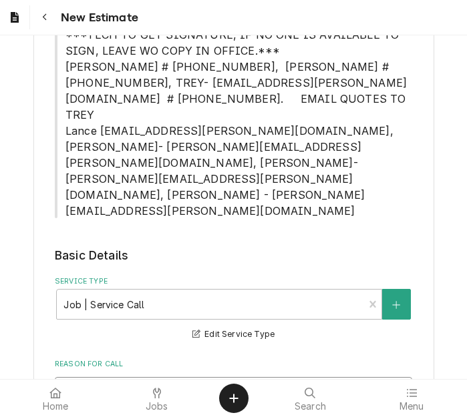
click at [234, 377] on textarea "Reason For Call" at bounding box center [233, 407] width 357 height 60
type textarea "x"
type textarea "Q"
type textarea "x"
type textarea "Qu"
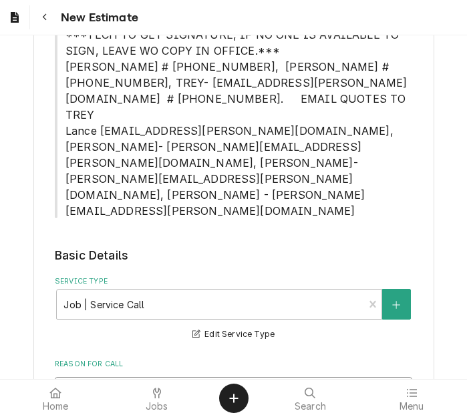
type textarea "x"
type textarea "Quo"
type textarea "x"
type textarea "Quot"
type textarea "x"
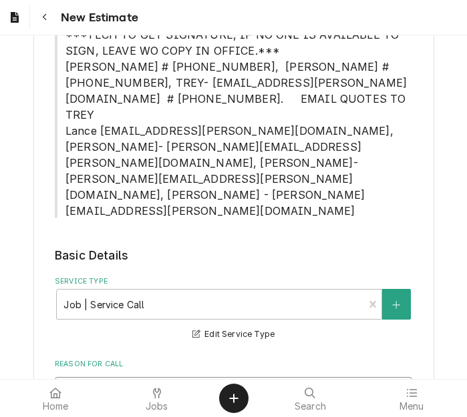
type textarea "Quote"
type textarea "x"
type textarea "Quote t"
type textarea "x"
type textarea "Quote to"
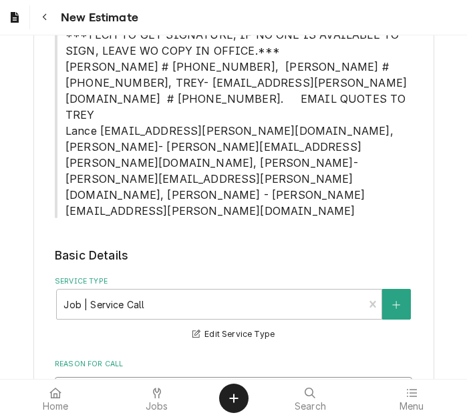
type textarea "x"
type textarea "Quote to"
type textarea "x"
type textarea "Quote to r"
type textarea "x"
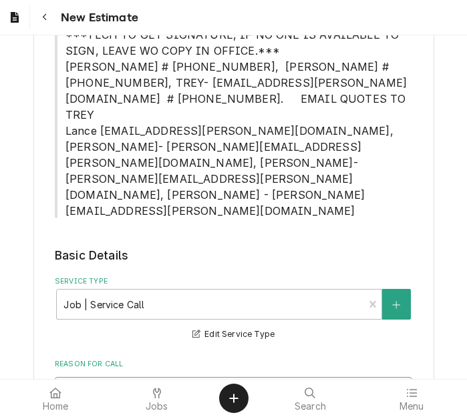
type textarea "Quote to re"
type textarea "x"
type textarea "Quote to rep"
type textarea "x"
type textarea "Quote to repl"
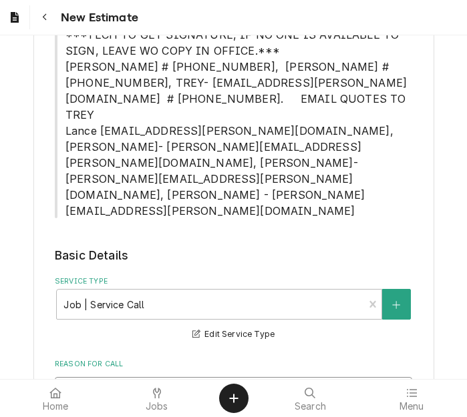
type textarea "x"
type textarea "Quote to replac"
type textarea "x"
type textarea "Quote to replace"
type textarea "x"
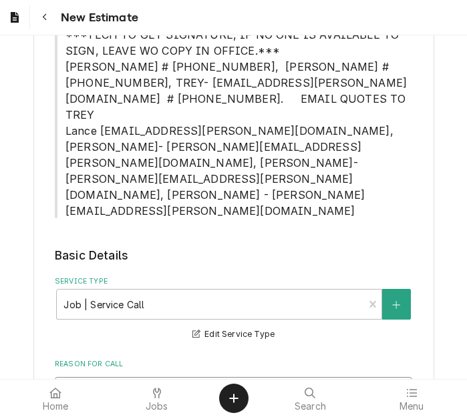
type textarea "Quote to replace"
type textarea "x"
type textarea "Quote to replace k"
type textarea "x"
type textarea "Quote to replace kn"
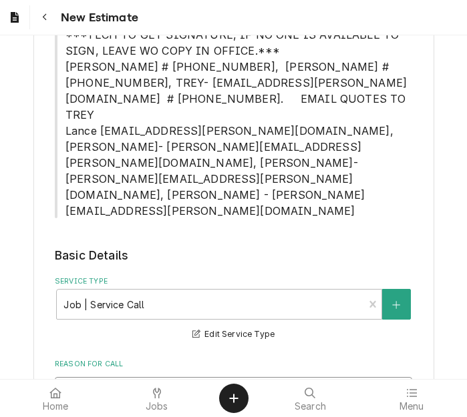
type textarea "x"
type textarea "Quote to replace kno"
type textarea "x"
type textarea "Quote to replace knob"
type textarea "x"
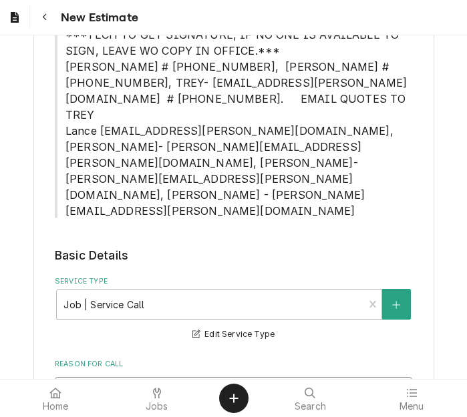
type textarea "Quote to replace knob"
click at [242, 377] on textarea "Quote to replace knob" at bounding box center [233, 407] width 357 height 60
type textarea "x"
type textarea "Quote to replace knob"
type textarea "x"
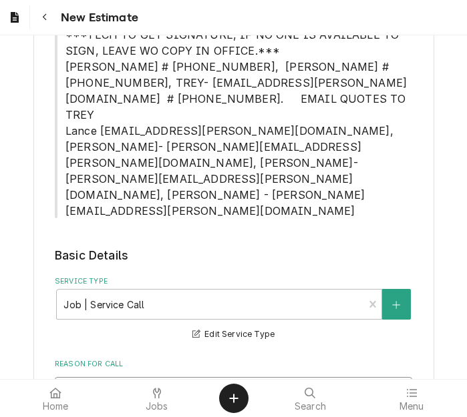
type textarea "Quote to replace kno"
type textarea "x"
type textarea "Quote to replace kn"
type textarea "x"
type textarea "Quote to replace k"
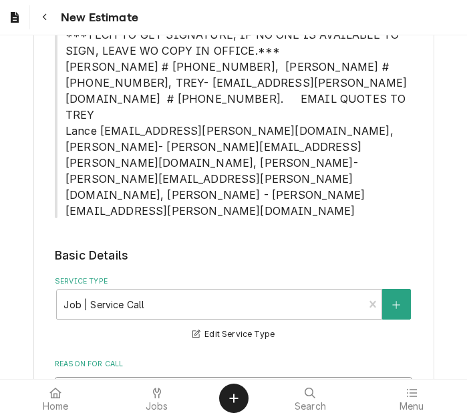
type textarea "x"
type textarea "Quote to replace"
type textarea "x"
type textarea "Quote to replace"
type textarea "x"
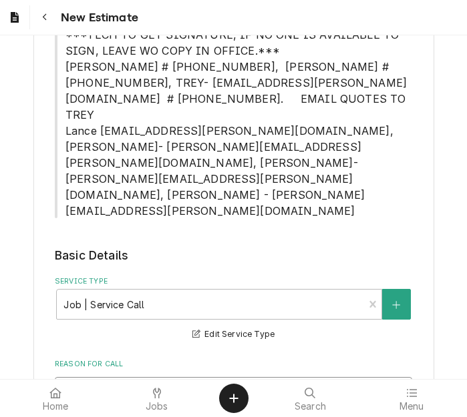
type textarea "Quote to replace"
type textarea "x"
type textarea "Quote to replace k"
type textarea "x"
type textarea "Quote to replace kn"
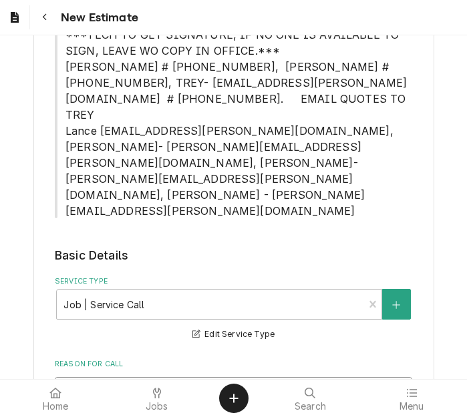
type textarea "x"
type textarea "Quote to replace kno"
type textarea "x"
type textarea "Quote to replace knob"
type textarea "x"
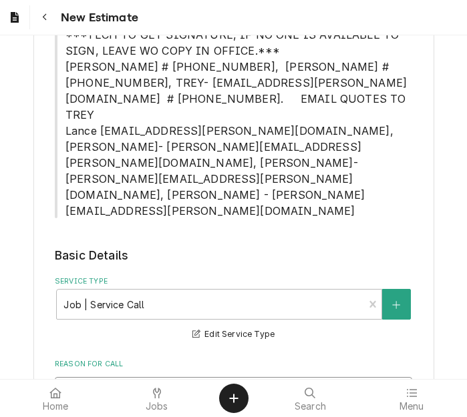
type textarea "Quote to replace knob,"
type textarea "x"
type textarea "Quote to replace knob,"
type textarea "x"
type textarea "Quote to replace knob, w"
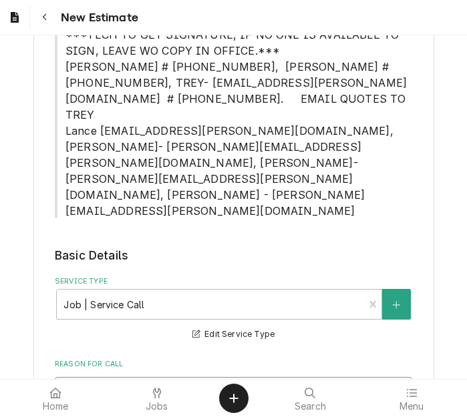
type textarea "x"
type textarea "Quote to replace knob, wi"
type textarea "x"
type textarea "Quote to replace knob, wing"
type textarea "x"
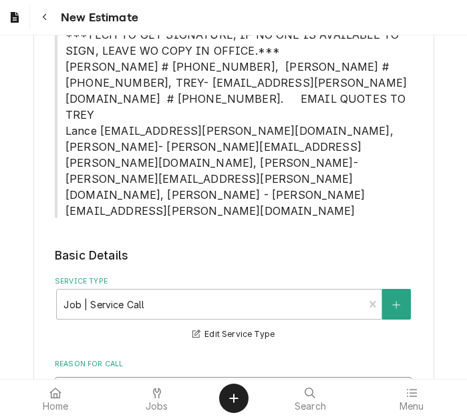
type textarea "Quote to replace knob, wing"
type textarea "x"
type textarea "Quote to replace knob, wing n"
type textarea "x"
type textarea "Quote to replace knob, wing nu"
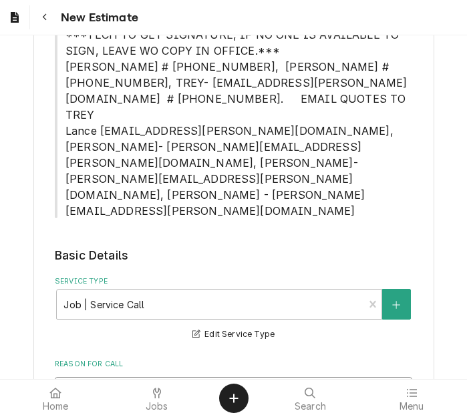
type textarea "x"
type textarea "Quote to replace knob, wing nut"
type textarea "x"
type textarea "Quote to replace knob, wing nut"
type textarea "x"
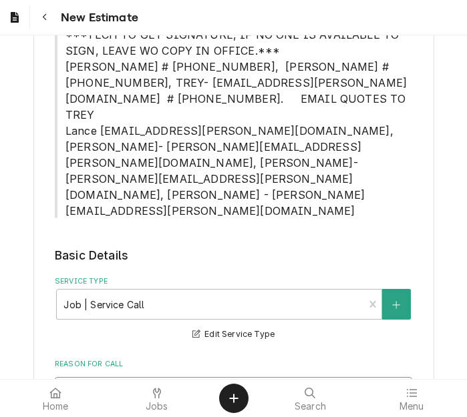
type textarea "Quote to replace knob, wing nut an"
type textarea "x"
type textarea "Quote to replace knob, wing nut and"
type textarea "x"
type textarea "Quote to replace knob, wing nut and c"
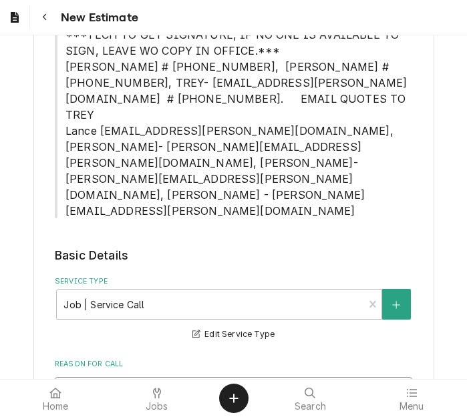
type textarea "x"
type textarea "Quote to replace knob, wing nut and ci"
type textarea "x"
type textarea "Quote to replace knob, wing nut and cir"
type textarea "x"
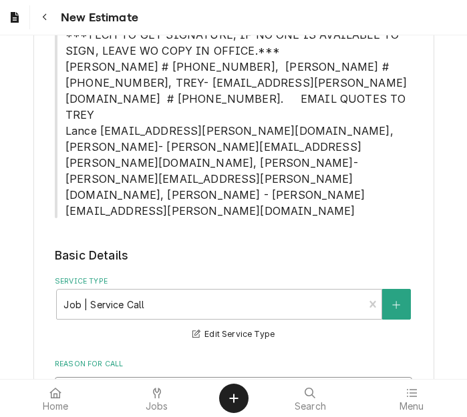
type textarea "Quote to replace knob, wing nut and ci"
type textarea "x"
type textarea "Quote to replace knob, wing nut and c"
type textarea "x"
type textarea "Quote to replace knob, wing nut and"
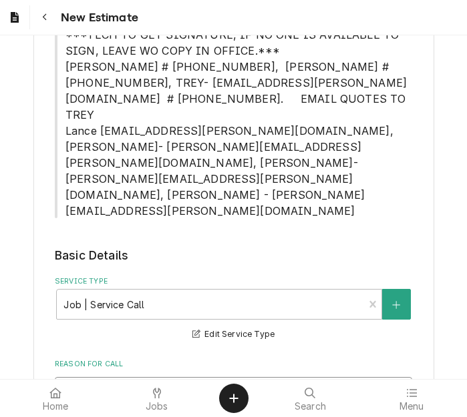
type textarea "x"
type textarea "Quote to replace knob, wing nut and r"
type textarea "x"
type textarea "Quote to replace knob, wing nut and ra"
type textarea "x"
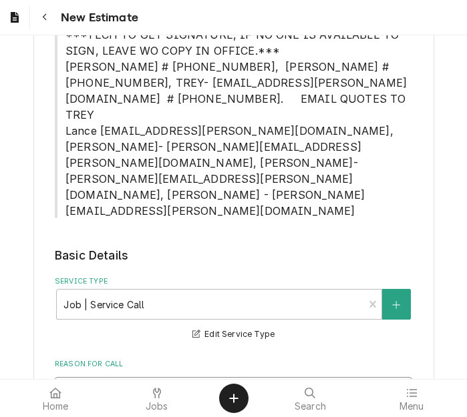
type textarea "Quote to replace knob, wing nut and rac"
type textarea "x"
type textarea "Quote to replace knob, wing nut and rack"
type textarea "x"
type textarea "Quote to replace knob, wing nut and rack"
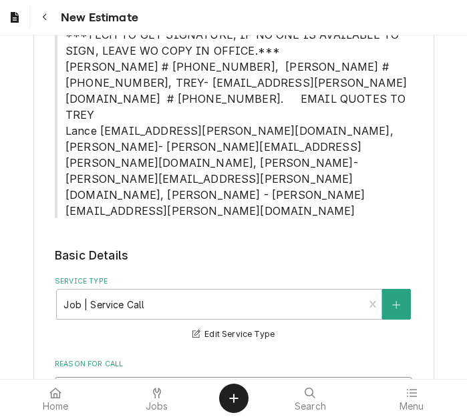
type textarea "x"
type textarea "Quote to replace knob, wing nut and rack o"
type textarea "x"
type textarea "Quote to replace knob, wing nut and rack on"
type textarea "x"
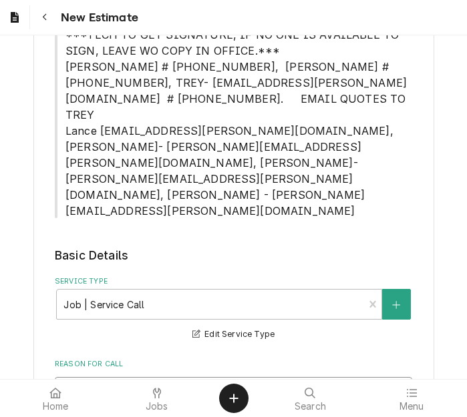
type textarea "Quote to replace knob, wing nut and rack on"
drag, startPoint x: 313, startPoint y: 278, endPoint x: 172, endPoint y: 282, distance: 141.6
click at [172, 377] on textarea "Quote to replace knob, wing nut and rack on" at bounding box center [233, 407] width 357 height 60
type textarea "x"
type textarea "Quote to replace knob"
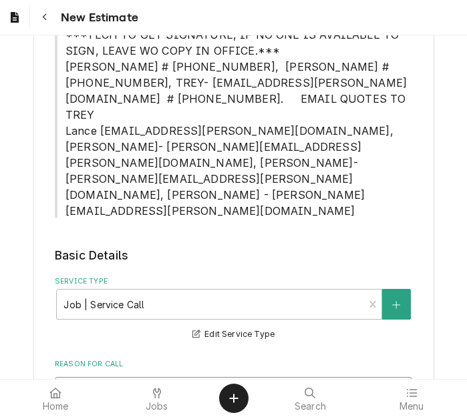
type textarea "x"
type textarea "Quote to replace knob"
type textarea "x"
type textarea "Quote to replace knob a"
type textarea "x"
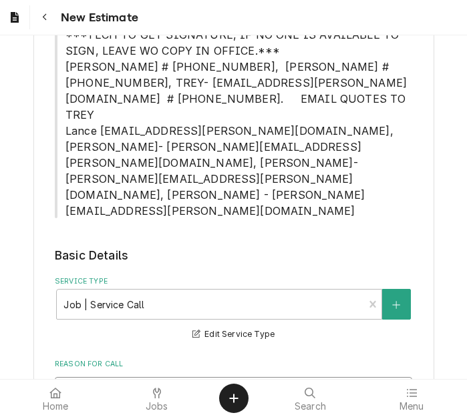
type textarea "Quote to replace knob an"
type textarea "x"
type textarea "Quote to replace knob and"
type textarea "x"
type textarea "Quote to replace knob and"
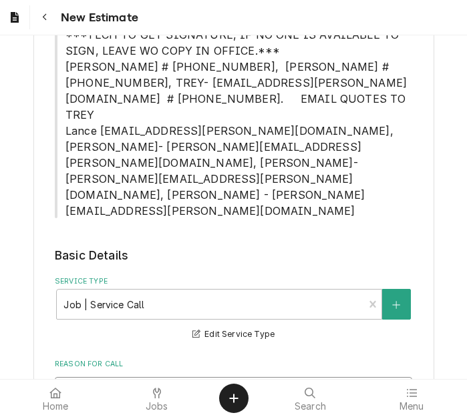
type textarea "x"
type textarea "Quote to replace knob and w"
type textarea "x"
type textarea "Quote to replace knob and wi"
type textarea "x"
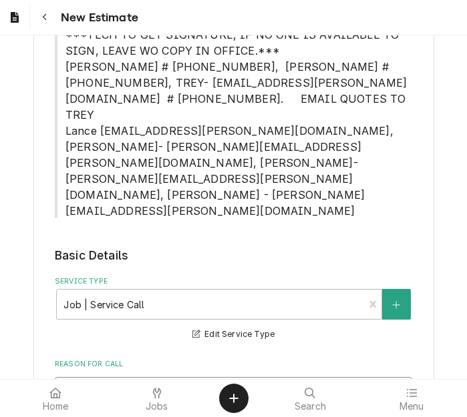
type textarea "Quote to replace knob and wing"
type textarea "x"
type textarea "Quote to replace knob and wing"
type textarea "x"
type textarea "Quote to replace knob and wing n"
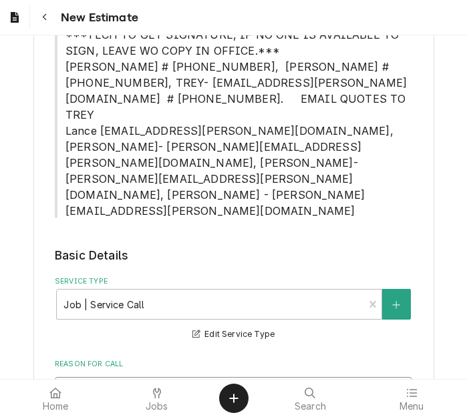
type textarea "x"
type textarea "Quote to replace knob and wing nut"
type textarea "x"
type textarea "Quote to replace knob and wing nut"
type textarea "x"
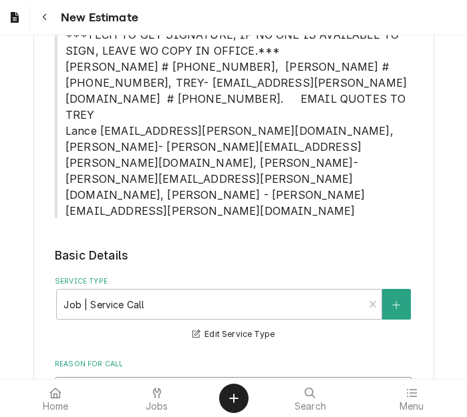
type textarea "Quote to replace knob and wing nut o"
type textarea "x"
type textarea "Quote to replace knob and wing nut on"
type textarea "x"
type textarea "Quote to replace knob and wing nut on"
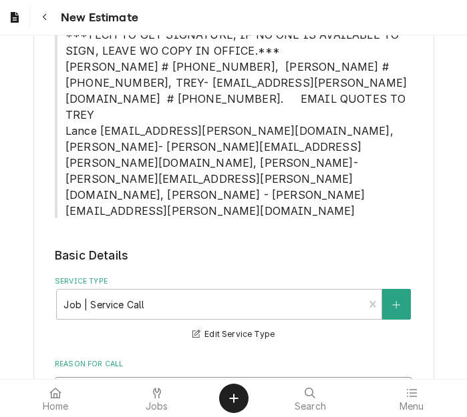
type textarea "x"
type textarea "Quote to replace knob and wing nut on G"
type textarea "x"
type textarea "Quote to replace knob and wing nut on Gr"
type textarea "x"
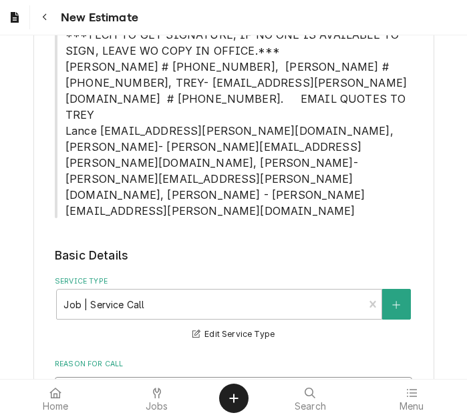
type textarea "Quote to replace knob and wing nut on Gro"
type textarea "x"
type textarea "Quote to replace knob and wing nut on Groe"
type textarea "x"
type textarea "Quote to replace knob and wing nut on Groen"
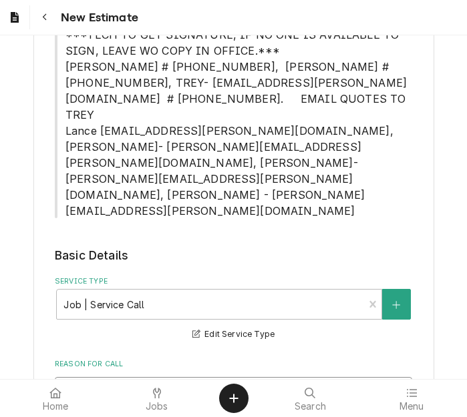
type textarea "x"
type textarea "Quote to replace knob and wing nut on Groen"
type textarea "x"
type textarea "Quote to replace knob and wing nut on Groen S"
type textarea "x"
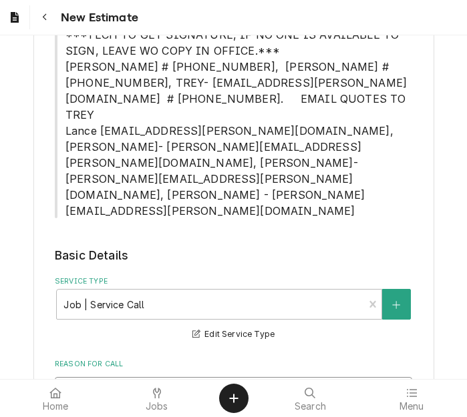
type textarea "Quote to replace knob and wing nut on Groen St"
type textarea "x"
type textarea "Quote to replace knob and wing nut on Groen Ste"
type textarea "x"
type textarea "Quote to replace knob and wing nut on Groen Stea"
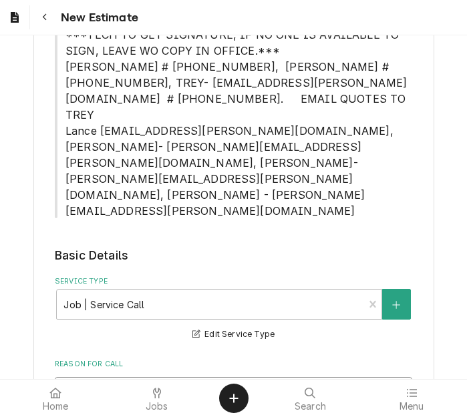
type textarea "x"
type textarea "Quote to replace knob and wing nut on Groen Steam"
type textarea "x"
type textarea "Quote to replace knob and wing nut on Groen Steam"
type textarea "x"
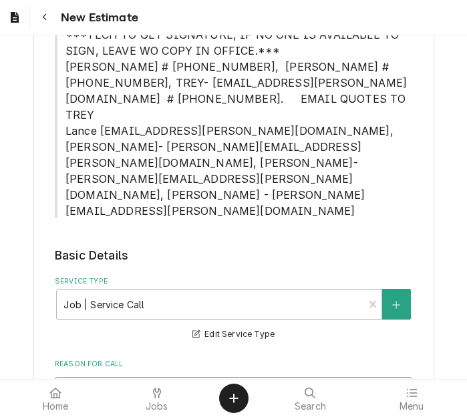
type textarea "Quote to replace knob and wing nut on Groen Steam ke"
type textarea "x"
type textarea "Quote to replace knob and wing nut on Groen Steam ket"
type textarea "x"
drag, startPoint x: 254, startPoint y: 308, endPoint x: 11, endPoint y: 265, distance: 246.2
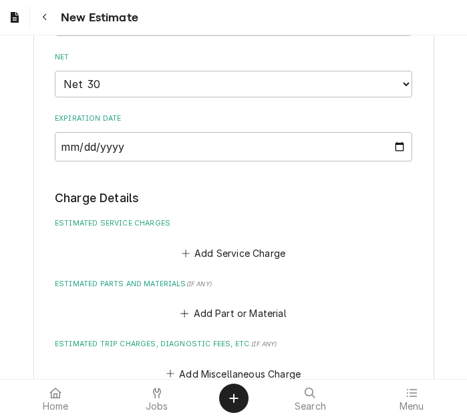
scroll to position [1771, 0]
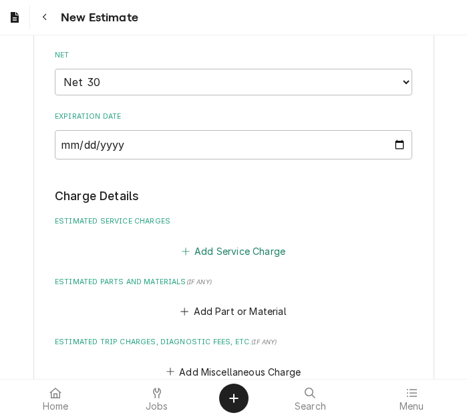
click at [218, 242] on button "Add Service Charge" at bounding box center [233, 251] width 108 height 19
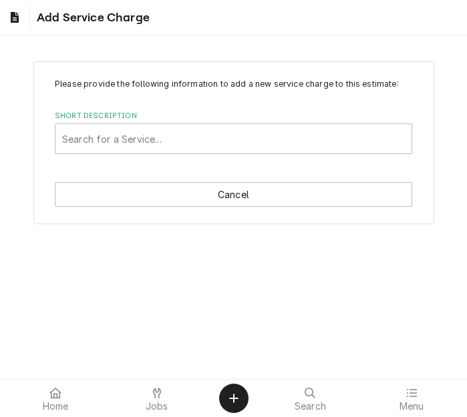
click at [182, 156] on div "Please provide the following information to add a new service charge to this es…" at bounding box center [233, 142] width 401 height 163
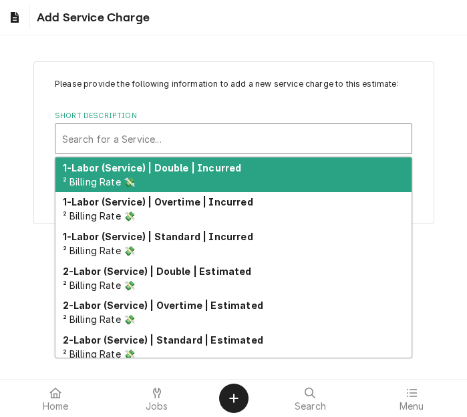
click at [184, 144] on div "Short Description" at bounding box center [233, 139] width 343 height 24
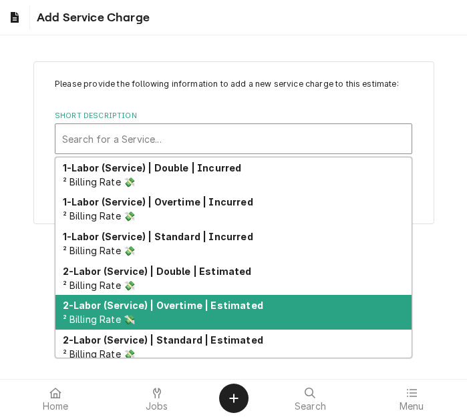
click at [192, 341] on strong "2-Labor (Service) | Standard | Estimated" at bounding box center [163, 340] width 200 height 11
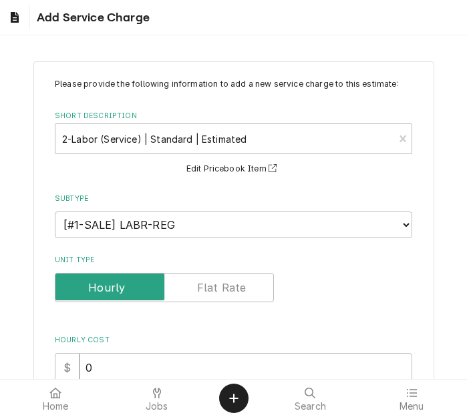
click at [222, 285] on label "Unit Type" at bounding box center [164, 287] width 219 height 29
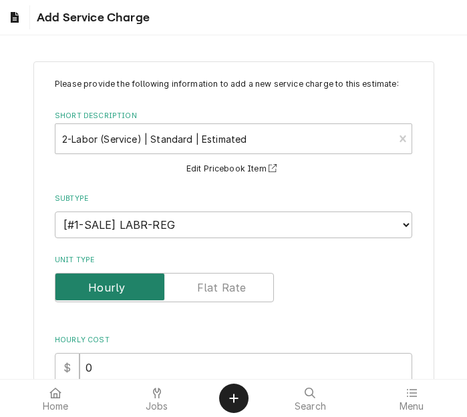
click at [222, 285] on input "Unit Type" at bounding box center [164, 287] width 207 height 29
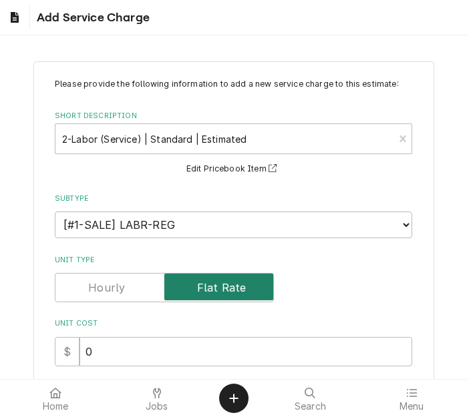
scroll to position [200, 0]
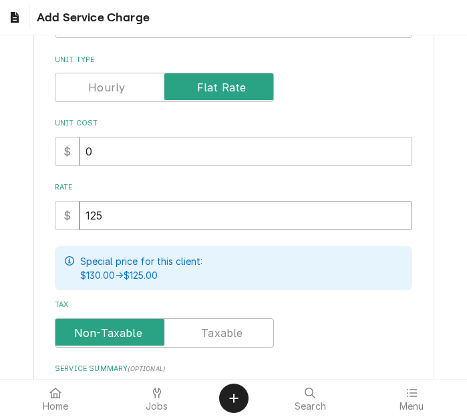
drag, startPoint x: 132, startPoint y: 218, endPoint x: 39, endPoint y: 205, distance: 93.8
click at [39, 205] on div "Please provide the following information to add a new service charge to this es…" at bounding box center [233, 195] width 401 height 668
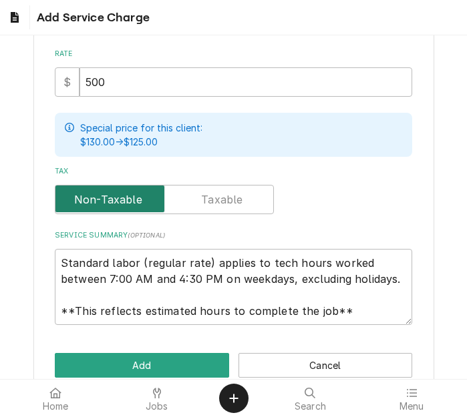
scroll to position [16, 0]
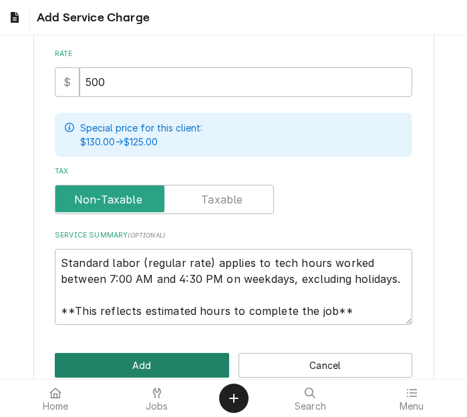
click at [134, 363] on button "Add" at bounding box center [142, 365] width 174 height 25
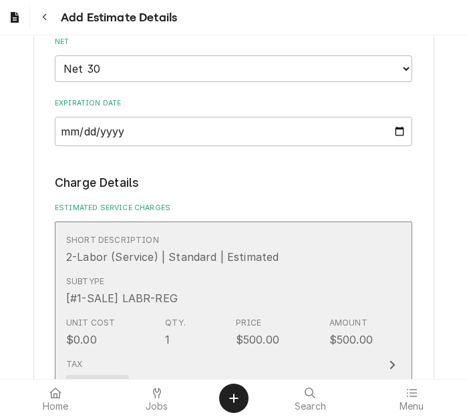
scroll to position [2022, 0]
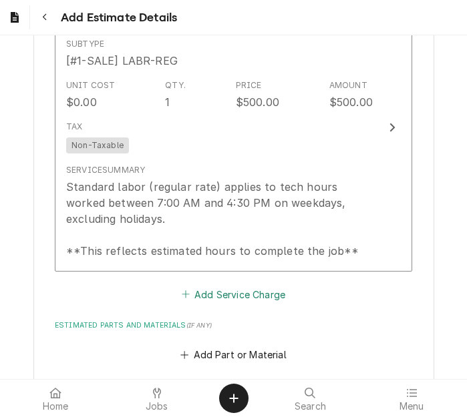
click at [213, 285] on button "Add Service Charge" at bounding box center [233, 294] width 108 height 19
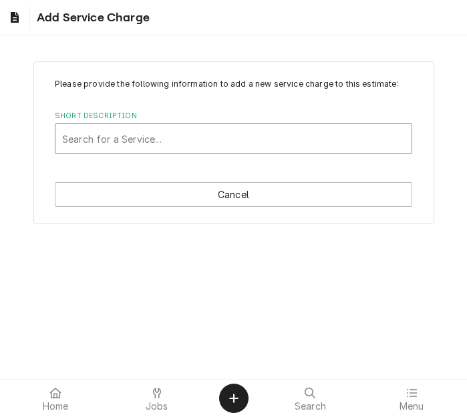
click at [164, 136] on div "Short Description" at bounding box center [233, 139] width 343 height 24
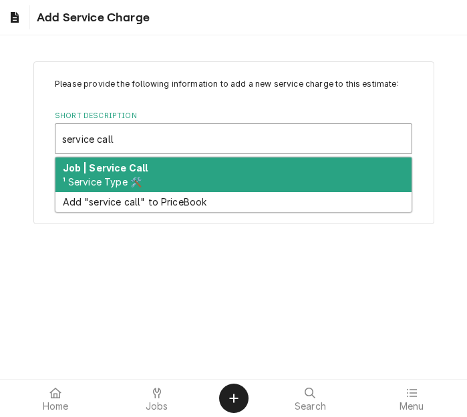
click at [149, 162] on div "Job | Service Call ¹ Service Type 🛠️" at bounding box center [233, 175] width 356 height 35
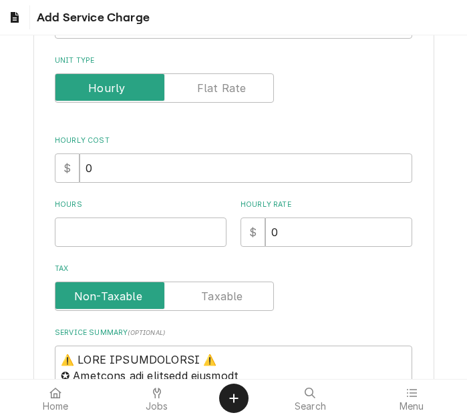
scroll to position [200, 0]
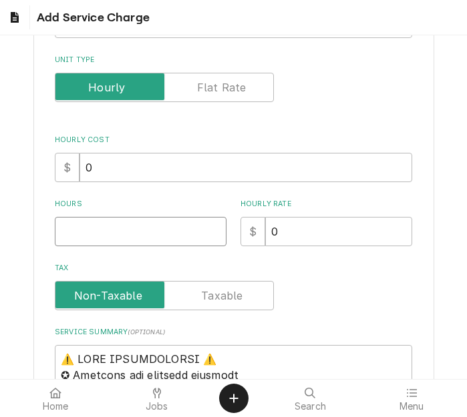
click at [107, 240] on input "Hours" at bounding box center [141, 231] width 172 height 29
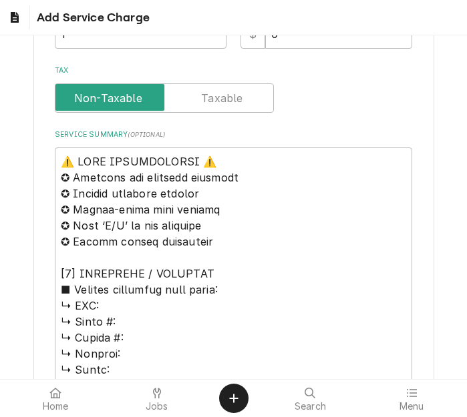
scroll to position [401, 0]
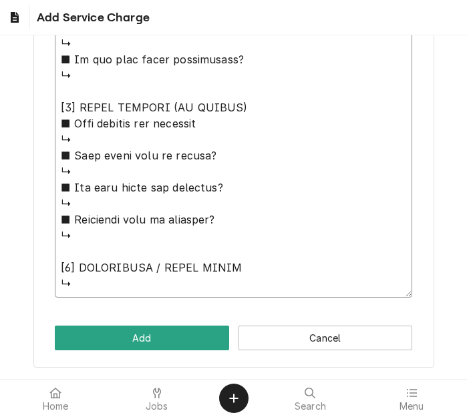
drag, startPoint x: 60, startPoint y: 156, endPoint x: 222, endPoint y: 454, distance: 339.1
click at [222, 417] on html "Add Service Charge Please provide the following information to add a new servic…" at bounding box center [233, 208] width 467 height 417
paste textarea "Quote to replace knob and wing nut on Groen Steam Kettle / Model: DHT/1-40 / Se…"
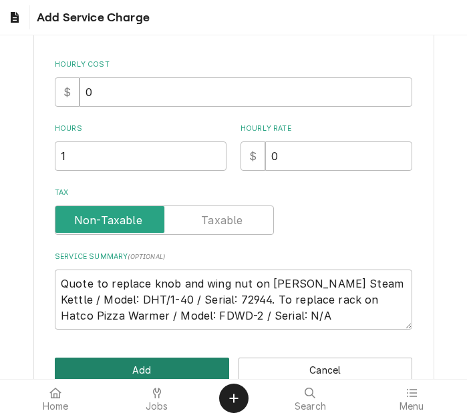
click at [162, 360] on button "Add" at bounding box center [142, 370] width 174 height 25
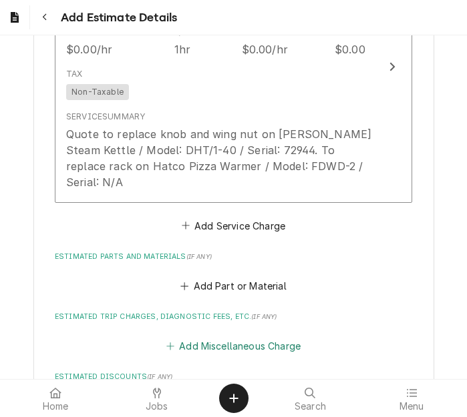
scroll to position [2382, 0]
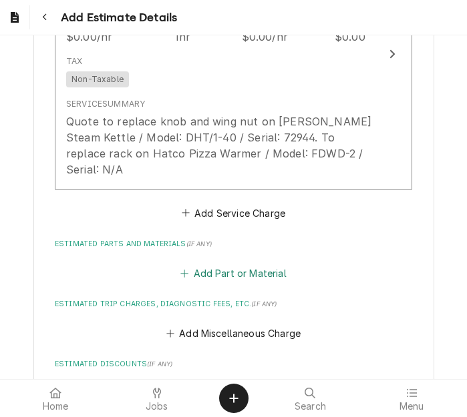
click at [234, 264] on button "Add Part or Material" at bounding box center [233, 273] width 110 height 19
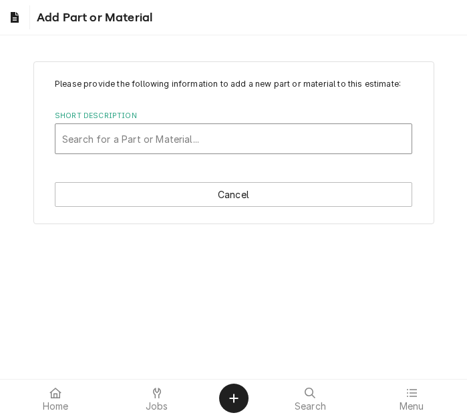
click at [172, 143] on div "Short Description" at bounding box center [233, 139] width 343 height 24
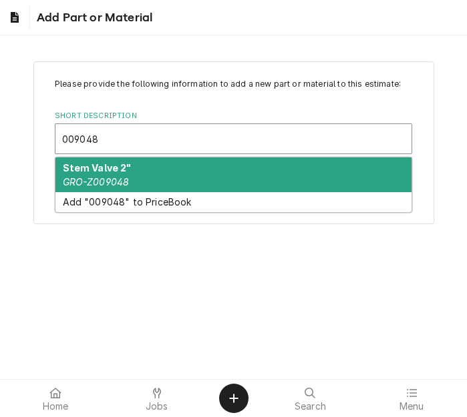
click at [144, 174] on div "Stem Valve 2" GRO-Z009048" at bounding box center [233, 175] width 356 height 35
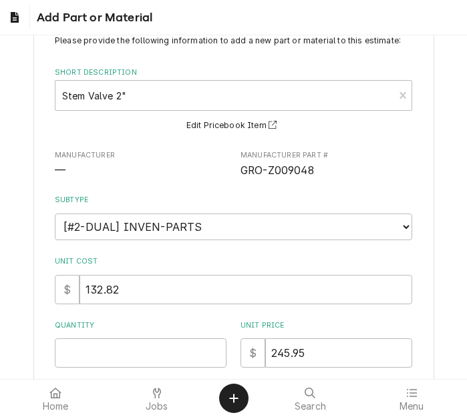
scroll to position [67, 0]
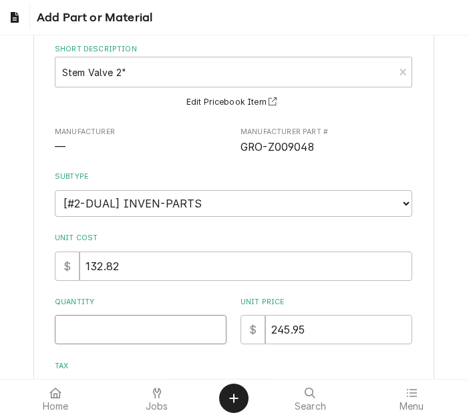
click at [136, 327] on input "Quantity" at bounding box center [141, 329] width 172 height 29
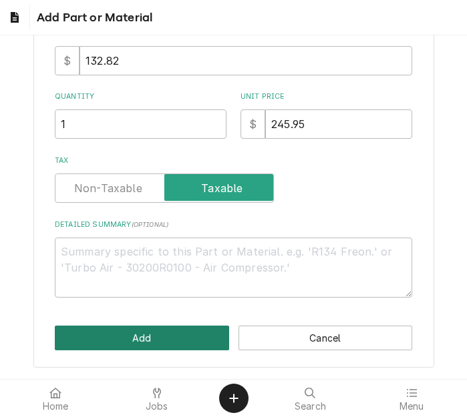
click at [152, 341] on button "Add" at bounding box center [142, 338] width 174 height 25
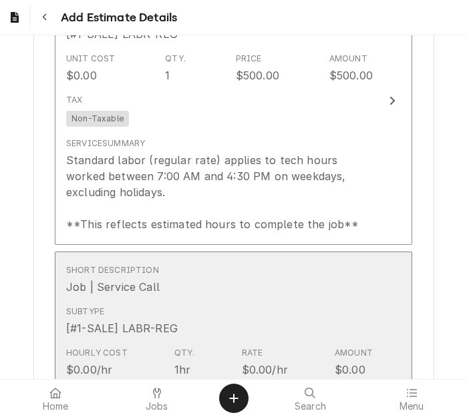
click at [238, 383] on div "Tax Non-Taxable" at bounding box center [219, 404] width 306 height 43
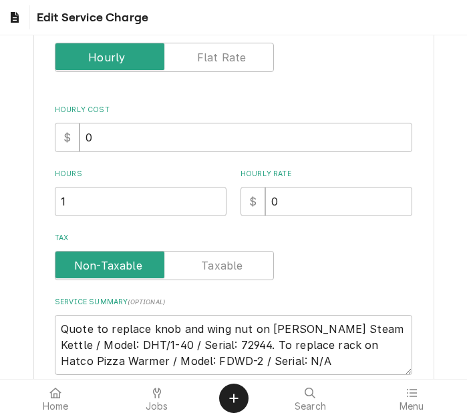
scroll to position [334, 0]
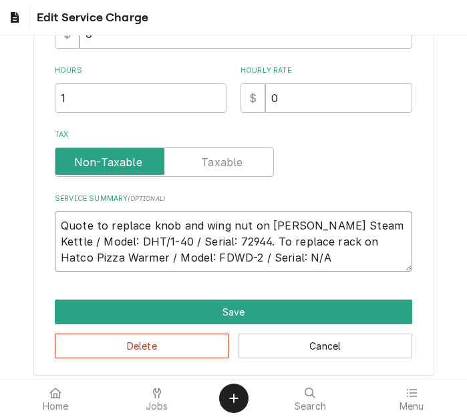
click at [142, 226] on textarea "Quote to replace knob and wing nut on Groen Steam Kettle / Model: DHT/1-40 / Se…" at bounding box center [233, 242] width 357 height 60
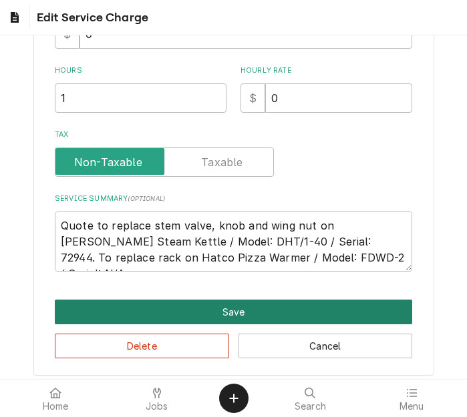
click at [235, 303] on button "Save" at bounding box center [233, 312] width 357 height 25
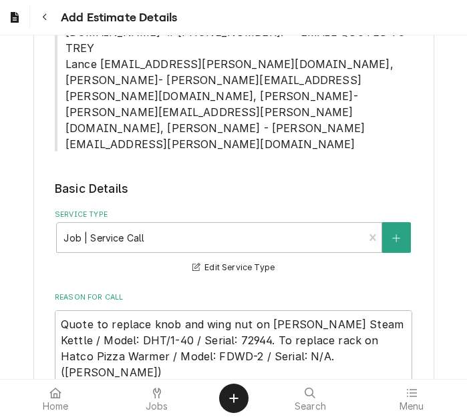
scroll to position [805, 0]
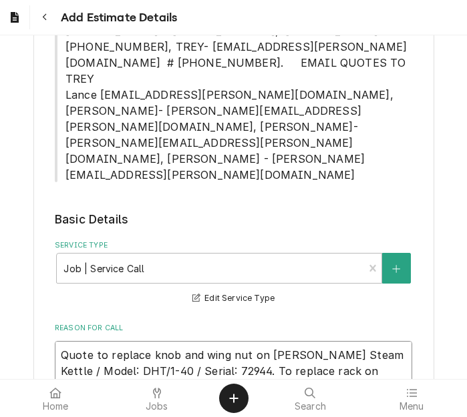
click at [140, 341] on textarea "Quote to replace knob and wing nut on Groen Steam Kettle / Model: DHT/1-40 / Se…" at bounding box center [233, 387] width 357 height 92
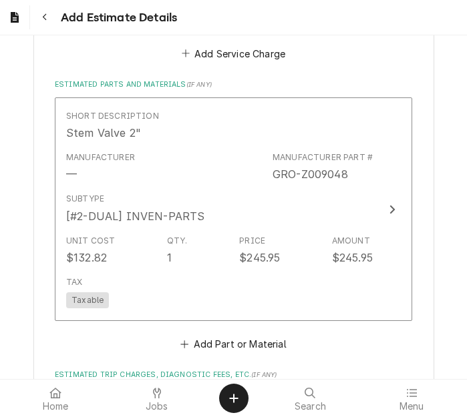
scroll to position [2608, 0]
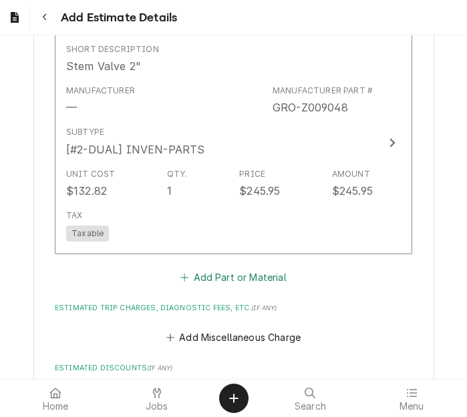
click at [213, 268] on button "Add Part or Material" at bounding box center [233, 277] width 110 height 19
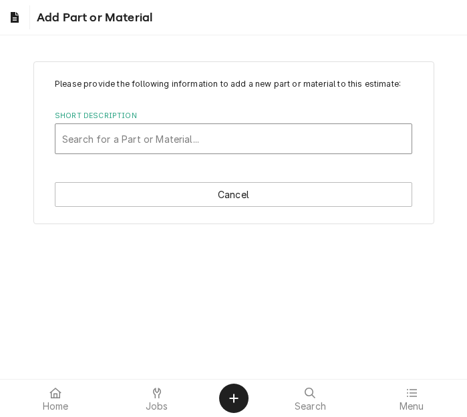
click at [215, 142] on div "Short Description" at bounding box center [233, 139] width 343 height 24
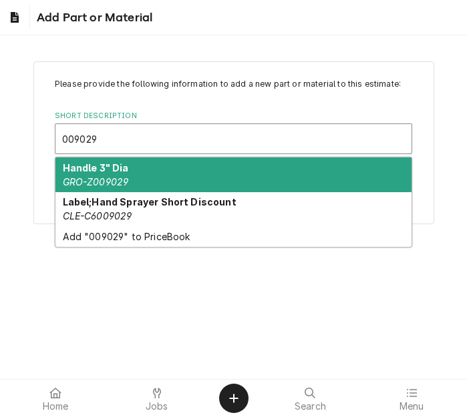
click at [148, 171] on div "Handle 3" Dia GRO-Z009029" at bounding box center [233, 175] width 356 height 35
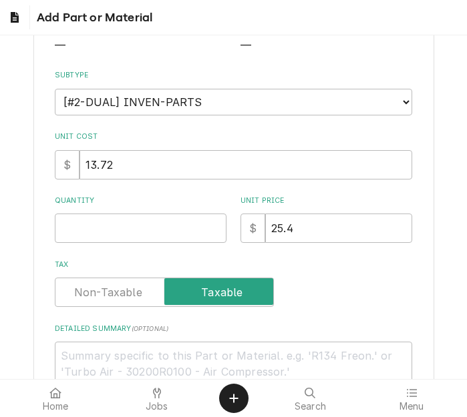
scroll to position [200, 0]
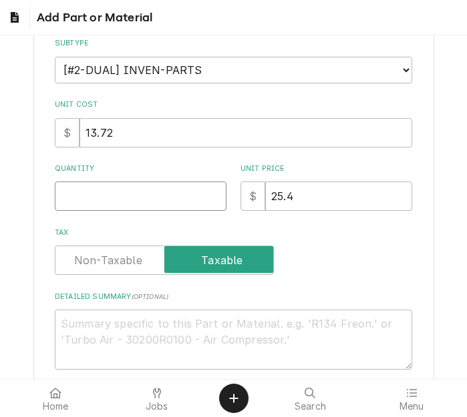
click at [91, 193] on input "Quantity" at bounding box center [141, 196] width 172 height 29
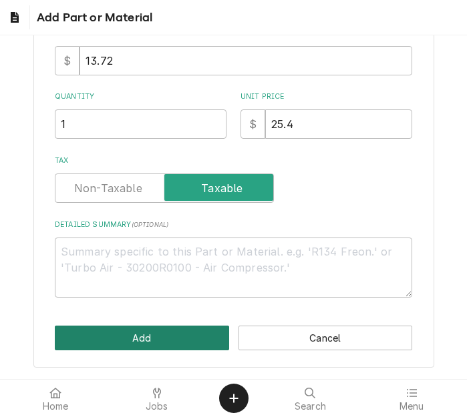
click at [136, 338] on button "Add" at bounding box center [142, 338] width 174 height 25
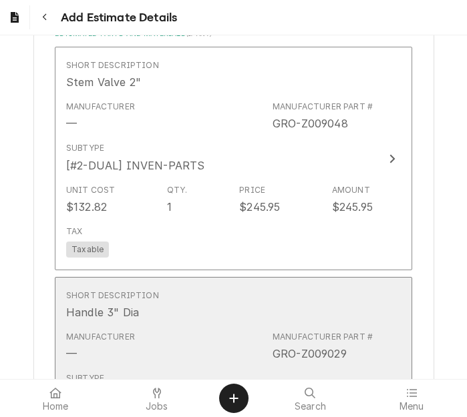
scroll to position [2717, 0]
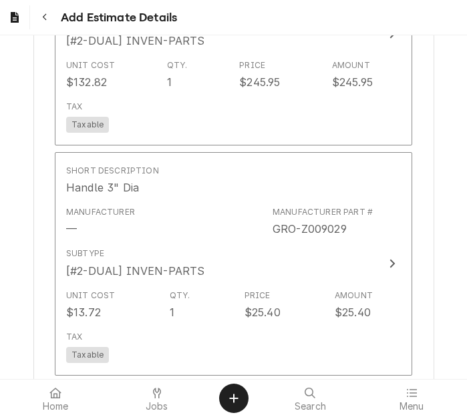
click at [204, 389] on button "Add Part or Material" at bounding box center [233, 398] width 110 height 19
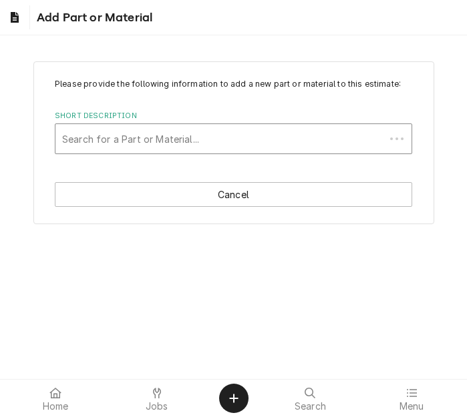
click at [178, 143] on div "Short Description" at bounding box center [220, 139] width 316 height 24
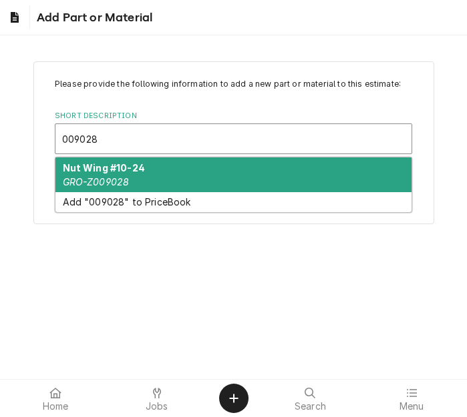
click at [164, 169] on div "Nut Wing #10-24 GRO-Z009028" at bounding box center [233, 175] width 356 height 35
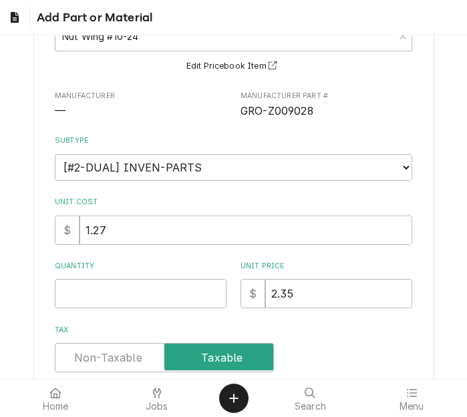
scroll to position [200, 0]
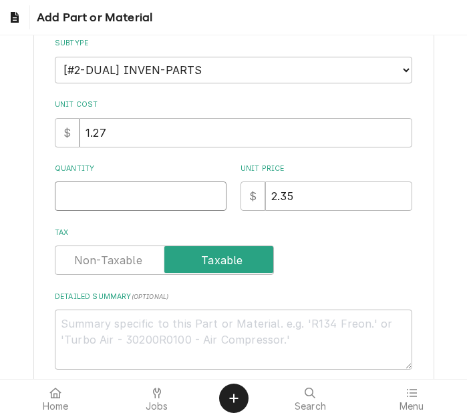
click at [84, 208] on input "Quantity" at bounding box center [141, 196] width 172 height 29
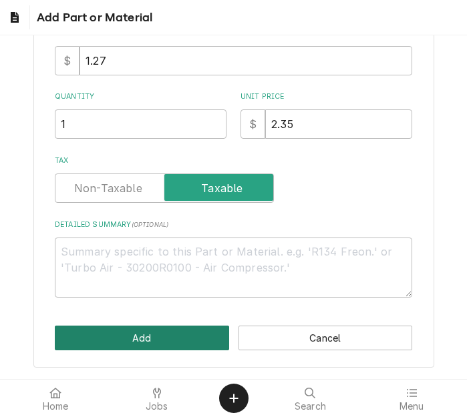
click at [141, 338] on button "Add" at bounding box center [142, 338] width 174 height 25
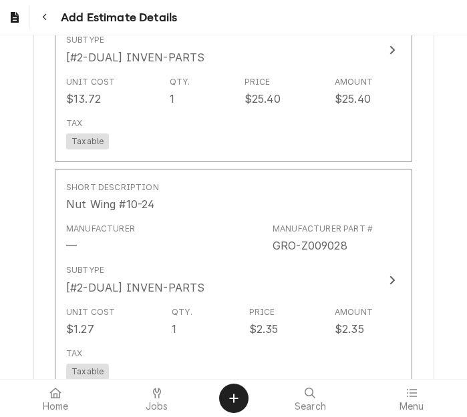
scroll to position [2934, 0]
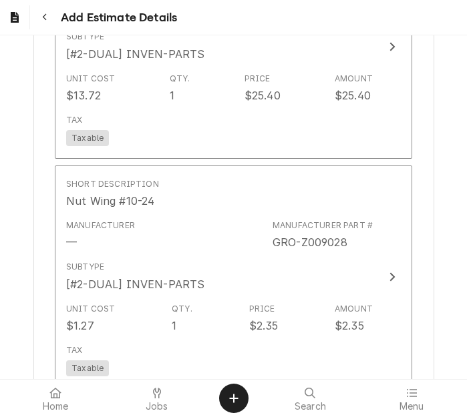
click at [226, 403] on button "Add Part or Material" at bounding box center [233, 412] width 110 height 19
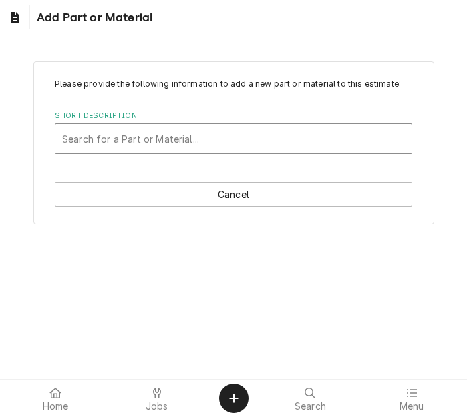
click at [173, 140] on div "Short Description" at bounding box center [233, 139] width 343 height 24
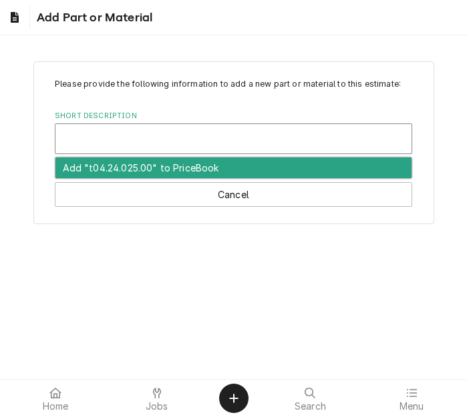
click at [150, 136] on div "Short Description" at bounding box center [233, 139] width 343 height 24
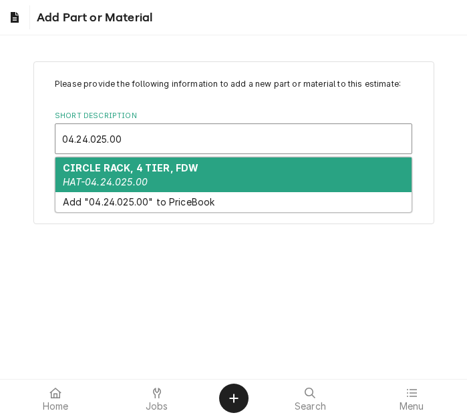
click at [132, 170] on strong "CIRCLE RACK, 4 TIER, FDW" at bounding box center [131, 167] width 136 height 11
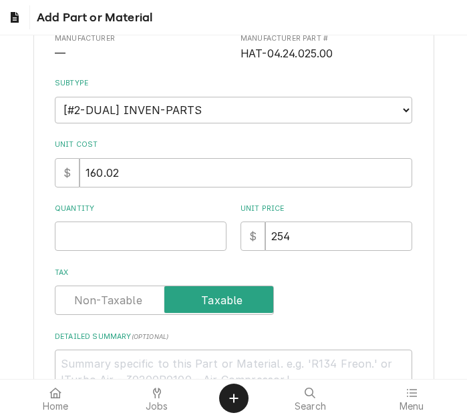
scroll to position [200, 0]
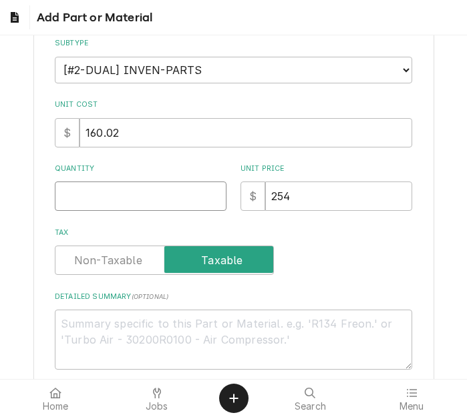
click at [91, 201] on input "Quantity" at bounding box center [141, 196] width 172 height 29
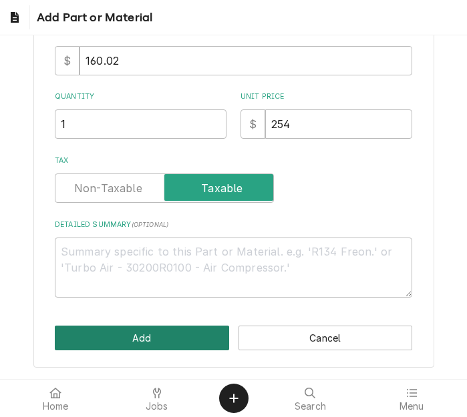
click at [144, 333] on button "Add" at bounding box center [142, 338] width 174 height 25
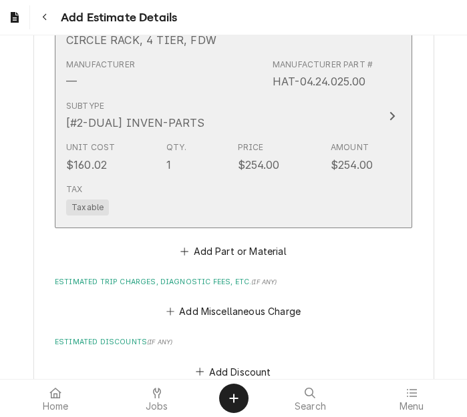
scroll to position [3326, 0]
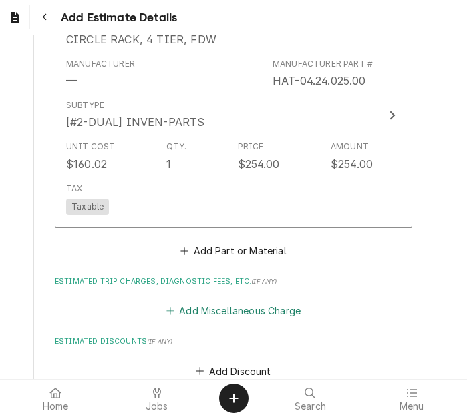
click at [225, 302] on button "Add Miscellaneous Charge" at bounding box center [233, 311] width 139 height 19
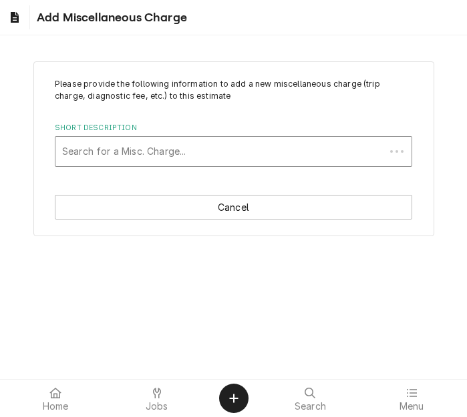
click at [186, 138] on div "Search for a Misc. Charge..." at bounding box center [219, 151] width 329 height 29
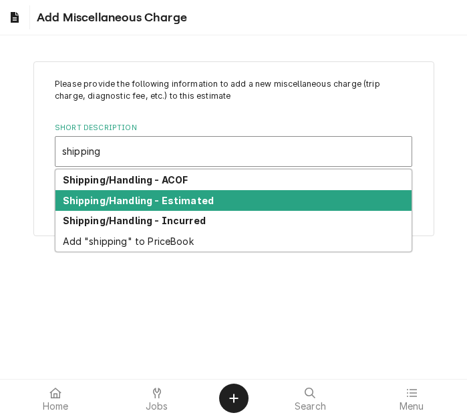
click at [184, 198] on strong "Shipping/Handling - Estimated" at bounding box center [139, 200] width 152 height 11
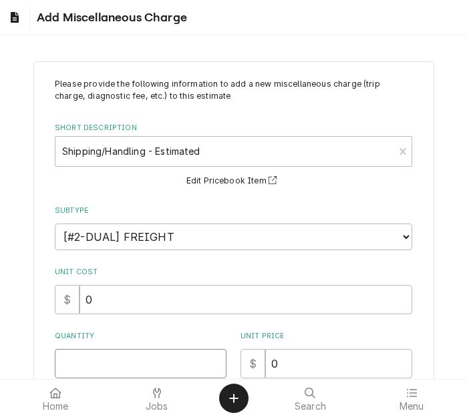
click at [105, 357] on input "Quantity" at bounding box center [141, 363] width 172 height 29
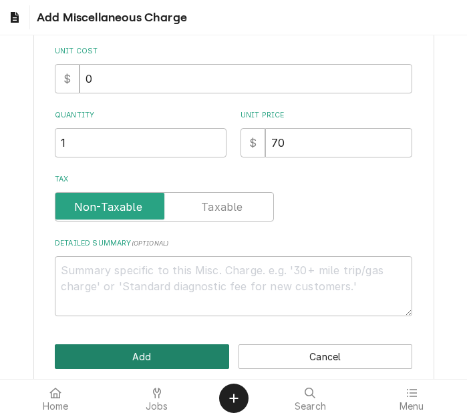
click at [172, 357] on button "Add" at bounding box center [142, 357] width 174 height 25
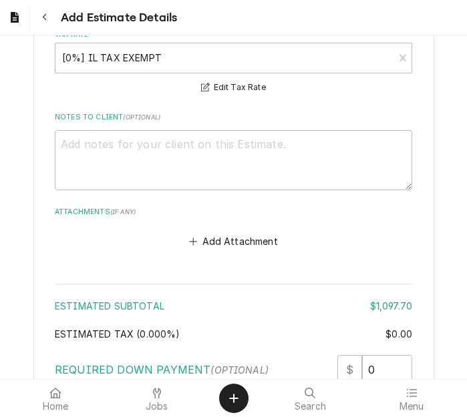
scroll to position [3935, 0]
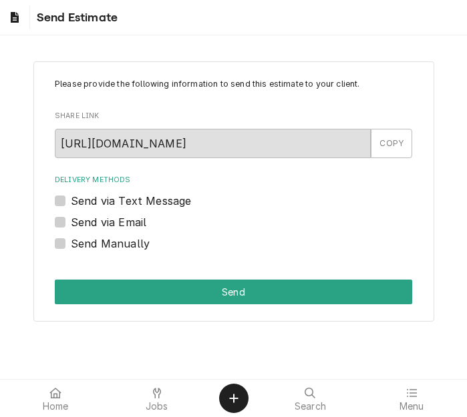
click at [126, 222] on label "Send via Email" at bounding box center [108, 222] width 75 height 16
click at [126, 222] on input "Send via Email" at bounding box center [249, 228] width 357 height 29
checkbox input "true"
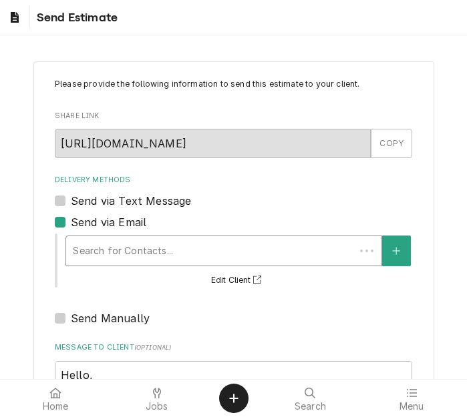
click at [190, 260] on div "Delivery Methods" at bounding box center [210, 251] width 275 height 24
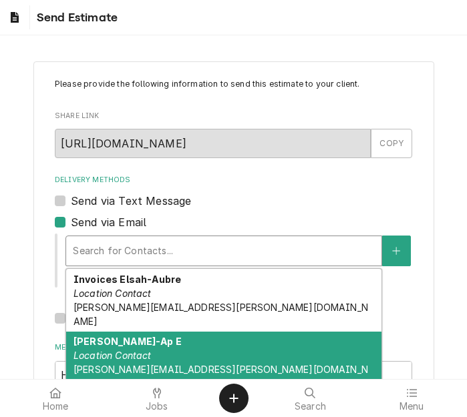
click at [182, 332] on div "[PERSON_NAME]-Ap E Location Contact [PERSON_NAME][EMAIL_ADDRESS][PERSON_NAME][D…" at bounding box center [223, 363] width 315 height 63
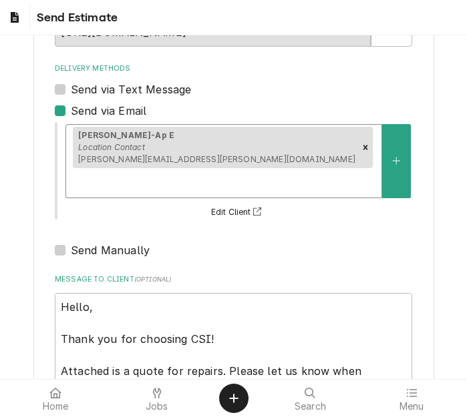
scroll to position [204, 0]
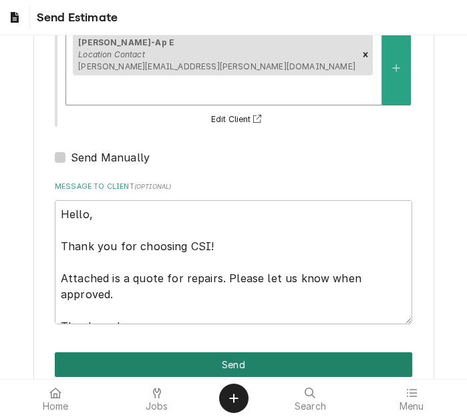
click at [238, 353] on button "Send" at bounding box center [233, 365] width 357 height 25
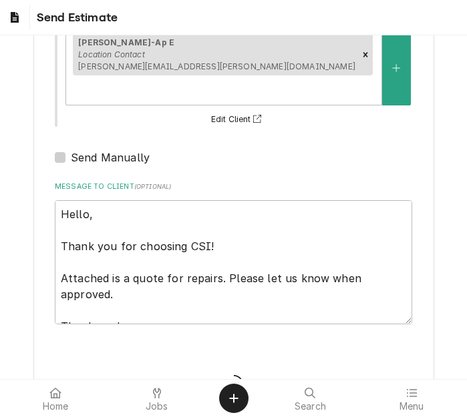
type textarea "x"
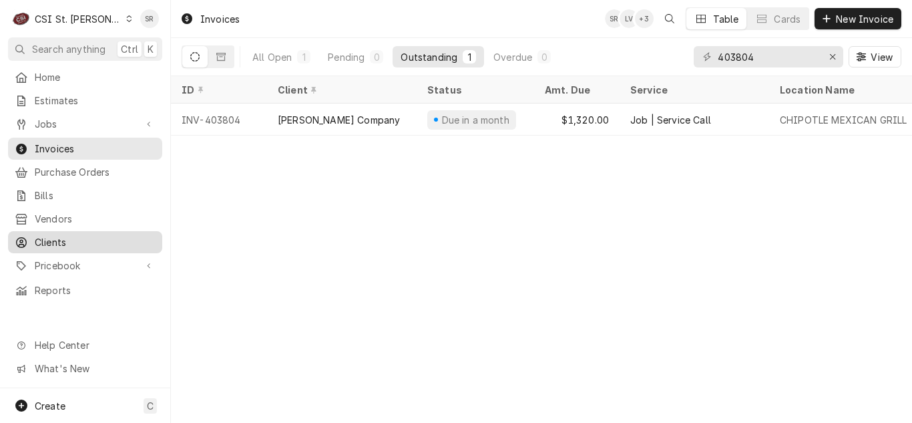
click at [57, 241] on span "Clients" at bounding box center [95, 242] width 121 height 14
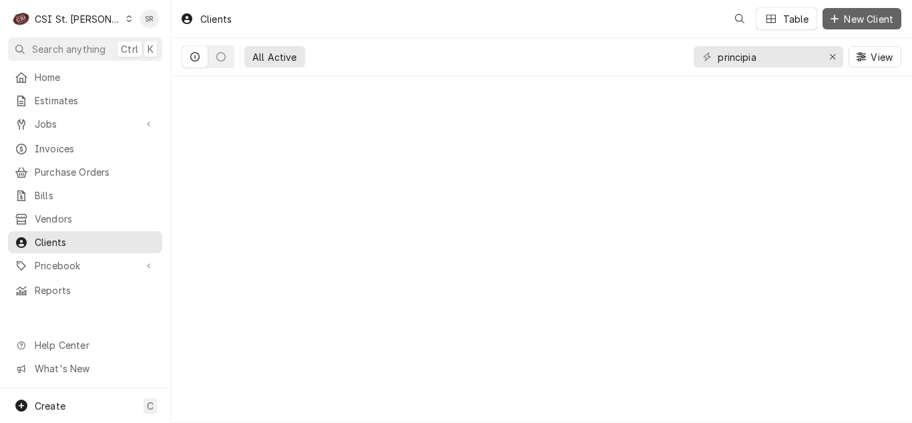
click at [852, 20] on span "New Client" at bounding box center [868, 19] width 55 height 14
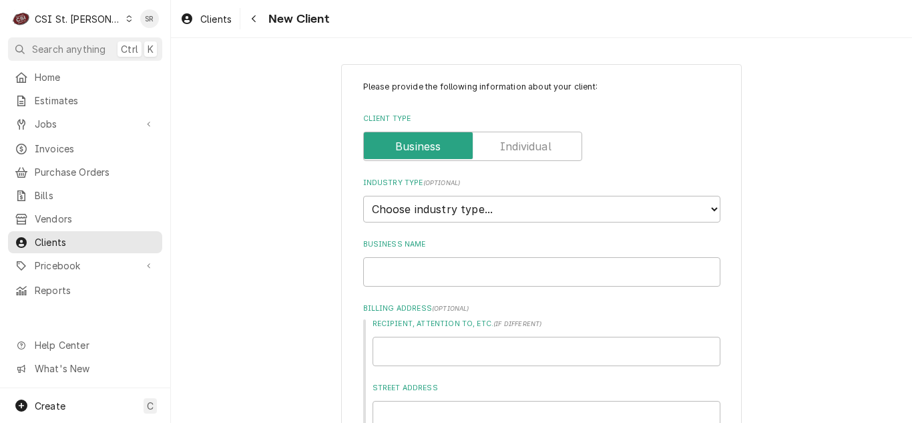
type textarea "x"
click at [455, 206] on select "Choose industry type... Residential Commercial Industrial Government" at bounding box center [541, 209] width 357 height 27
select select "1"
click at [363, 196] on select "Choose industry type... Residential Commercial Industrial Government" at bounding box center [541, 209] width 357 height 27
type textarea "x"
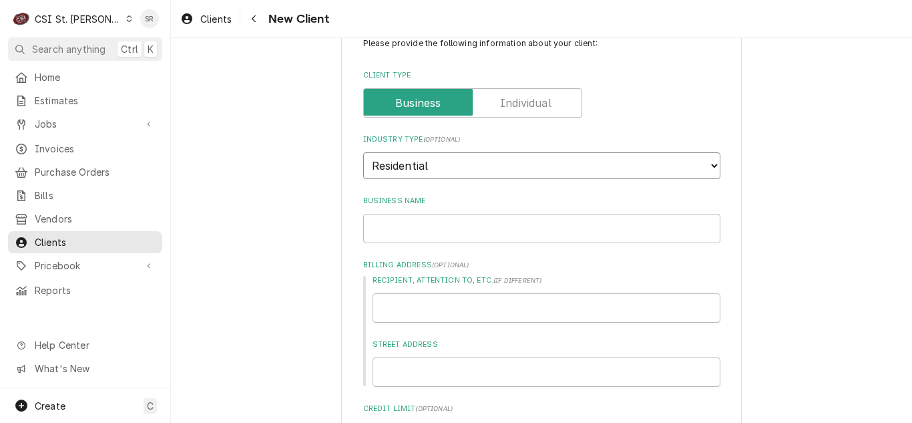
scroll to position [67, 0]
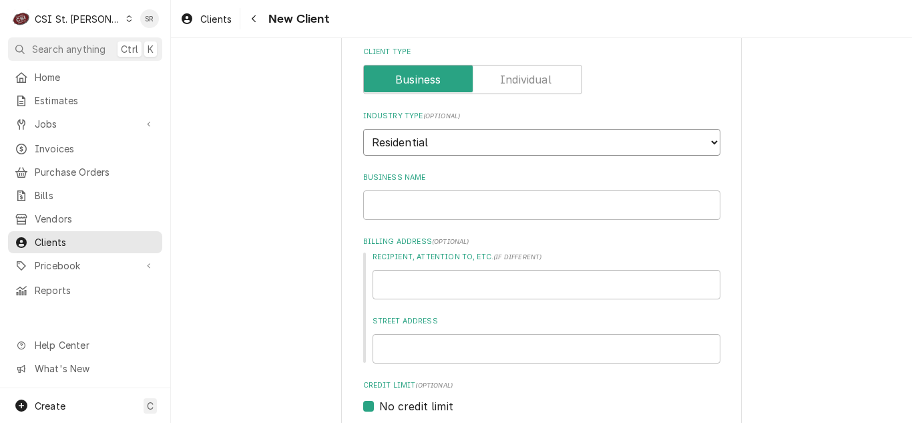
click at [439, 150] on select "Choose industry type... Residential Commercial Industrial Government" at bounding box center [541, 142] width 357 height 27
select select "2"
click at [363, 129] on select "Choose industry type... Residential Commercial Industrial Government" at bounding box center [541, 142] width 357 height 27
click at [419, 208] on input "Business Name" at bounding box center [541, 204] width 357 height 29
type textarea "x"
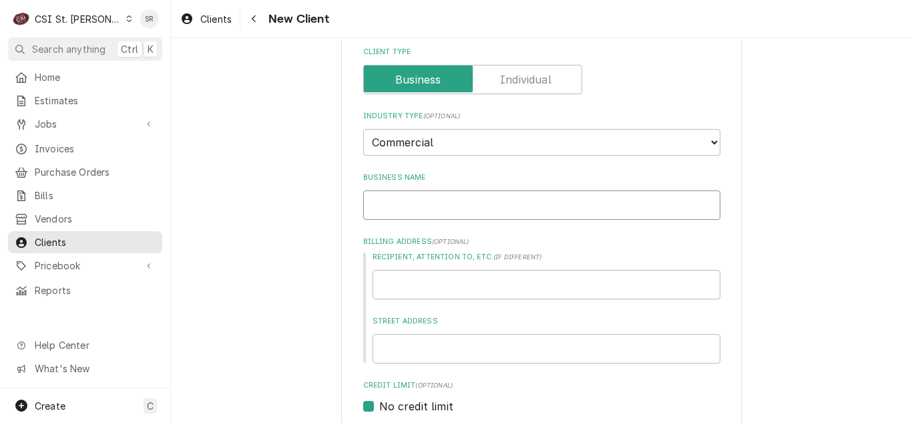
type input "J"
type textarea "x"
type input "JO"
type textarea "x"
type input "JOE"
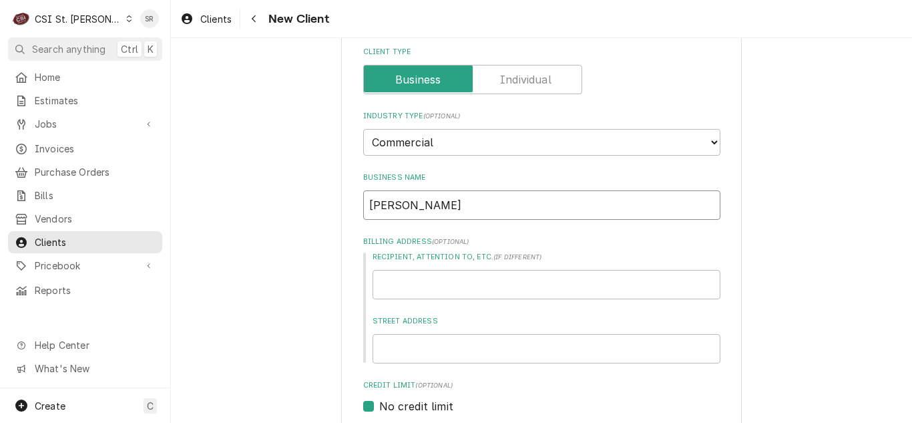
type textarea "x"
type input "JOE"
type textarea "x"
type input "JOE B"
type textarea "x"
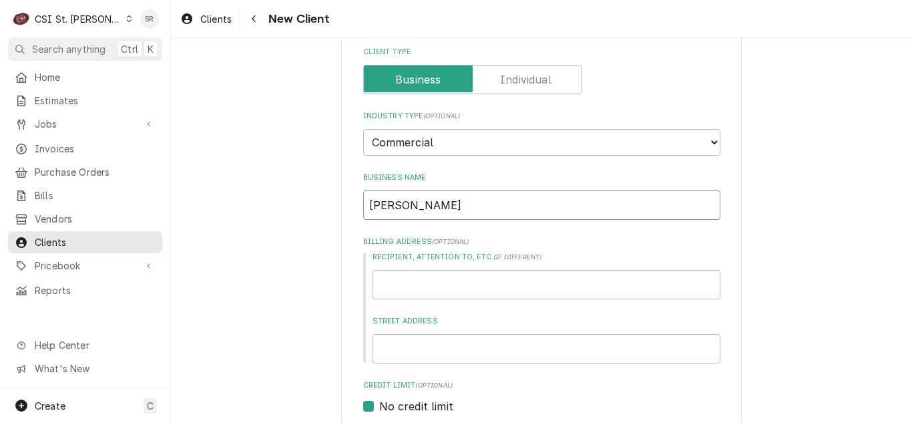
type input "JOE BL"
type textarea "x"
type input "JOE BLO"
type textarea "x"
type input "JOE BLOW"
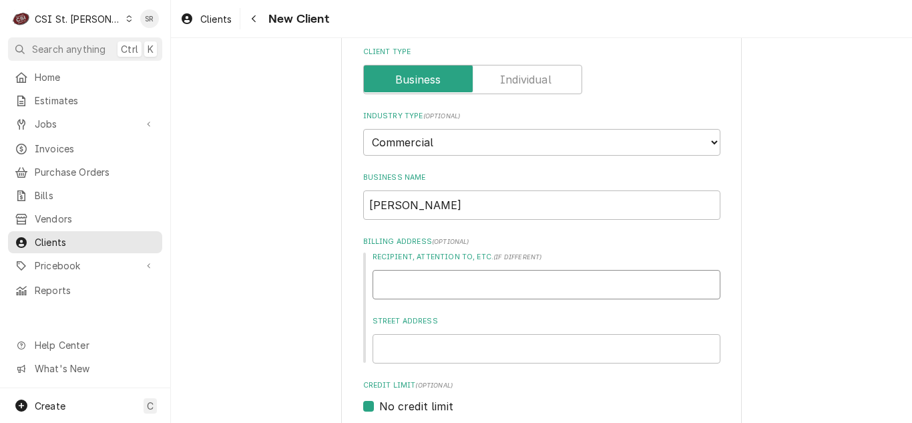
type textarea "x"
type input "1"
type textarea "x"
type input "12"
type textarea "x"
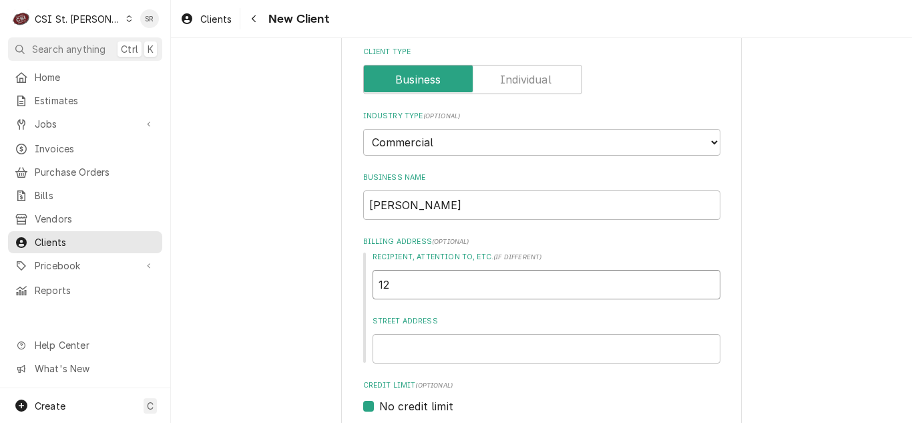
type input "123"
type textarea "x"
type input "1234"
type textarea "x"
type input "1234"
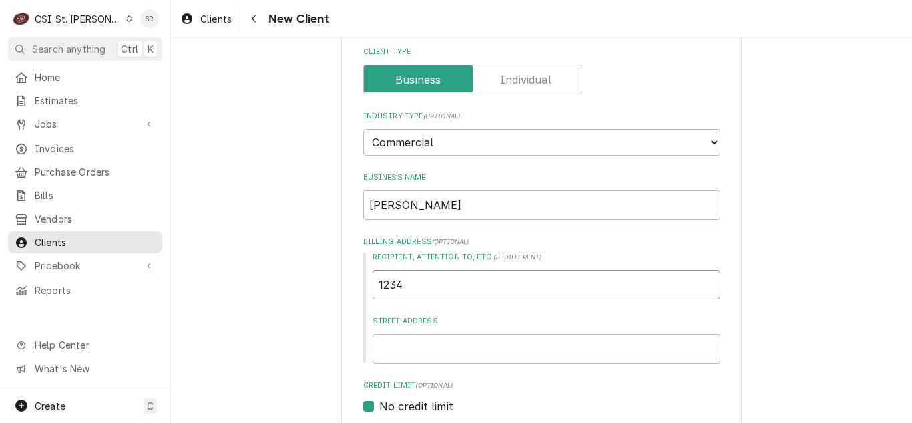
type textarea "x"
type input "1234 M"
type textarea "x"
type input "1234 MA"
type textarea "x"
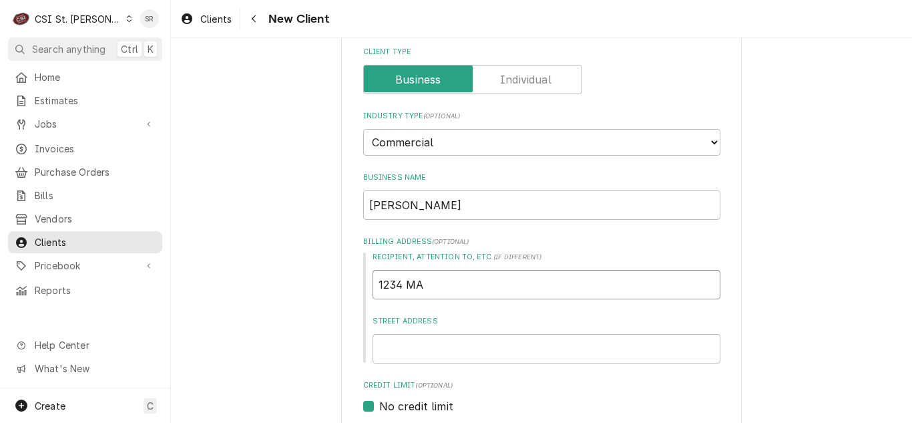
type input "1234 MAI"
type textarea "x"
type input "1234 MAIN"
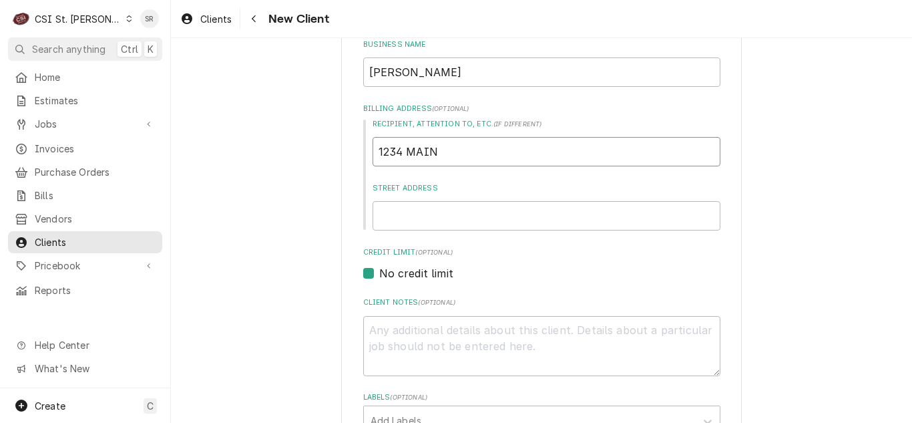
scroll to position [200, 0]
type textarea "x"
type input "1234 MAIN"
type textarea "x"
type input "1234 MAIN S"
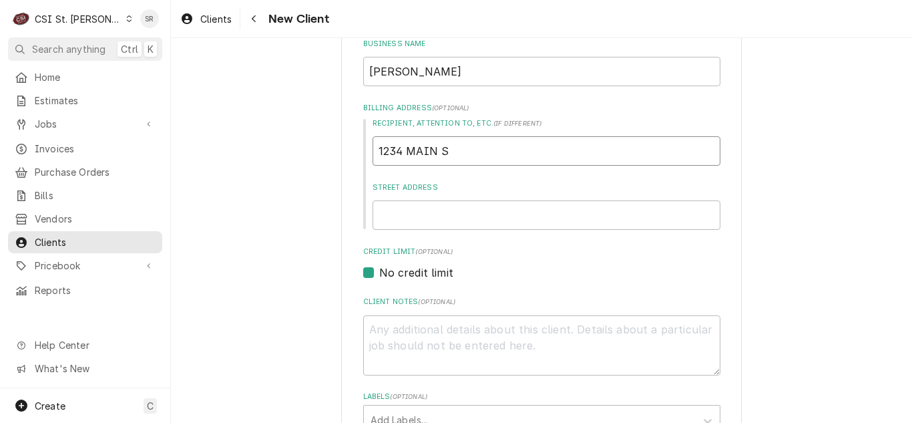
type textarea "x"
type input "1234 MAIN ST"
drag, startPoint x: 455, startPoint y: 144, endPoint x: 332, endPoint y: 139, distance: 123.0
click at [332, 139] on div "Please provide the following information about your client: Client Type Industr…" at bounding box center [541, 290] width 741 height 877
type textarea "x"
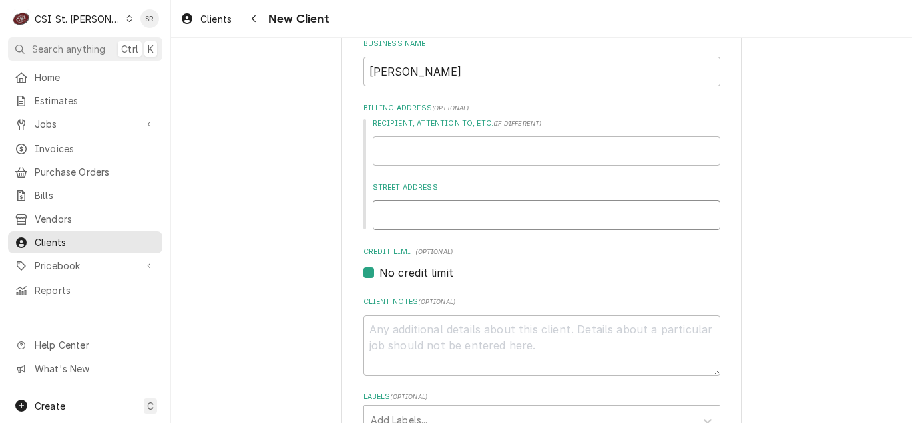
click at [427, 218] on input "Street Address" at bounding box center [547, 214] width 348 height 29
type textarea "x"
type input "1"
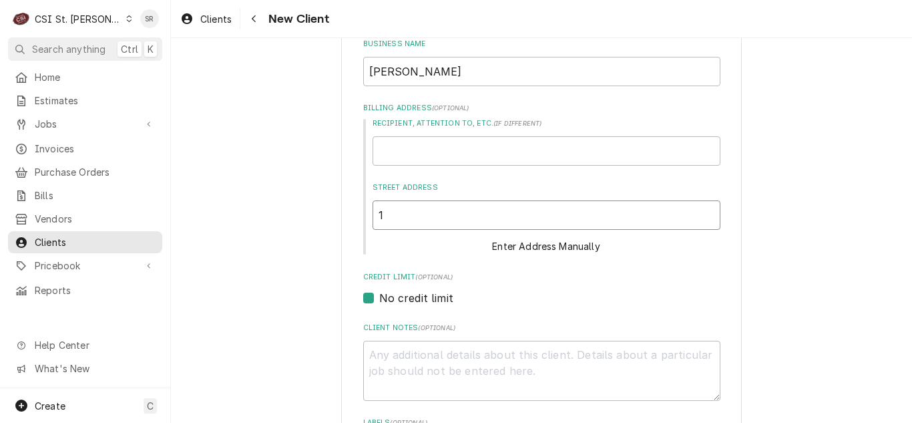
type textarea "x"
type input "12"
type textarea "x"
type input "123"
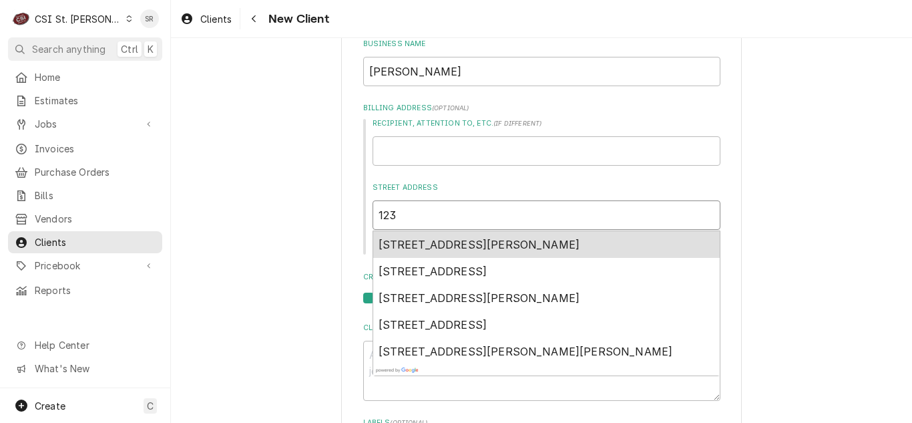
type textarea "x"
type input "1234"
type textarea "x"
type input "1234"
type textarea "x"
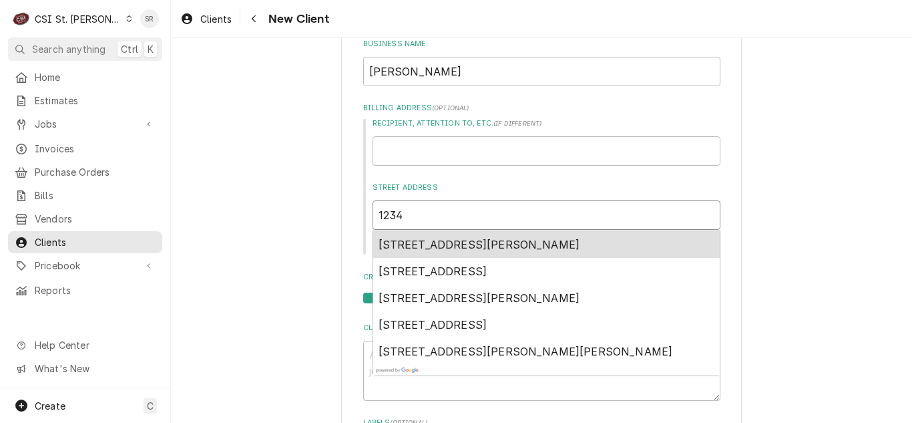
type input "1234 M"
type textarea "x"
type input "1234 MAI"
type textarea "x"
type input "1234 MAIN"
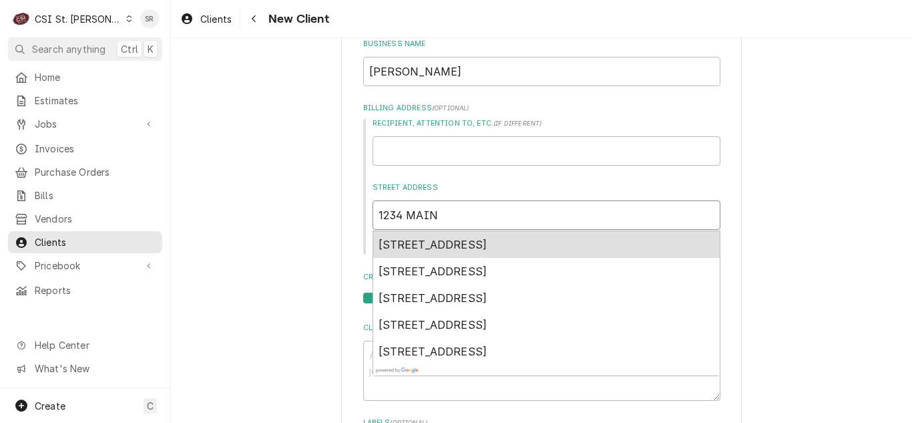
click at [427, 234] on div "1234 North Main Street, Saint Clair, MO, USA" at bounding box center [546, 244] width 347 height 27
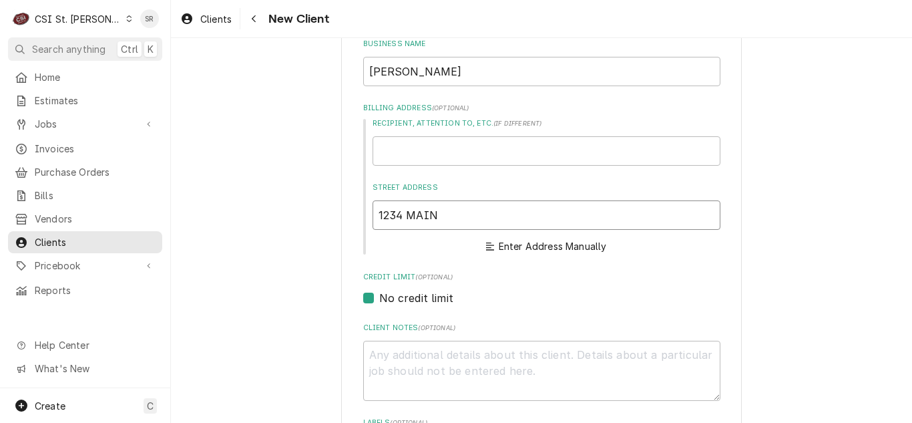
type textarea "x"
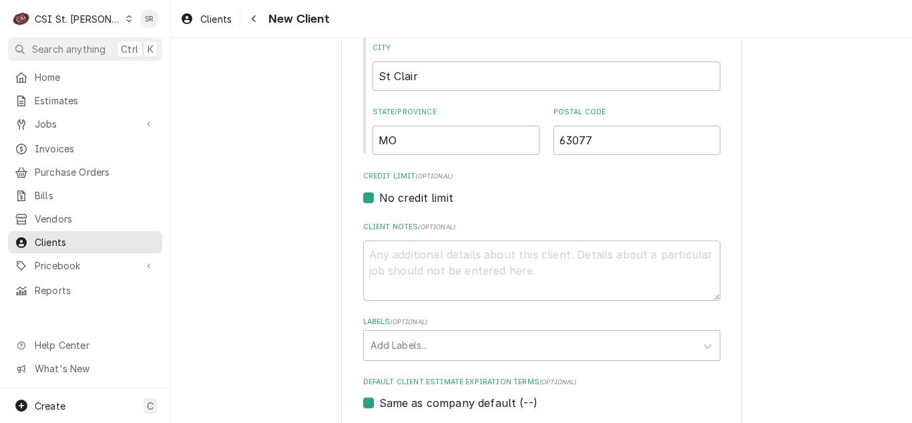
scroll to position [699, 0]
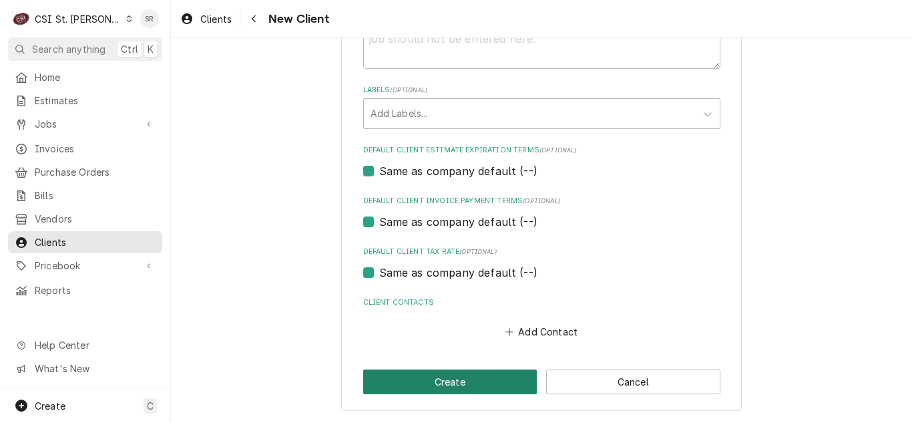
type input "1234 N Main St"
click at [453, 380] on button "Create" at bounding box center [450, 381] width 174 height 25
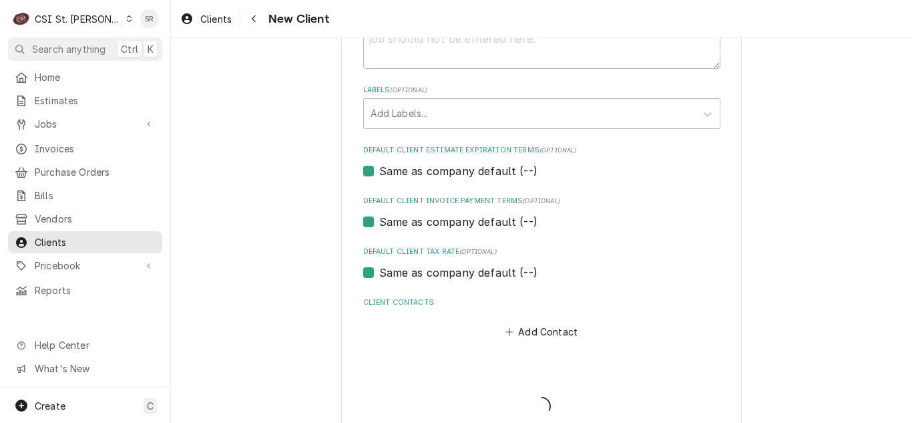
type textarea "x"
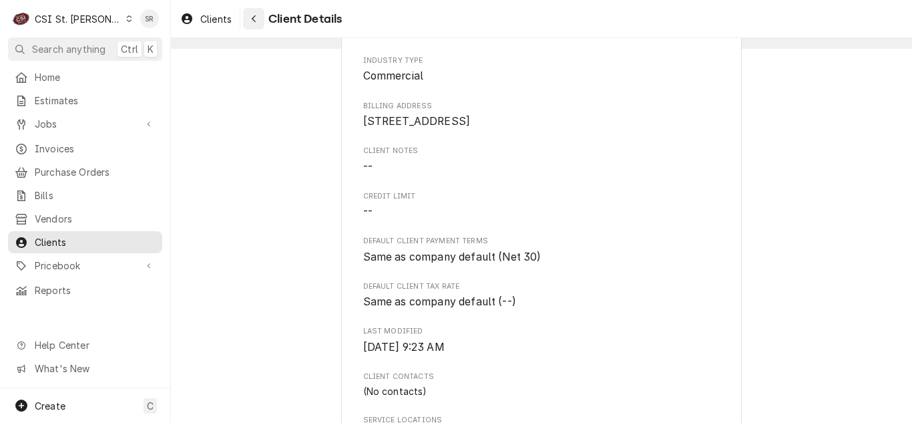
scroll to position [134, 0]
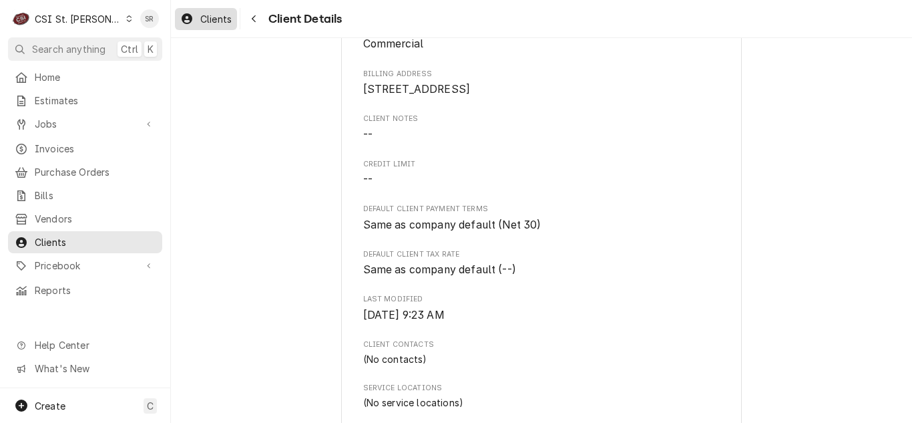
click at [213, 23] on span "Clients" at bounding box center [215, 19] width 31 height 14
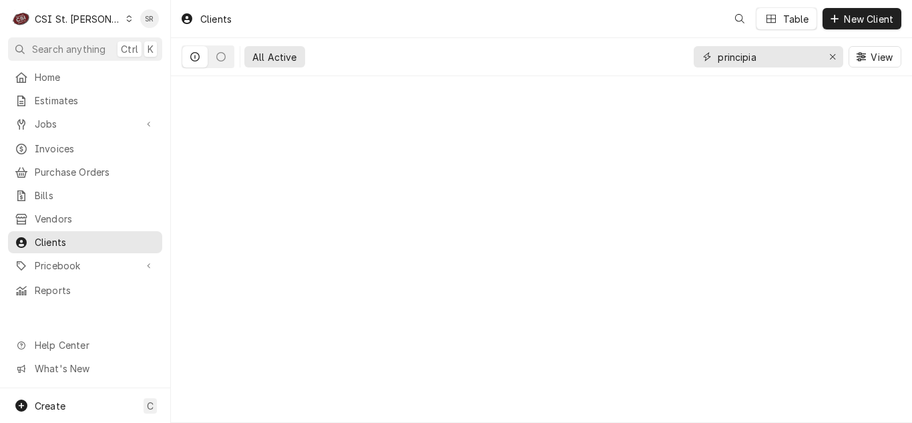
click at [756, 56] on input "principia" at bounding box center [768, 56] width 100 height 21
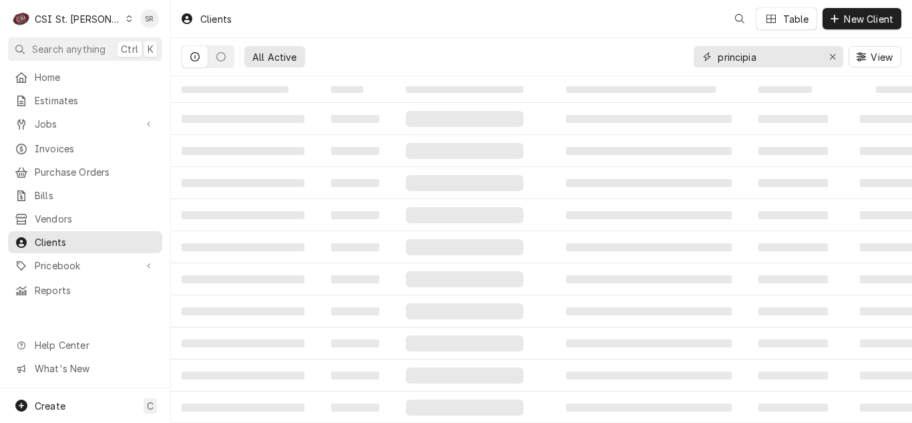
drag, startPoint x: 764, startPoint y: 56, endPoint x: 708, endPoint y: 48, distance: 56.7
click at [708, 51] on div "principia" at bounding box center [769, 56] width 150 height 21
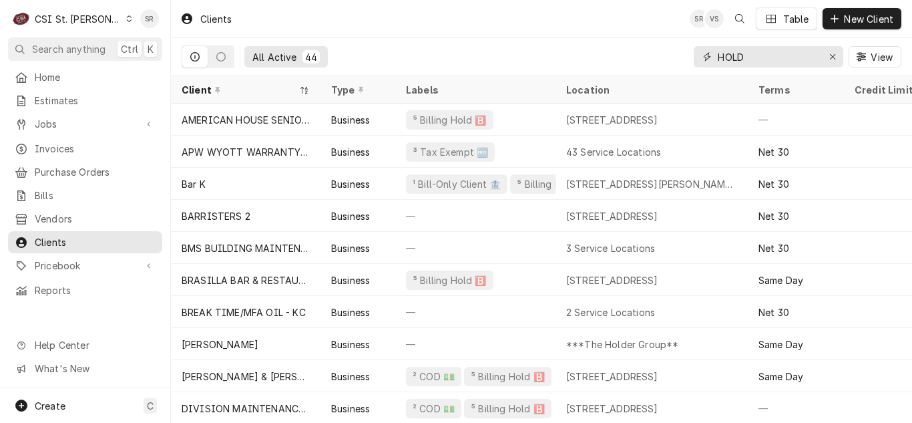
drag, startPoint x: 759, startPoint y: 57, endPoint x: 705, endPoint y: 58, distance: 53.4
click at [705, 58] on div "HOLD" at bounding box center [769, 56] width 150 height 21
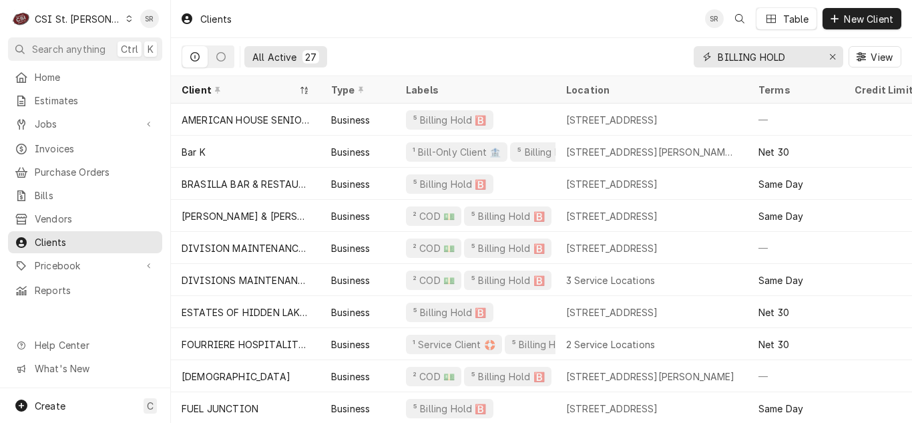
drag, startPoint x: 803, startPoint y: 59, endPoint x: 694, endPoint y: 51, distance: 109.8
click at [694, 51] on div "BILLING HOLD" at bounding box center [769, 56] width 150 height 21
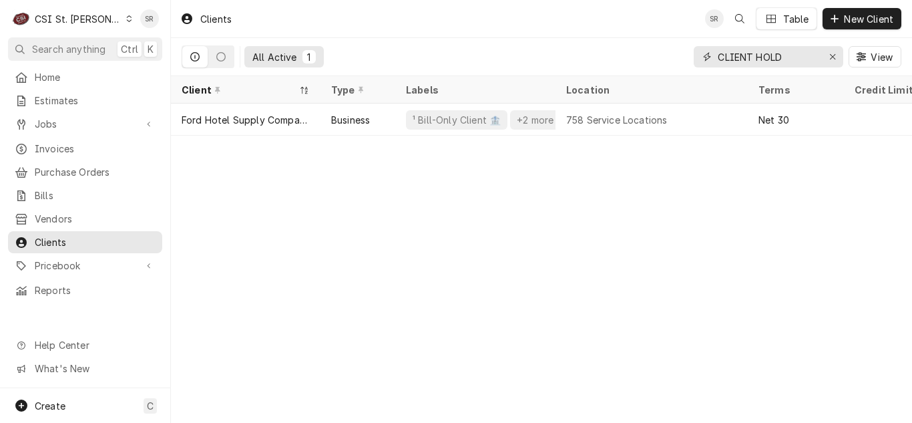
type input "CLIENT HOLD"
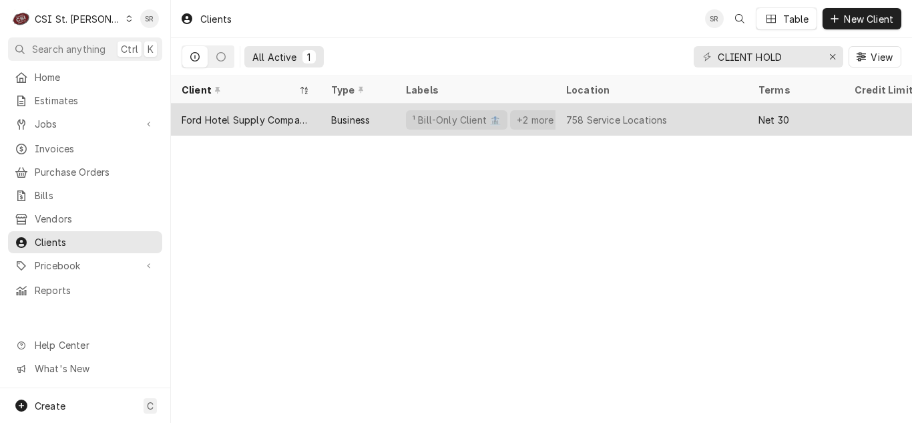
click at [312, 116] on div "Ford Hotel Supply Company" at bounding box center [246, 119] width 150 height 32
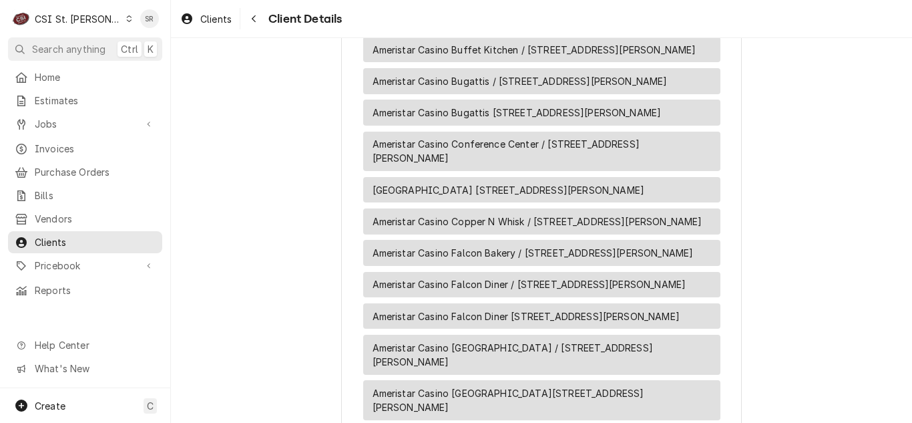
scroll to position [2270, 0]
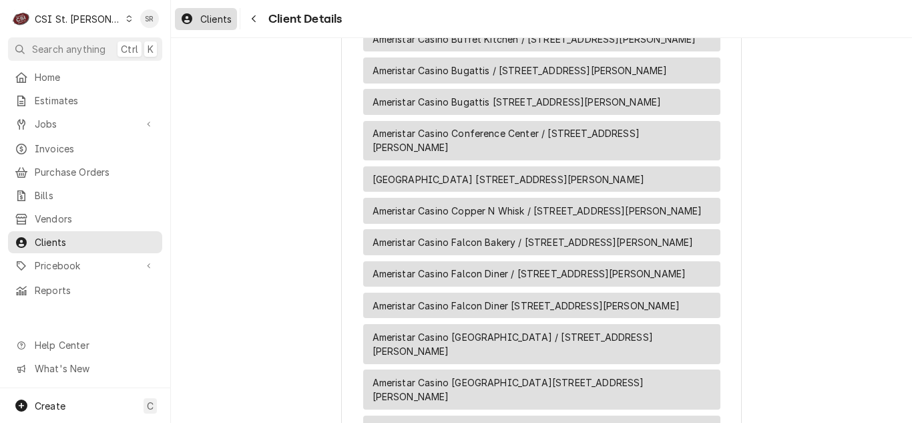
click at [212, 19] on span "Clients" at bounding box center [215, 19] width 31 height 14
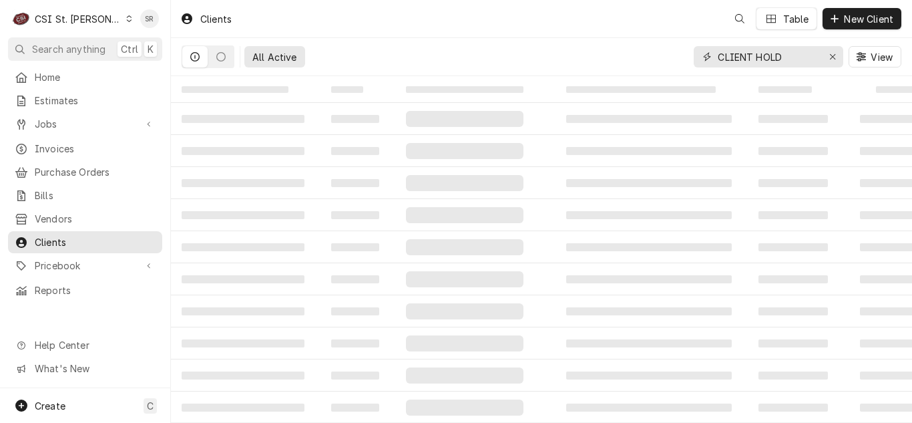
click at [808, 59] on input "CLIENT HOLD" at bounding box center [768, 56] width 100 height 21
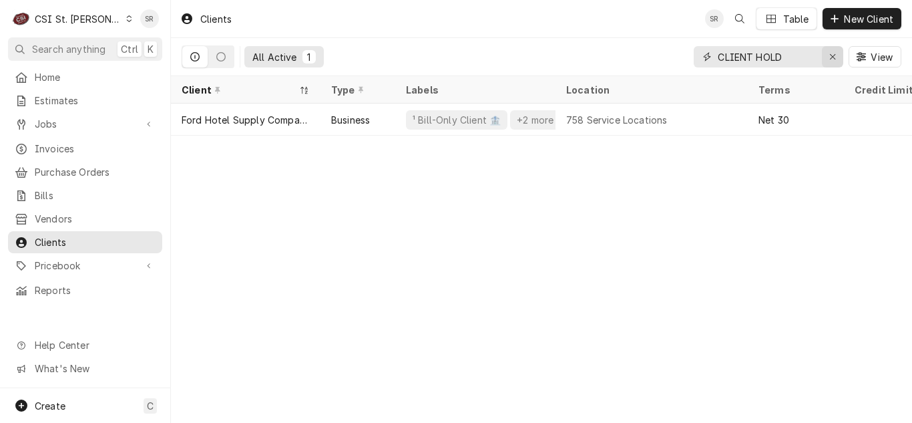
click at [827, 56] on div "Erase input" at bounding box center [832, 56] width 13 height 13
click at [779, 55] on input "Dynamic Content Wrapper" at bounding box center [781, 56] width 126 height 21
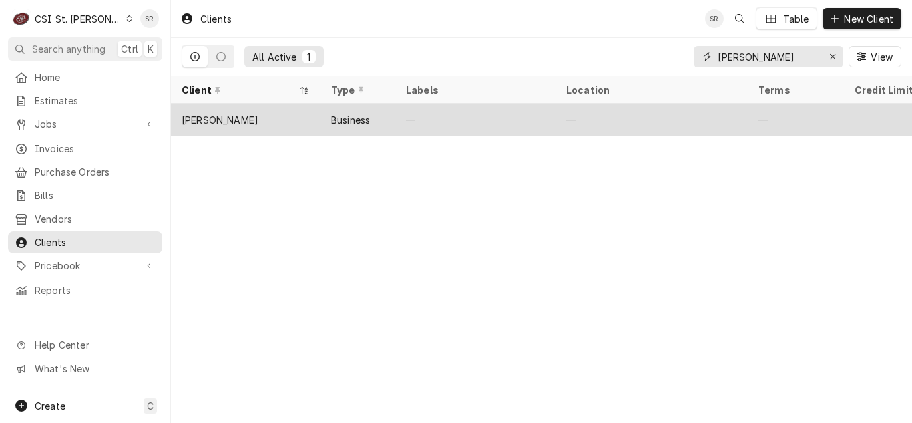
type input "JOE BLOW"
click at [272, 124] on div "JOE BLOW" at bounding box center [246, 119] width 150 height 32
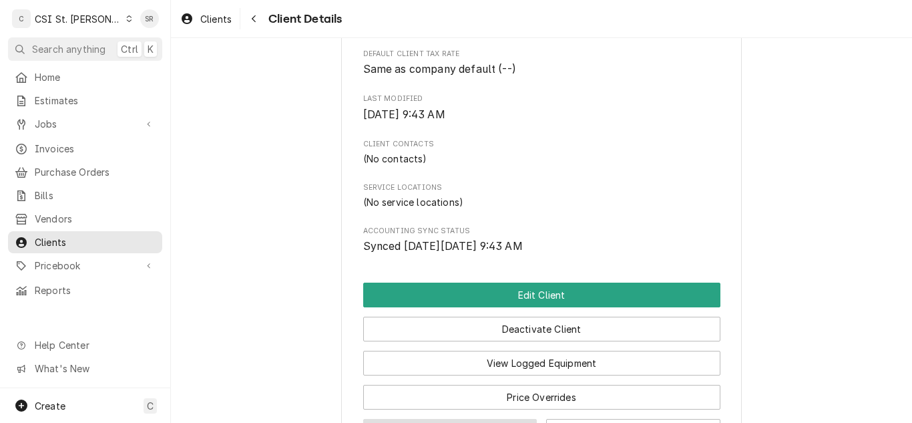
scroll to position [462, 0]
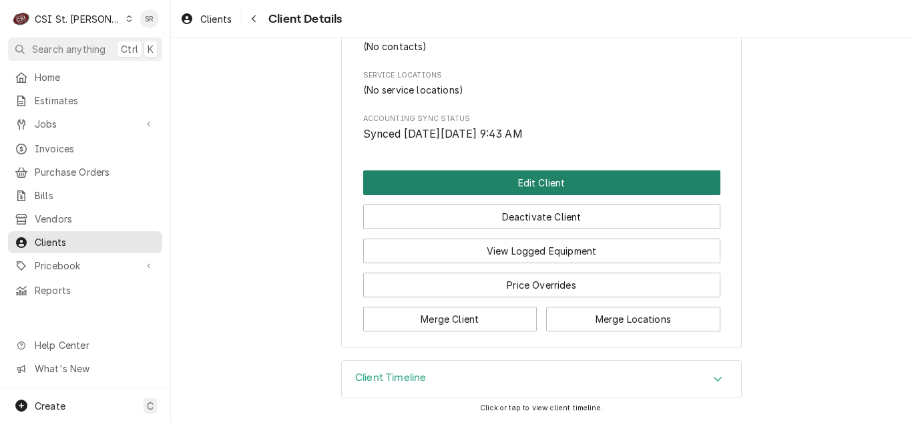
click at [542, 179] on button "Edit Client" at bounding box center [541, 182] width 357 height 25
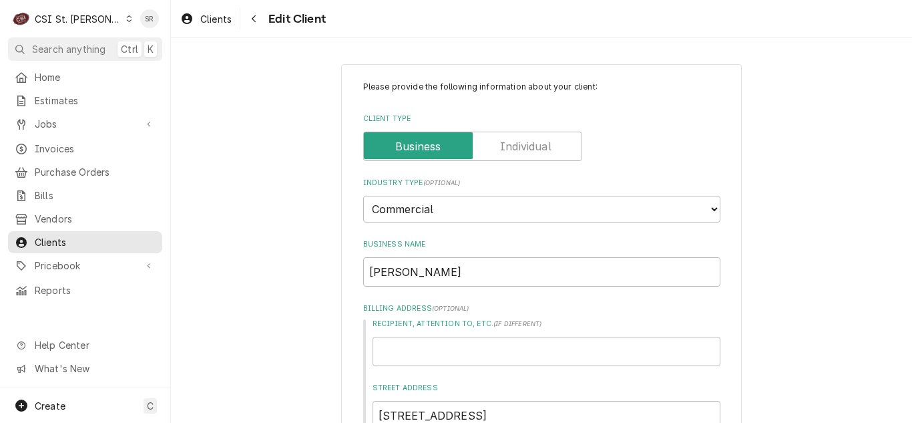
type textarea "x"
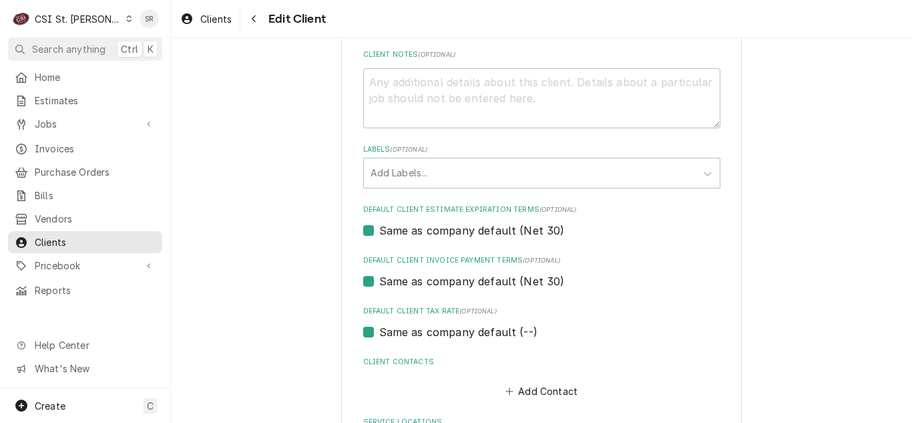
scroll to position [759, 0]
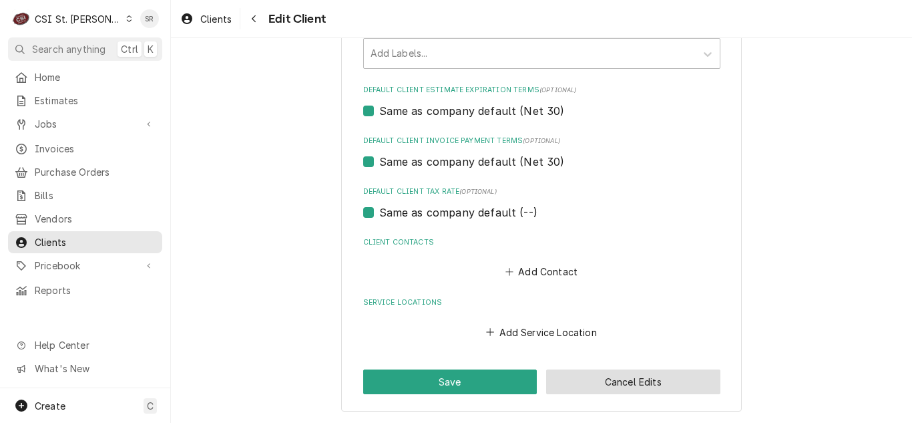
click at [606, 383] on button "Cancel Edits" at bounding box center [633, 381] width 174 height 25
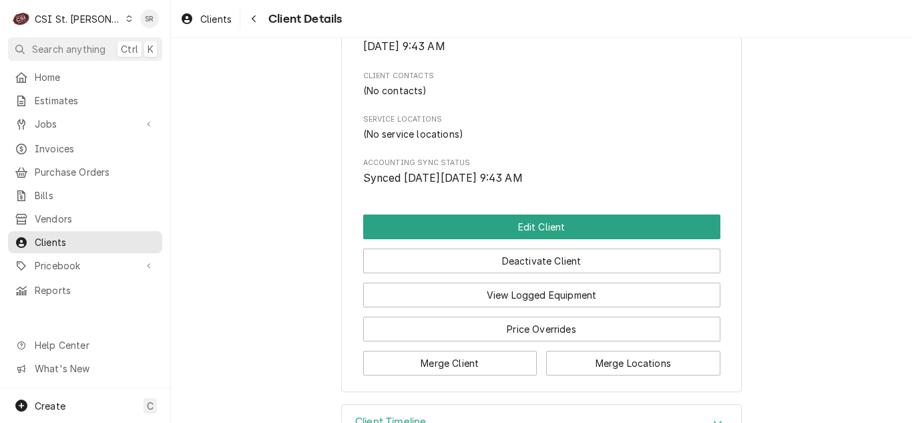
scroll to position [462, 0]
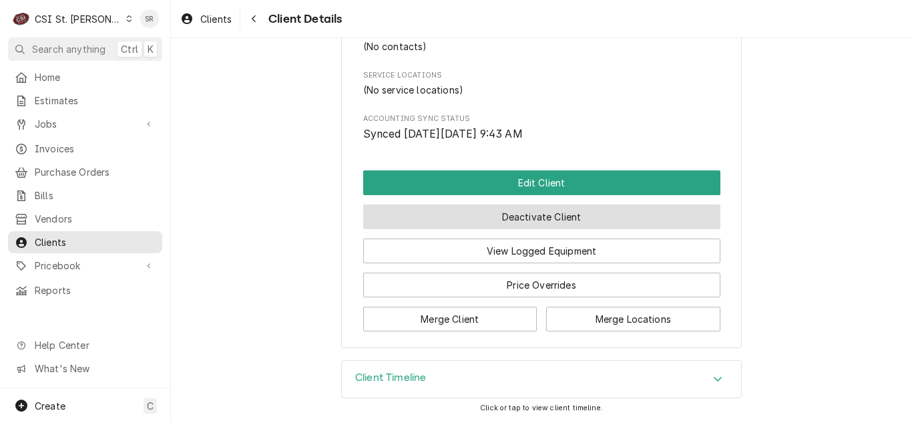
click at [540, 220] on button "Deactivate Client" at bounding box center [541, 216] width 357 height 25
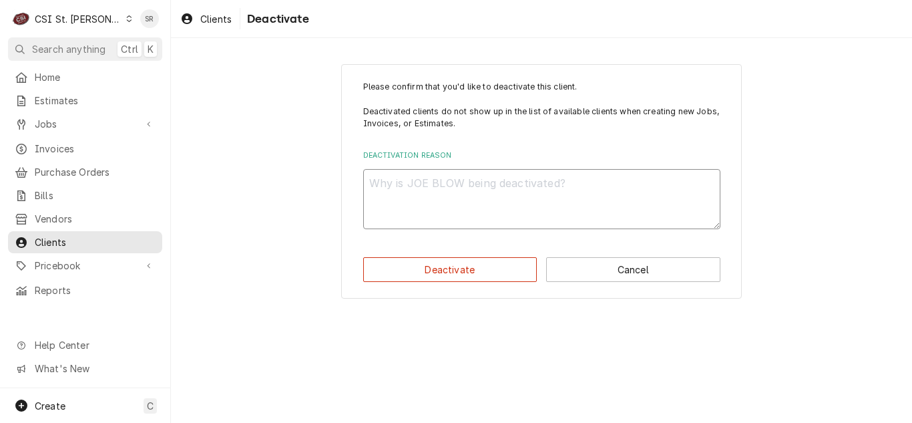
click at [482, 203] on textarea "Deactivation Reason" at bounding box center [541, 199] width 357 height 60
type textarea "x"
type textarea "t"
type textarea "x"
type textarea "tE"
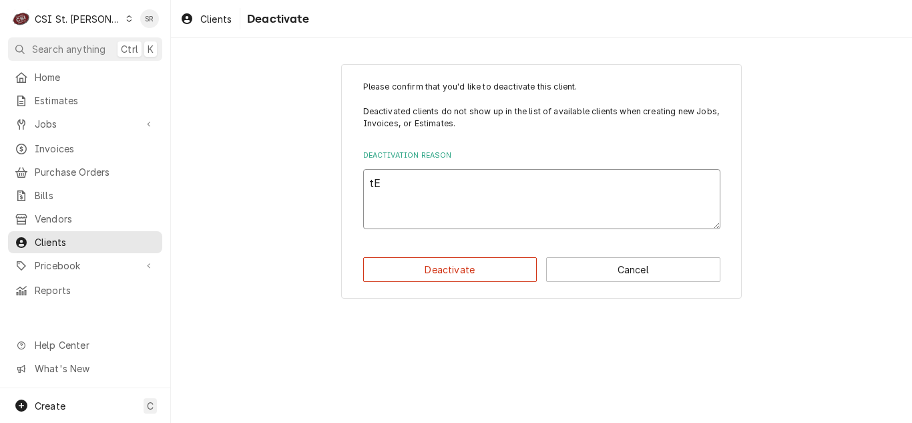
type textarea "x"
type textarea "tES"
type textarea "x"
type textarea "tE"
type textarea "x"
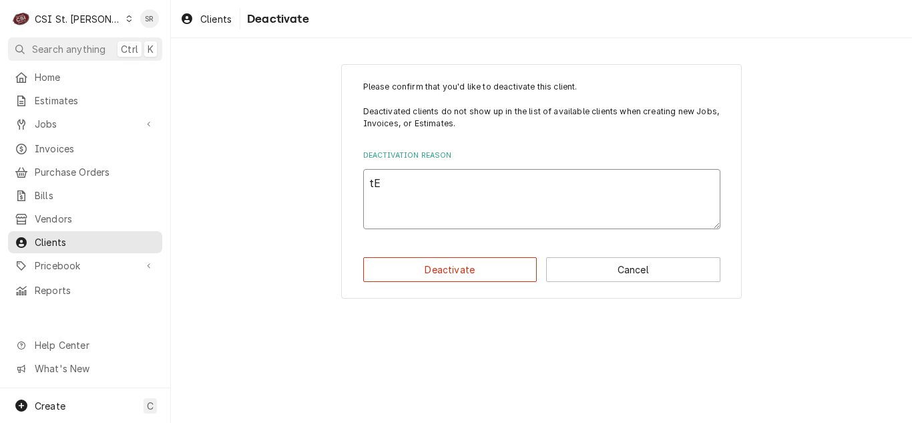
type textarea "t"
type textarea "x"
type textarea "T"
type textarea "x"
type textarea "TE"
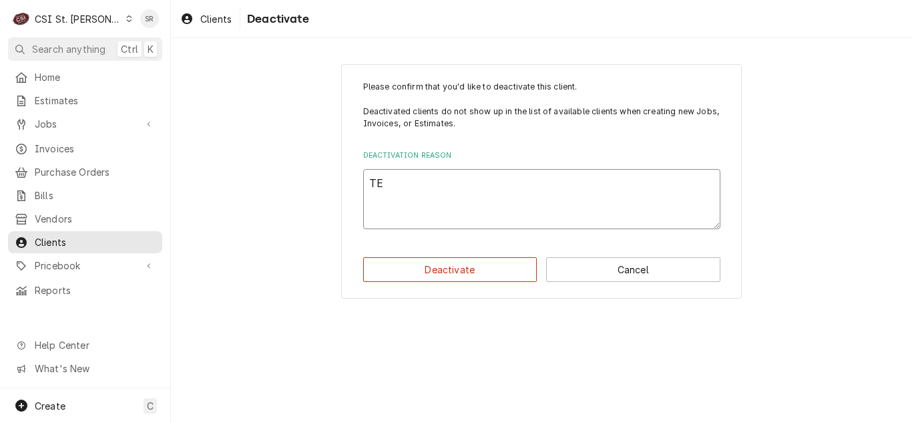
type textarea "x"
type textarea "TES"
type textarea "x"
type textarea "TEST"
type textarea "x"
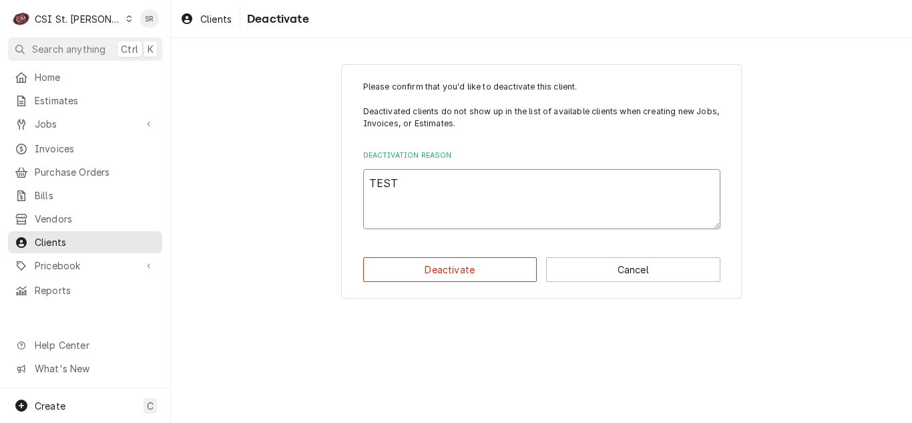
type textarea "TEST"
type textarea "x"
type textarea "TEST C"
type textarea "x"
type textarea "TEST CU"
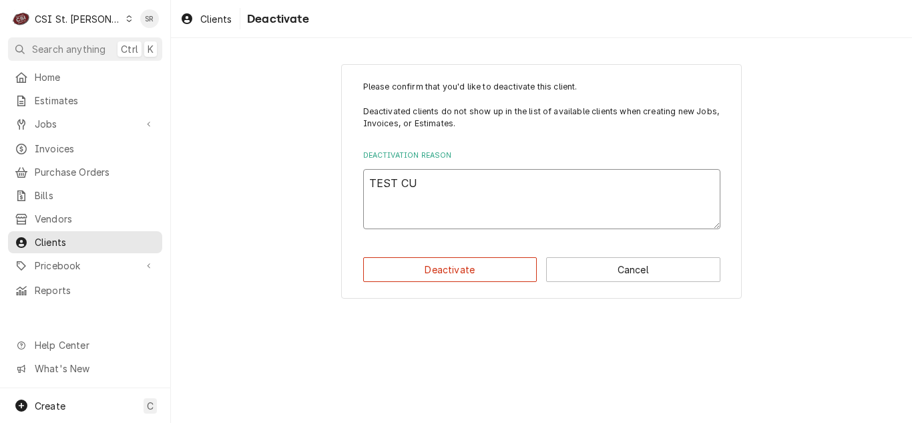
type textarea "x"
type textarea "TEST CUS"
type textarea "x"
type textarea "TEST CUST"
type textarea "x"
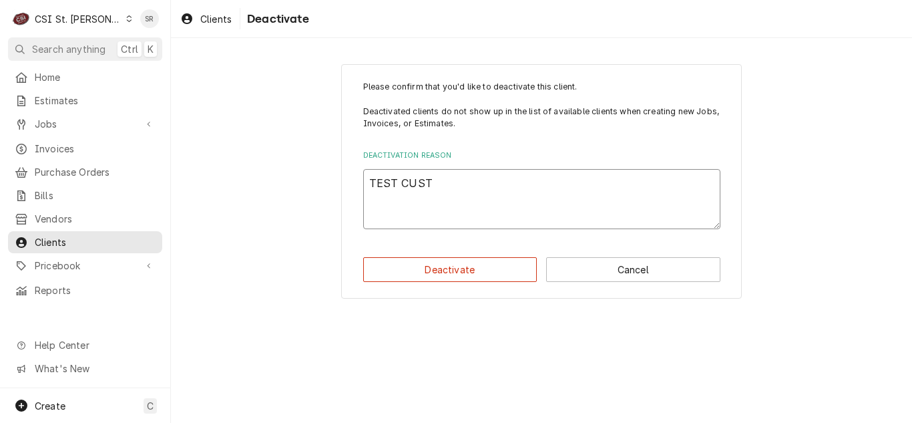
type textarea "TEST CUSTO"
type textarea "x"
type textarea "TEST CUSTOM"
type textarea "x"
type textarea "TEST CUSTOME"
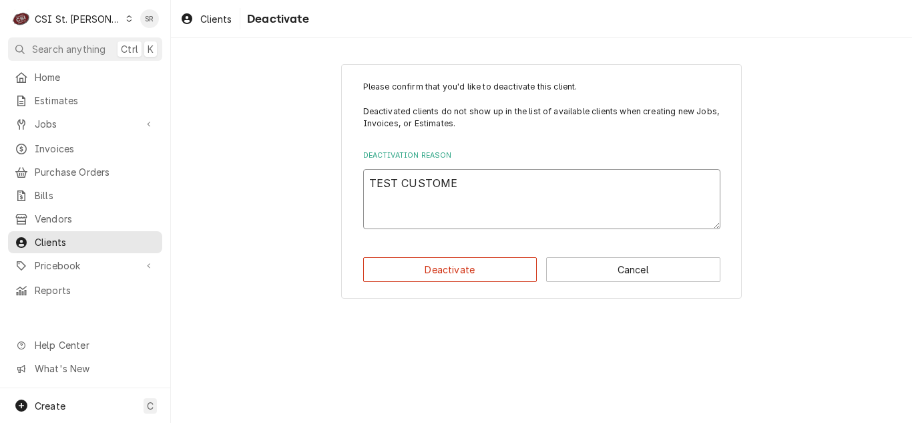
type textarea "x"
type textarea "TEST CUSTOMER"
click at [468, 272] on button "Deactivate" at bounding box center [450, 269] width 174 height 25
type textarea "x"
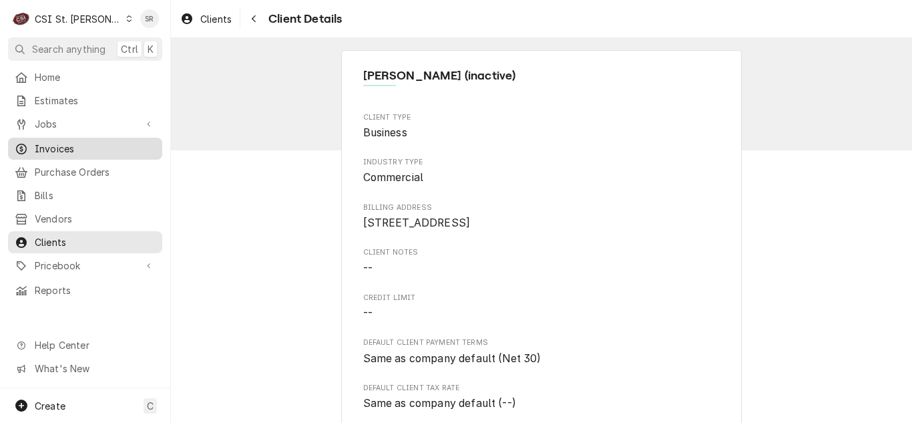
click at [52, 126] on span "Jobs" at bounding box center [85, 124] width 101 height 14
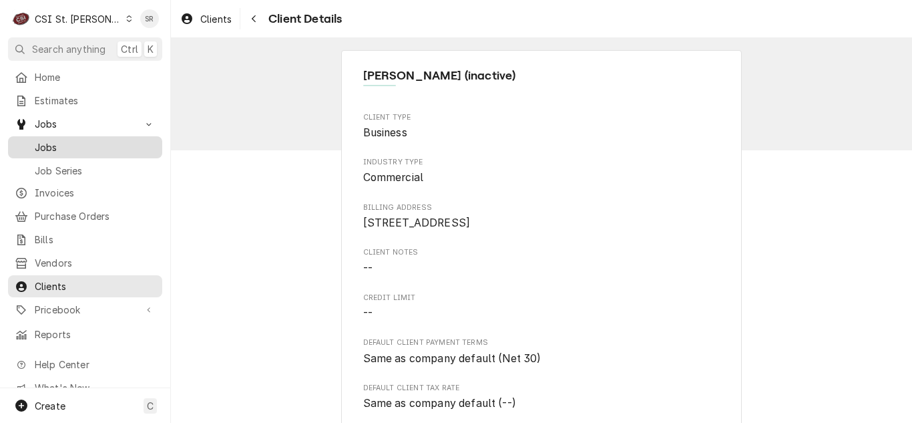
click at [61, 140] on span "Jobs" at bounding box center [95, 147] width 121 height 14
